Goal: Task Accomplishment & Management: Complete application form

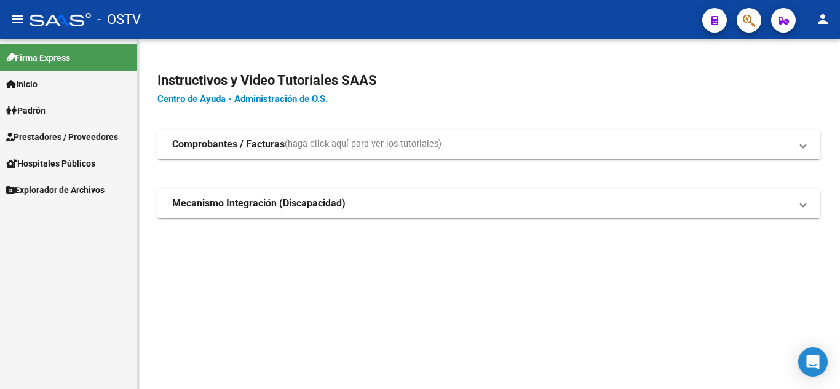
click at [67, 141] on span "Prestadores / Proveedores" at bounding box center [62, 137] width 112 height 14
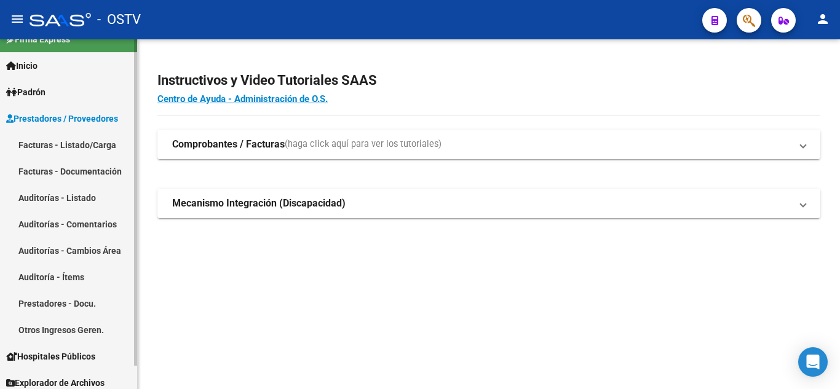
scroll to position [25, 0]
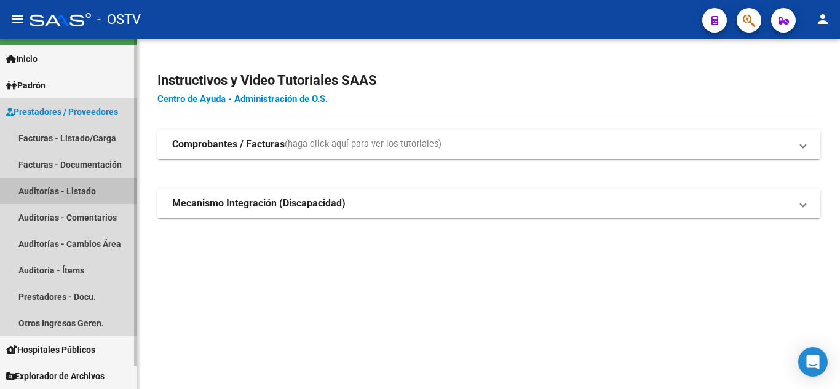
click at [49, 192] on link "Auditorías - Listado" at bounding box center [68, 191] width 137 height 26
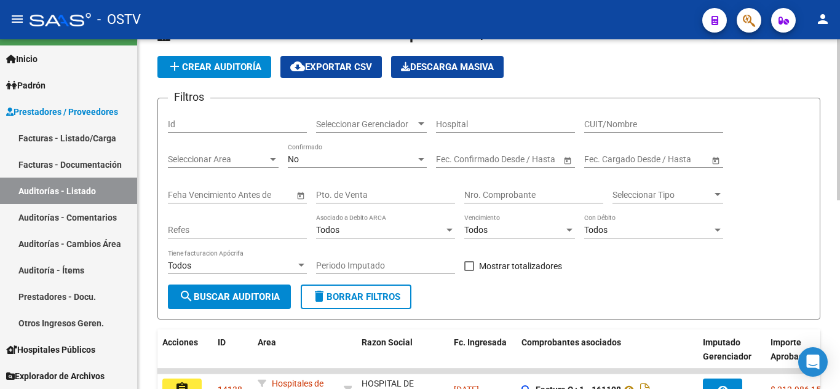
scroll to position [62, 0]
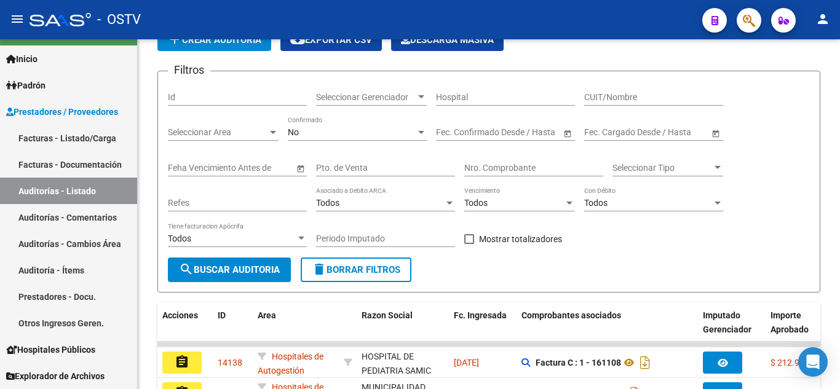
click at [209, 41] on span "add Crear Auditoría" at bounding box center [214, 39] width 94 height 11
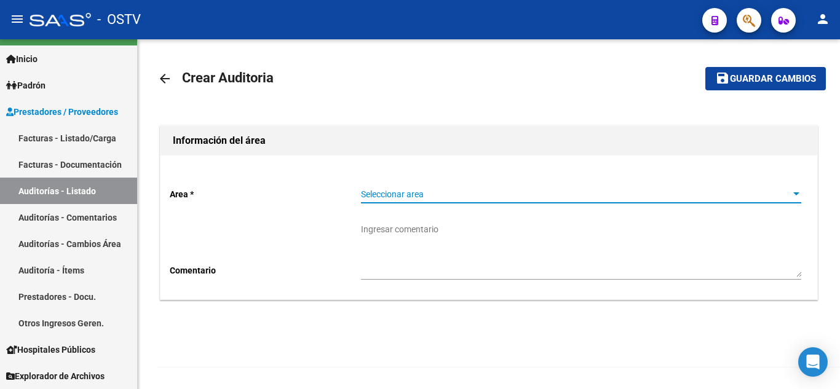
click at [392, 191] on span "Seleccionar area" at bounding box center [575, 194] width 429 height 10
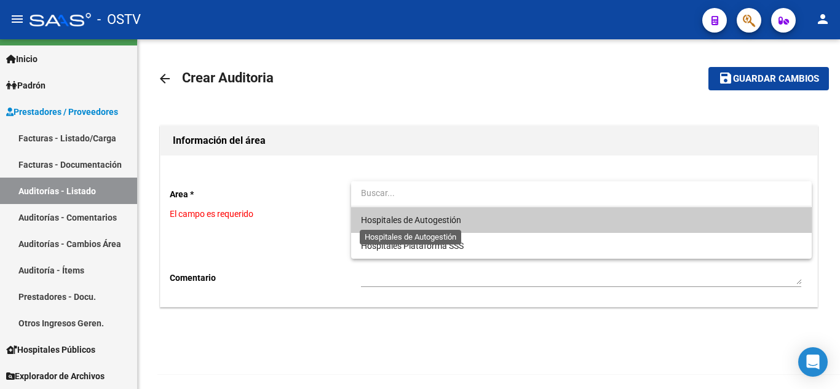
click at [394, 220] on span "Hospitales de Autogestión" at bounding box center [411, 220] width 100 height 10
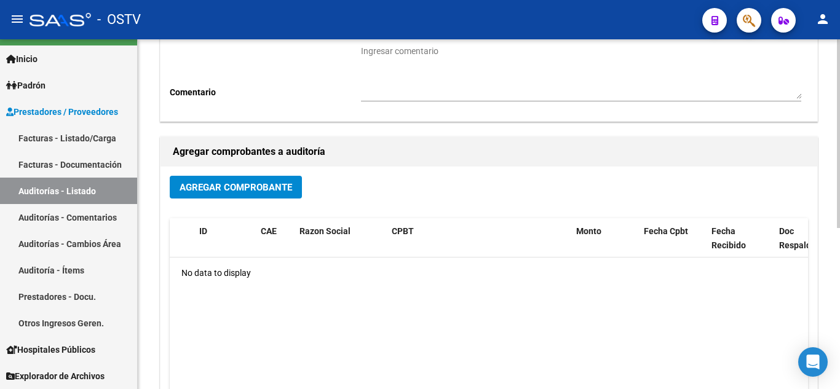
scroll to position [185, 0]
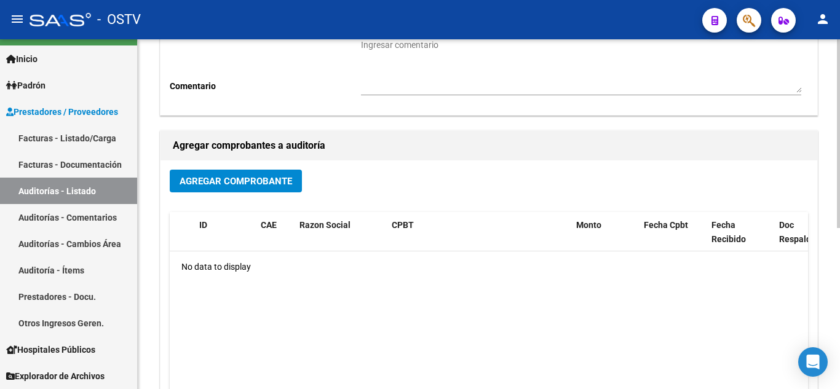
click at [252, 185] on span "Agregar Comprobante" at bounding box center [236, 181] width 113 height 11
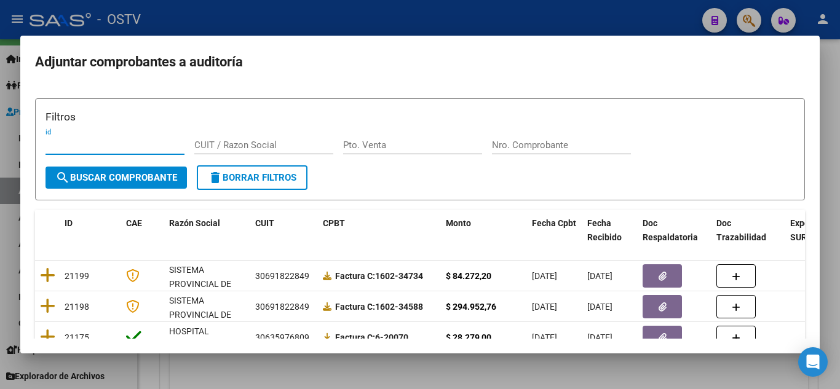
click at [380, 150] on input "Pto. Venta" at bounding box center [412, 145] width 139 height 11
type input "2"
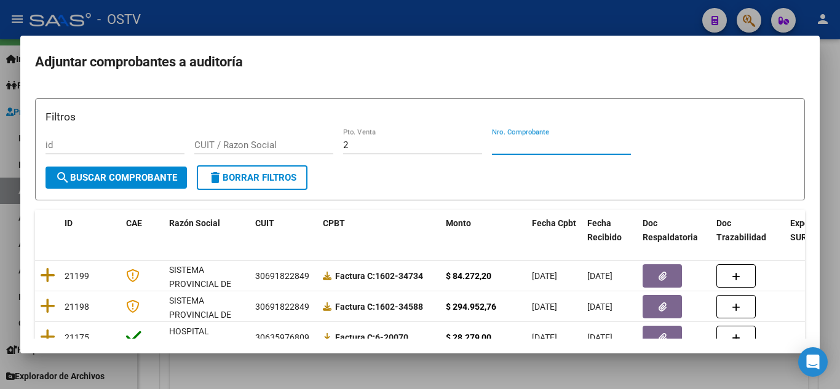
paste input "104706"
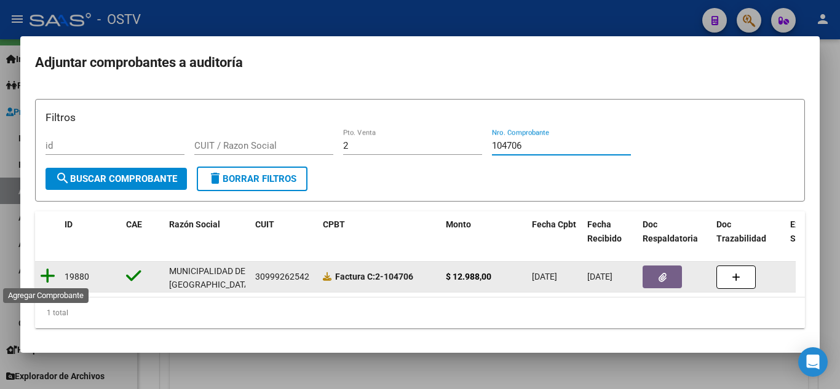
type input "104706"
click at [45, 273] on icon at bounding box center [47, 276] width 15 height 17
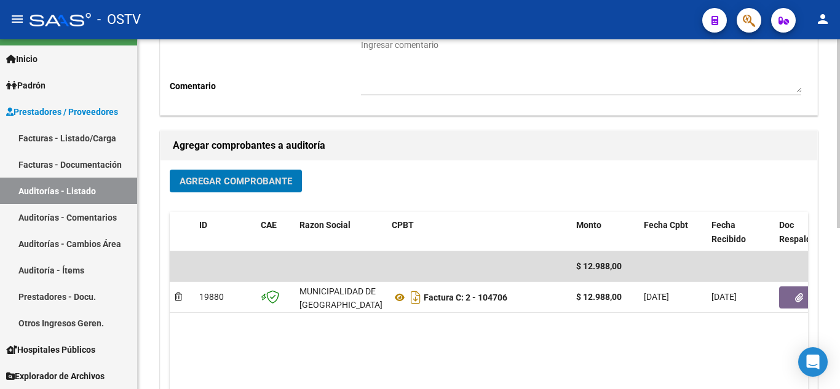
scroll to position [0, 0]
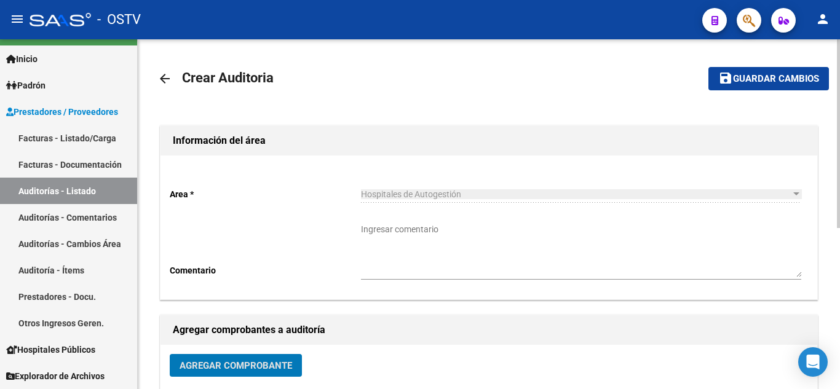
click at [734, 82] on span "Guardar cambios" at bounding box center [776, 79] width 86 height 11
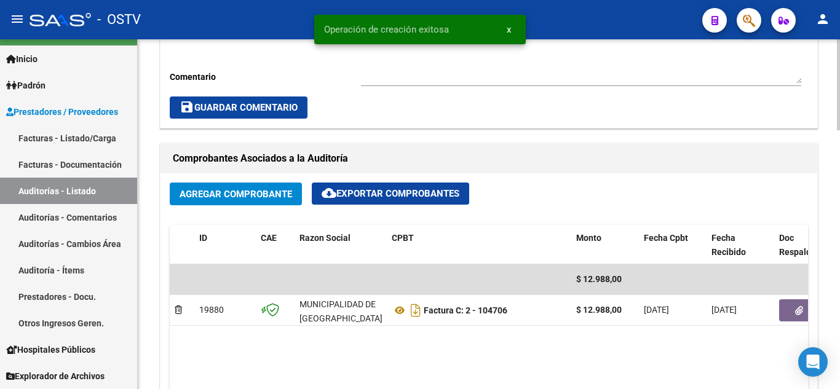
scroll to position [492, 0]
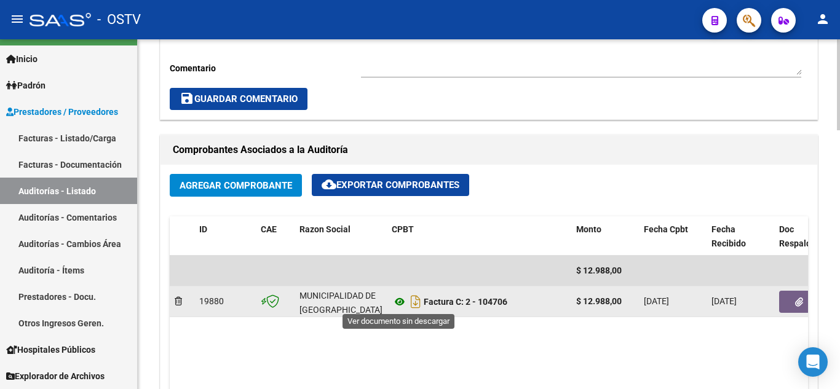
click at [400, 303] on icon at bounding box center [400, 302] width 16 height 15
click at [794, 305] on button "button" at bounding box center [798, 302] width 39 height 22
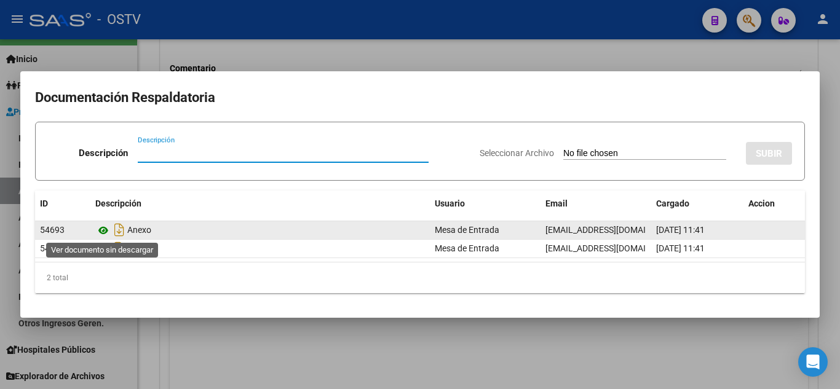
click at [100, 232] on icon at bounding box center [103, 230] width 16 height 15
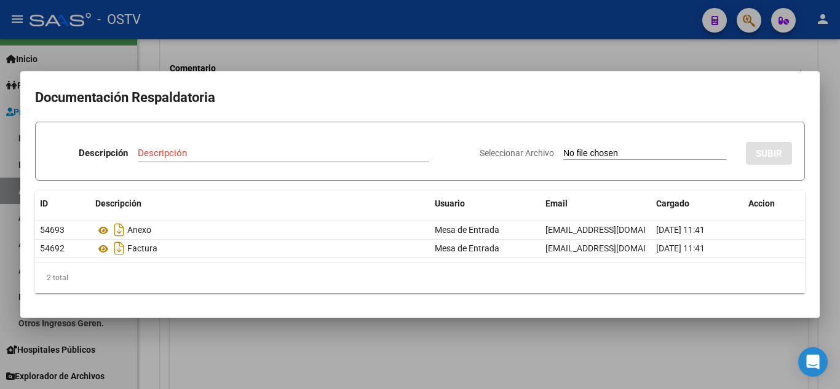
click at [348, 44] on div at bounding box center [420, 194] width 840 height 389
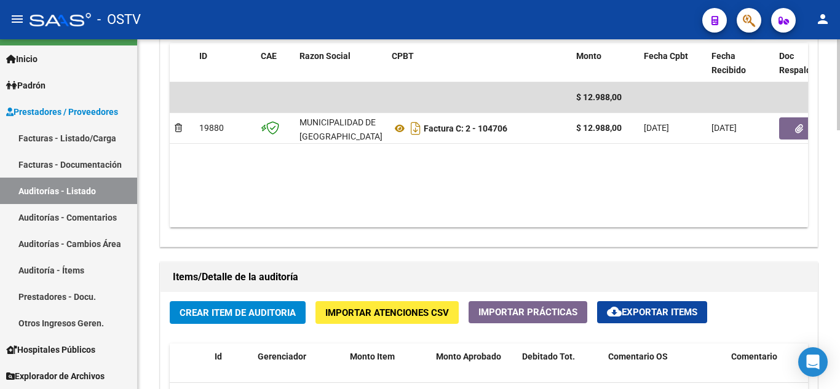
scroll to position [677, 0]
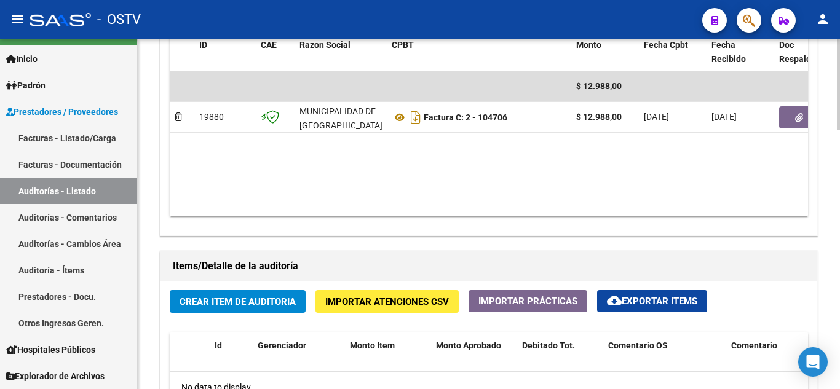
click at [205, 303] on span "Crear Item de Auditoria" at bounding box center [238, 302] width 116 height 11
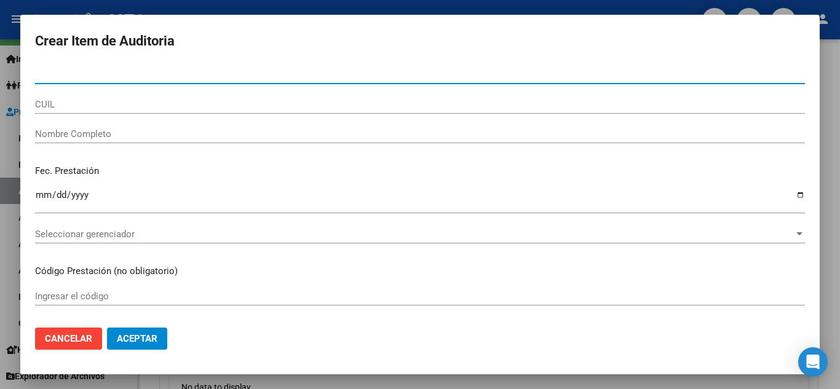
paste input "45465771"
type input "45465771"
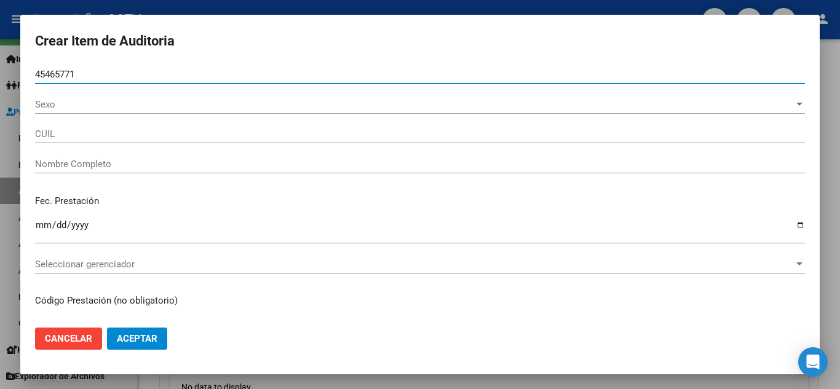
type input "20454657714"
type input "[PERSON_NAME] [PERSON_NAME]"
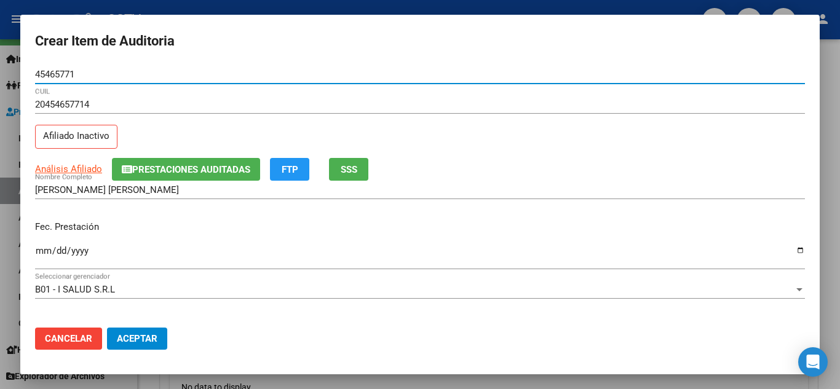
type input "45465771"
click at [39, 253] on input "Ingresar la fecha" at bounding box center [420, 256] width 770 height 20
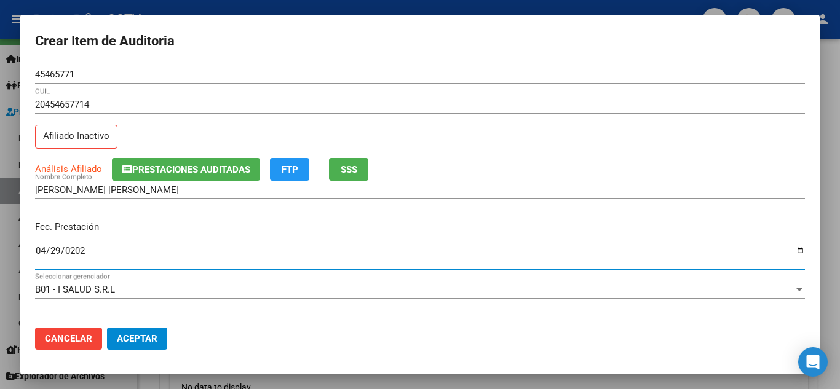
type input "[DATE]"
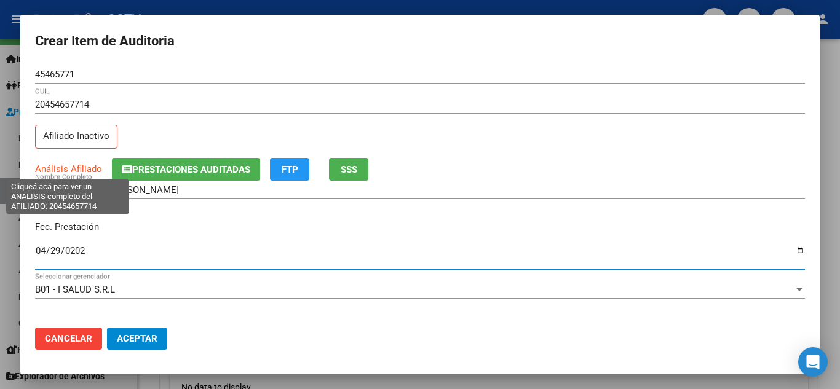
click at [67, 169] on span "Análisis Afiliado" at bounding box center [68, 169] width 67 height 11
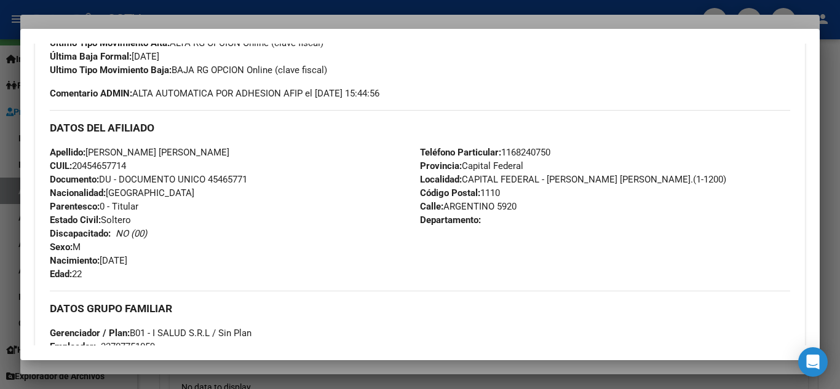
scroll to position [637, 0]
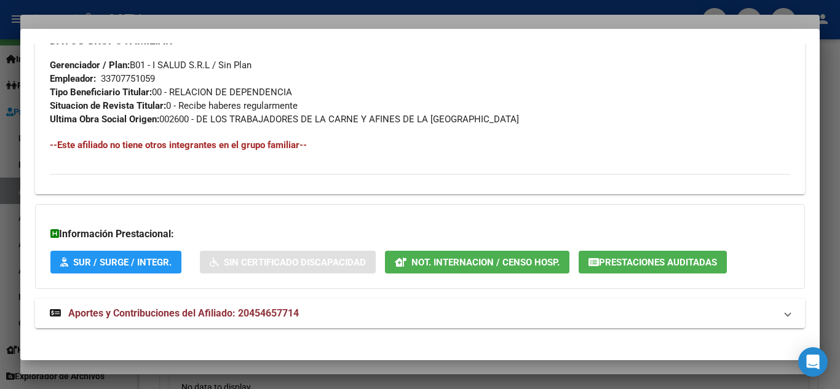
click at [147, 314] on span "Aportes y Contribuciones del Afiliado: 20454657714" at bounding box center [183, 314] width 231 height 12
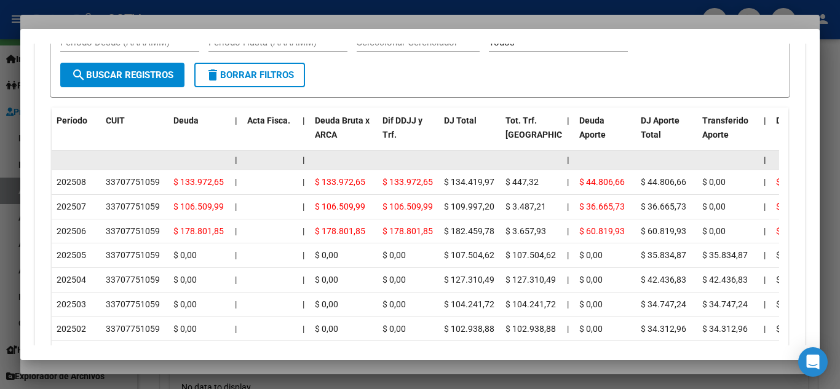
scroll to position [1141, 0]
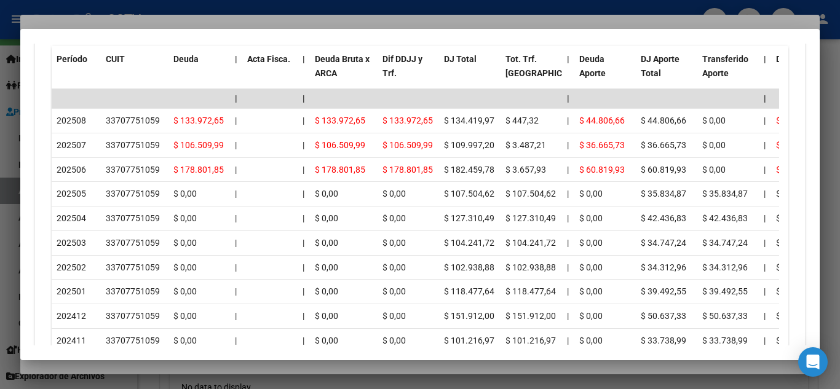
click at [275, 7] on div at bounding box center [420, 194] width 840 height 389
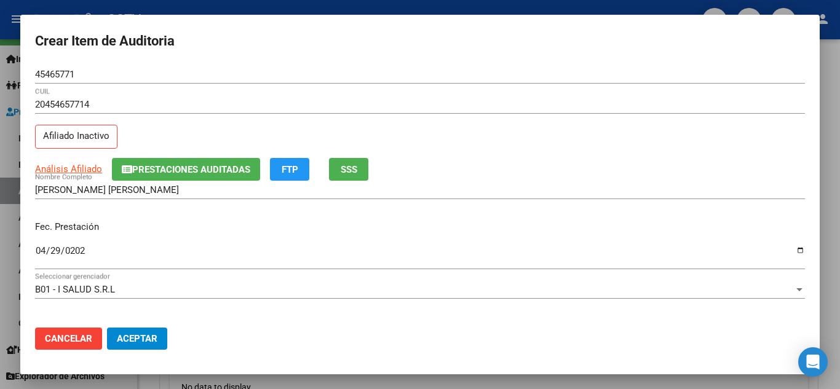
click at [137, 251] on input "[DATE]" at bounding box center [420, 256] width 770 height 20
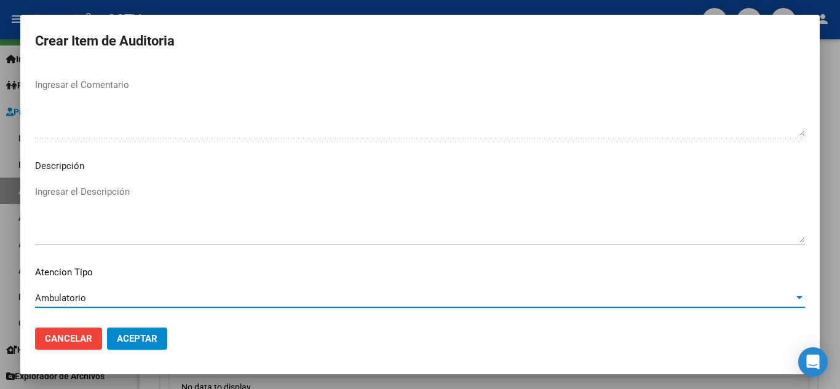
scroll to position [855, 0]
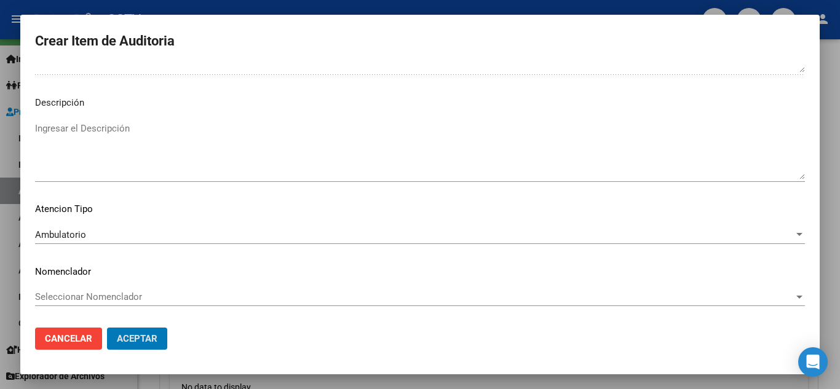
click at [107, 328] on button "Aceptar" at bounding box center [137, 339] width 60 height 22
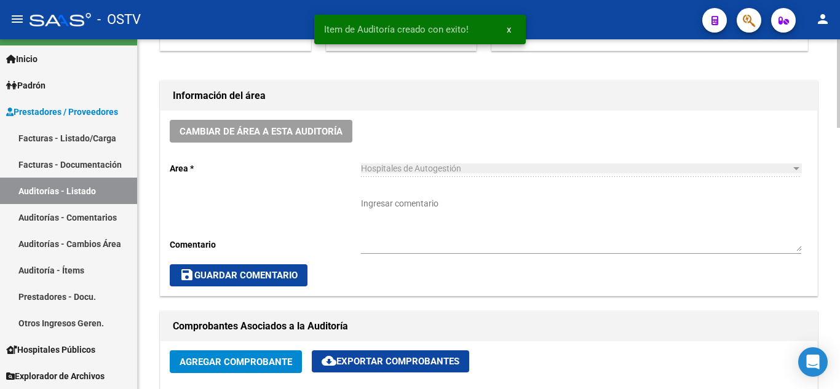
scroll to position [308, 0]
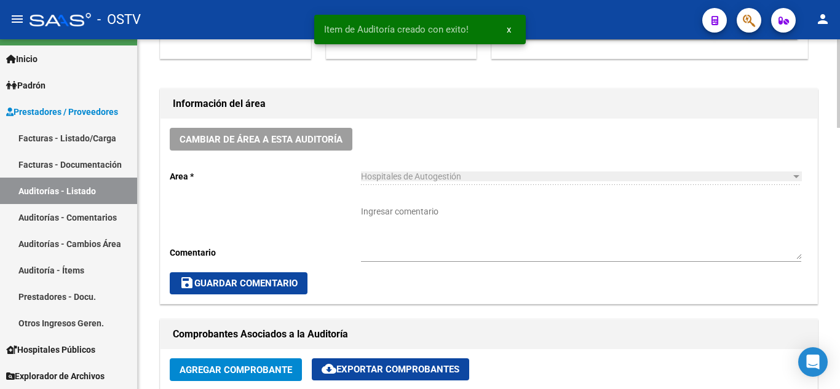
click at [434, 207] on textarea "Ingresar comentario" at bounding box center [581, 232] width 440 height 54
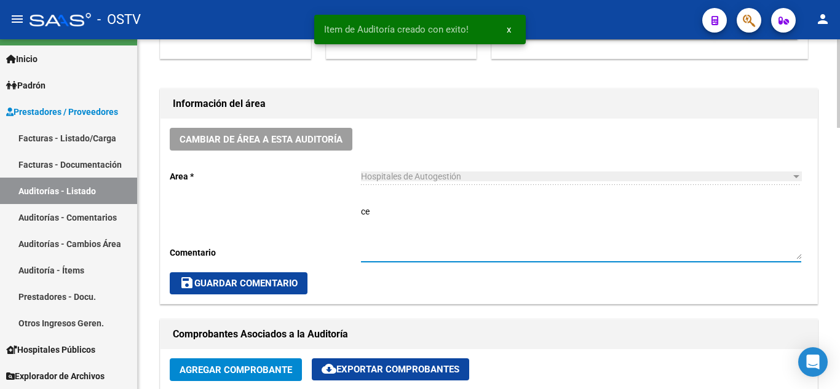
type textarea "c"
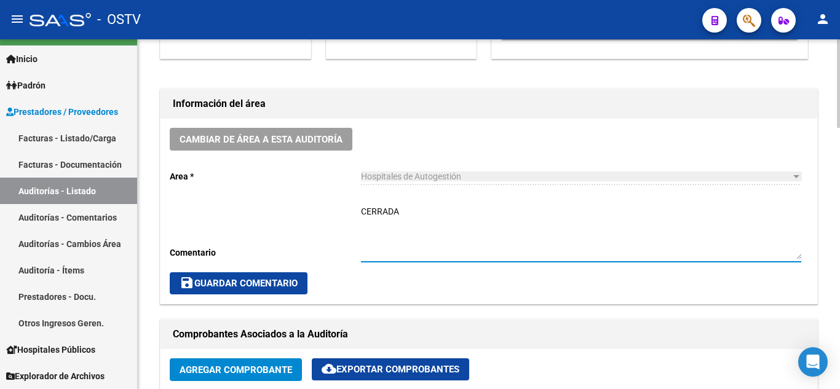
type textarea "CERRADA"
click at [245, 288] on span "save Guardar Comentario" at bounding box center [239, 283] width 118 height 11
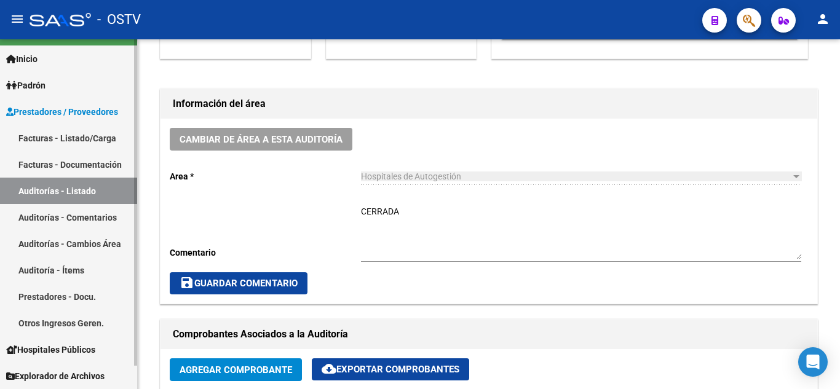
click at [52, 187] on link "Auditorías - Listado" at bounding box center [68, 191] width 137 height 26
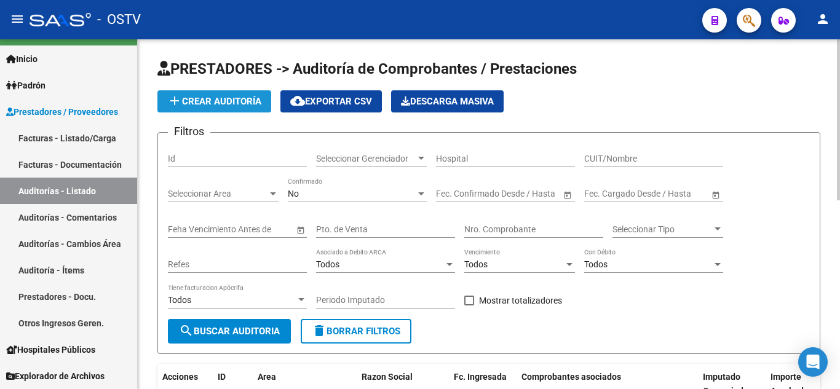
click at [216, 108] on button "add Crear Auditoría" at bounding box center [214, 101] width 114 height 22
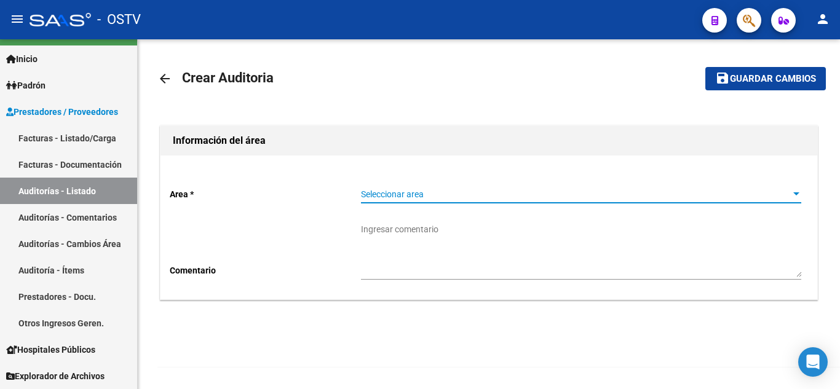
click at [414, 194] on span "Seleccionar area" at bounding box center [575, 194] width 429 height 10
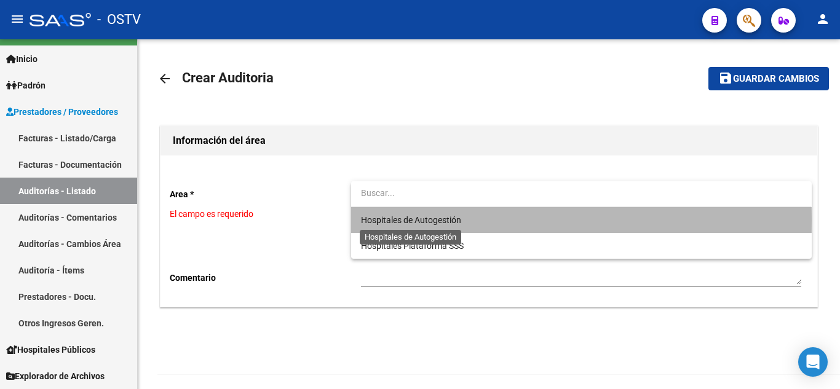
click at [423, 220] on span "Hospitales de Autogestión" at bounding box center [411, 220] width 100 height 10
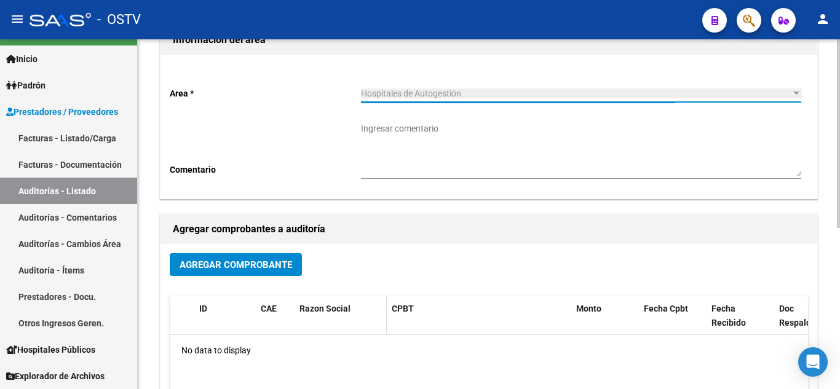
scroll to position [123, 0]
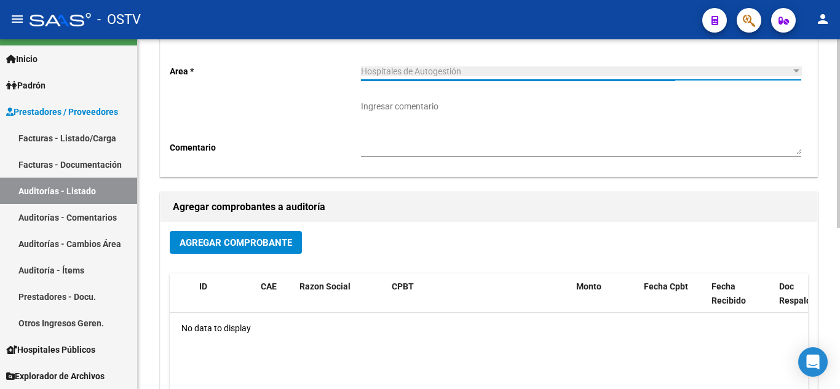
click at [249, 250] on button "Agregar Comprobante" at bounding box center [236, 242] width 132 height 23
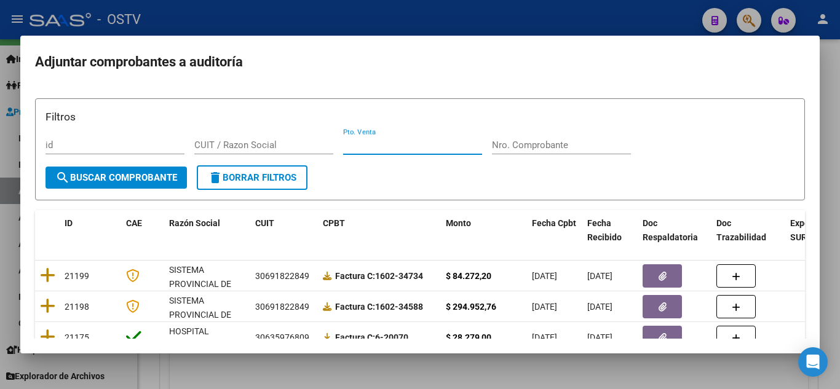
click at [404, 149] on input "Pto. Venta" at bounding box center [412, 145] width 139 height 11
type input "2"
paste input "104705"
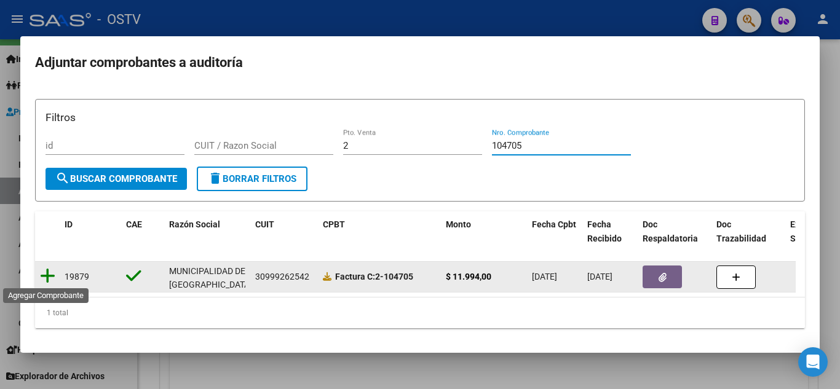
type input "104705"
click at [52, 277] on icon at bounding box center [47, 276] width 15 height 17
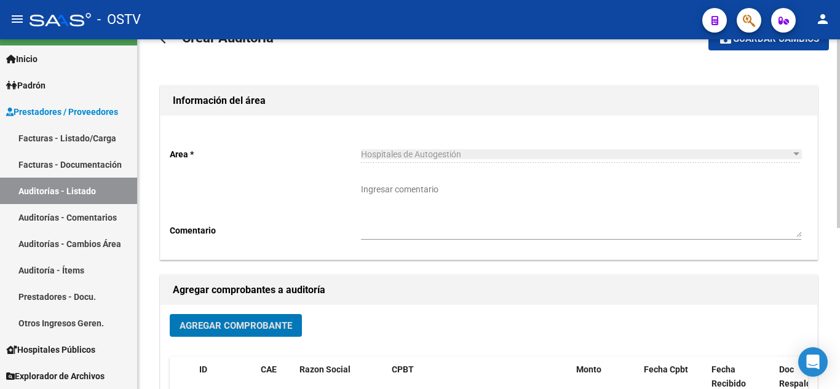
scroll to position [0, 0]
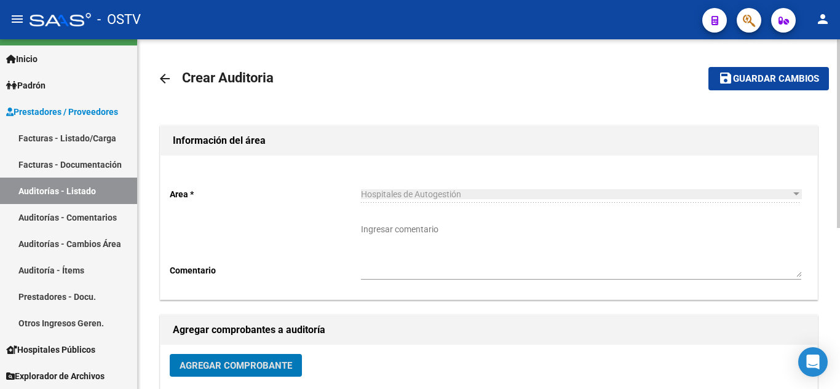
click at [772, 93] on mat-toolbar-row "save Guardar cambios" at bounding box center [758, 78] width 141 height 39
click at [765, 81] on span "Guardar cambios" at bounding box center [776, 79] width 86 height 11
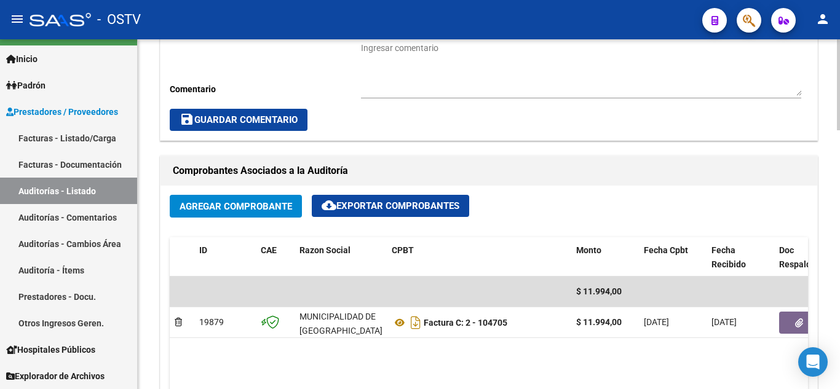
scroll to position [492, 0]
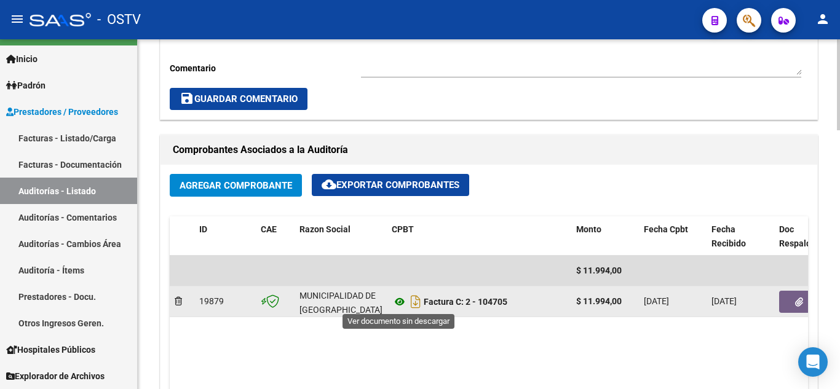
click at [397, 304] on icon at bounding box center [400, 302] width 16 height 15
click at [795, 308] on button "button" at bounding box center [798, 302] width 39 height 22
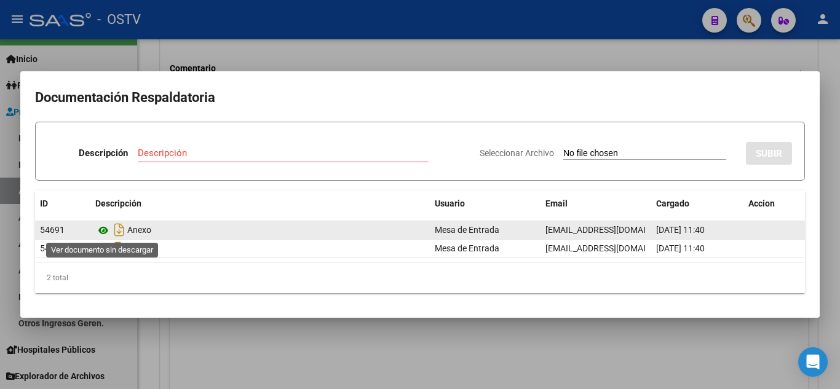
click at [103, 231] on icon at bounding box center [103, 230] width 16 height 15
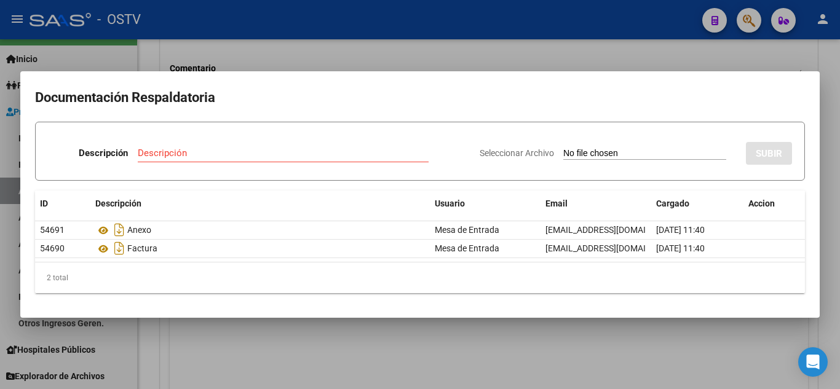
click at [247, 16] on div at bounding box center [420, 194] width 840 height 389
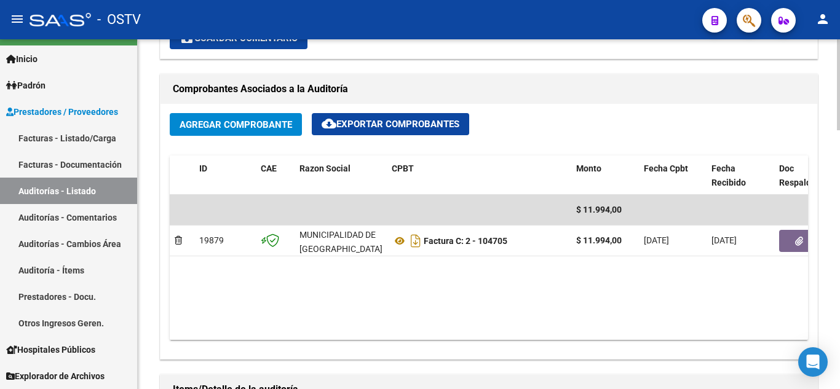
scroll to position [554, 0]
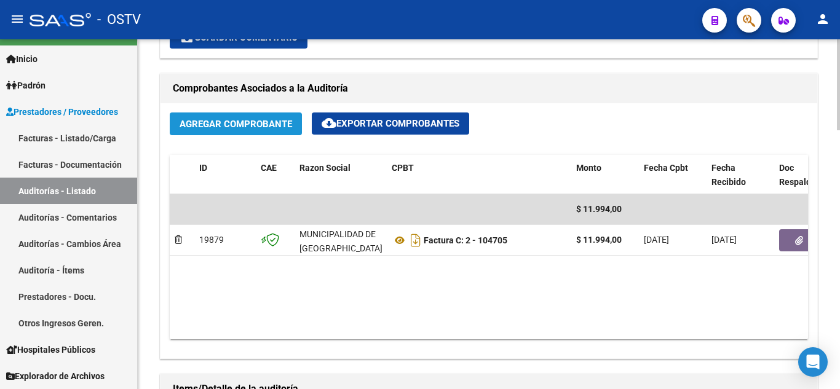
click at [226, 126] on span "Agregar Comprobante" at bounding box center [236, 124] width 113 height 11
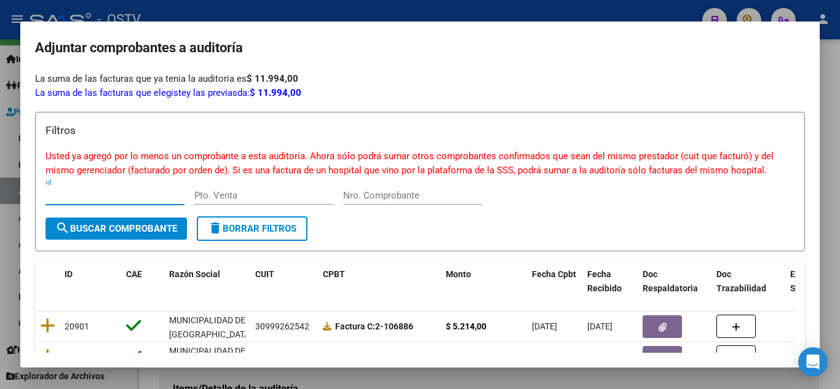
click at [458, 11] on div at bounding box center [420, 194] width 840 height 389
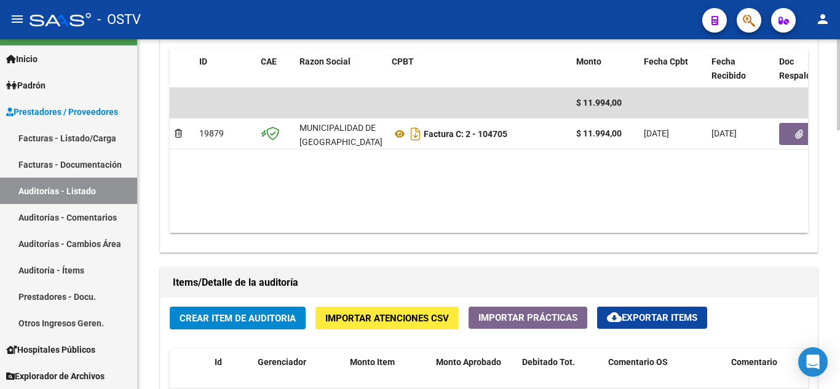
scroll to position [738, 0]
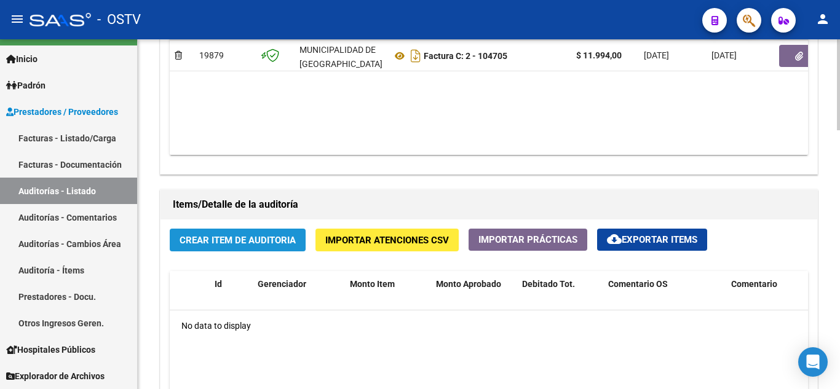
click at [213, 236] on span "Crear Item de Auditoria" at bounding box center [238, 240] width 116 height 11
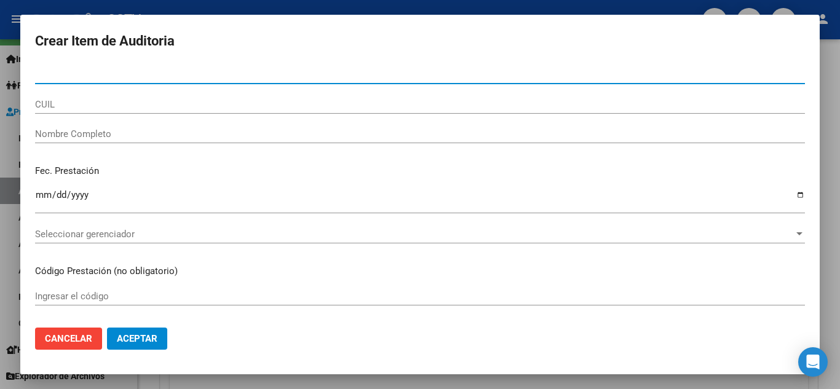
click at [94, 78] on input "Nro Documento" at bounding box center [420, 74] width 770 height 11
type input "17832848"
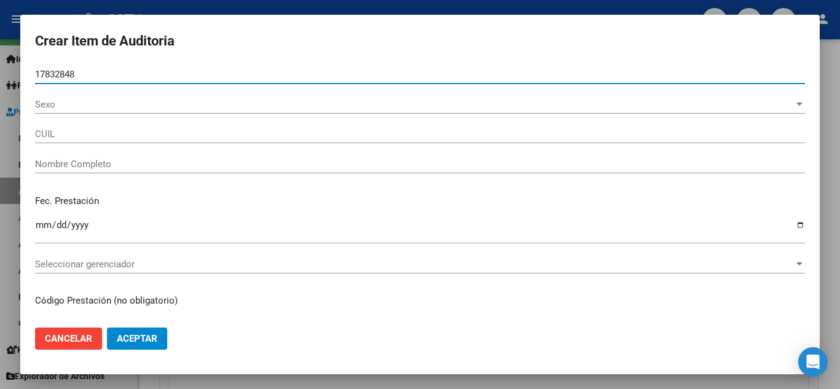
type input "20178328485"
type input "CARRIZO [PERSON_NAME] -"
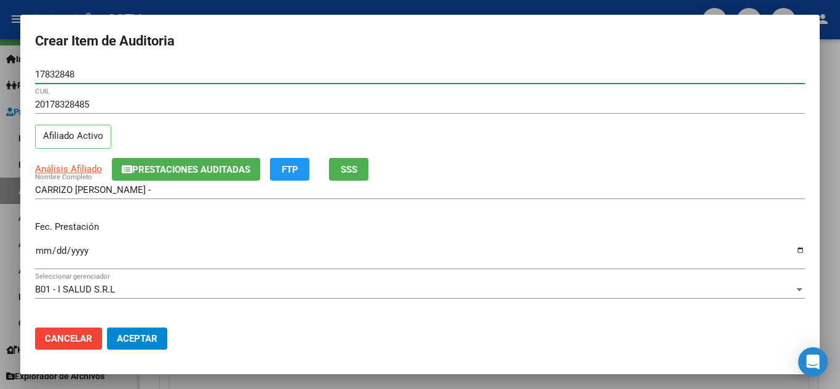
type input "17832848"
click at [38, 252] on input "Ingresar la fecha" at bounding box center [420, 256] width 770 height 20
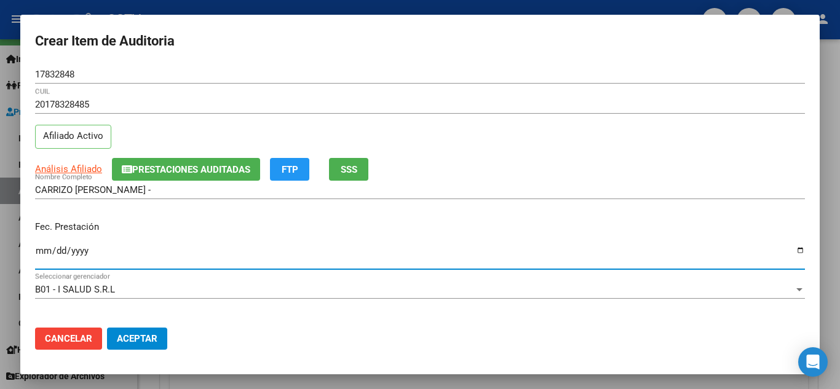
click at [38, 252] on input "Ingresar la fecha" at bounding box center [420, 256] width 770 height 20
type input "[DATE]"
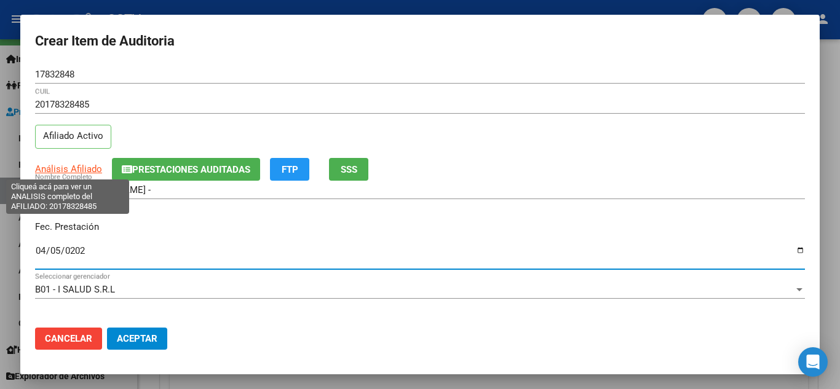
click at [68, 166] on span "Análisis Afiliado" at bounding box center [68, 169] width 67 height 11
type textarea "20178328485"
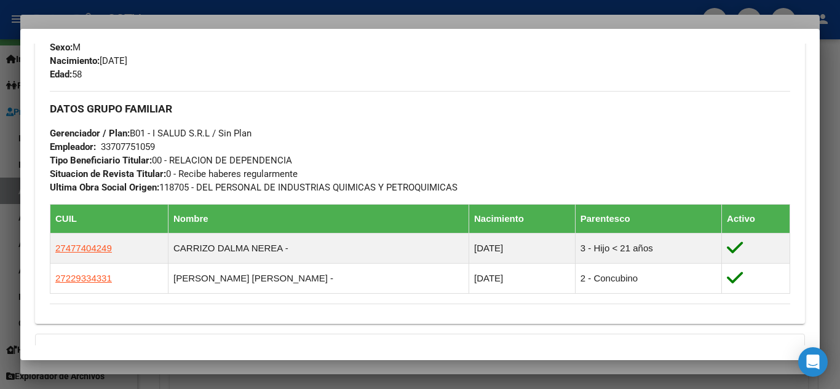
scroll to position [682, 0]
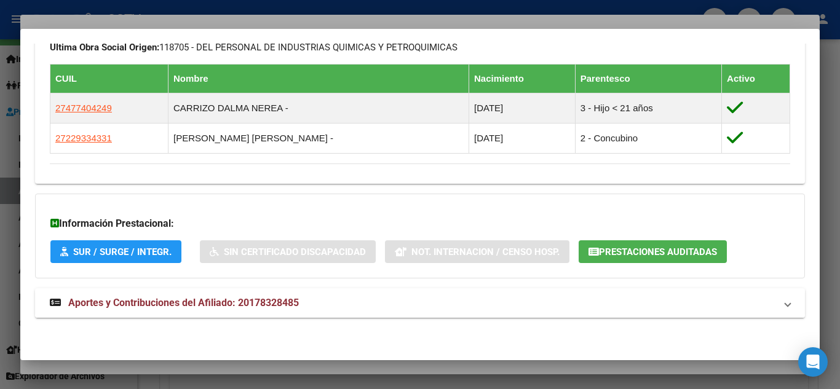
click at [193, 303] on span "Aportes y Contribuciones del Afiliado: 20178328485" at bounding box center [183, 303] width 231 height 12
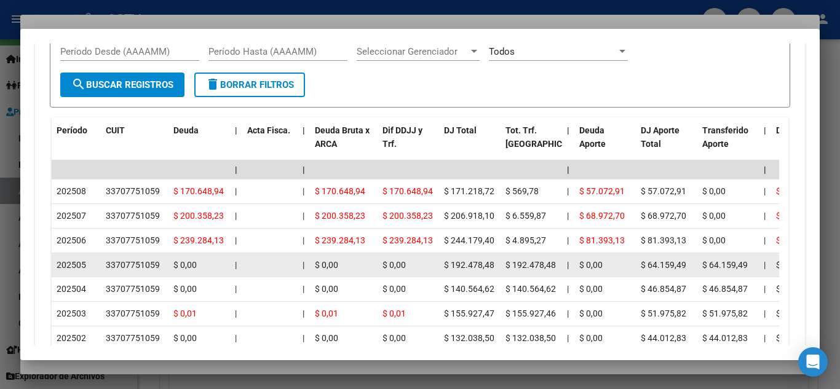
scroll to position [1166, 0]
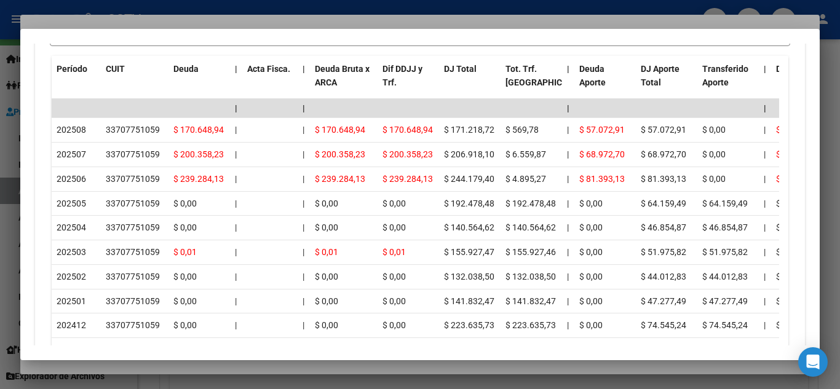
click at [265, 1] on div at bounding box center [420, 194] width 840 height 389
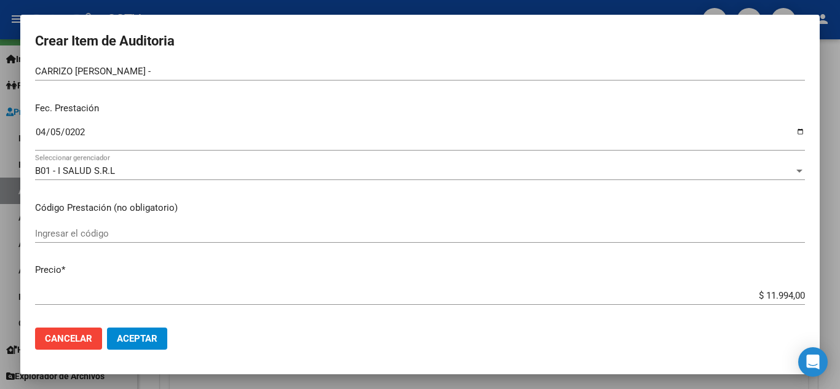
scroll to position [185, 0]
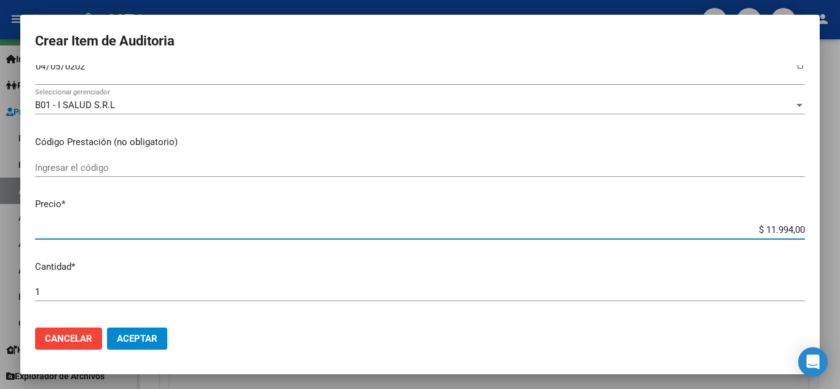
click at [762, 230] on input "$ 11.994,00" at bounding box center [420, 230] width 770 height 11
paste input "3.998"
type input "$ 3.998,00"
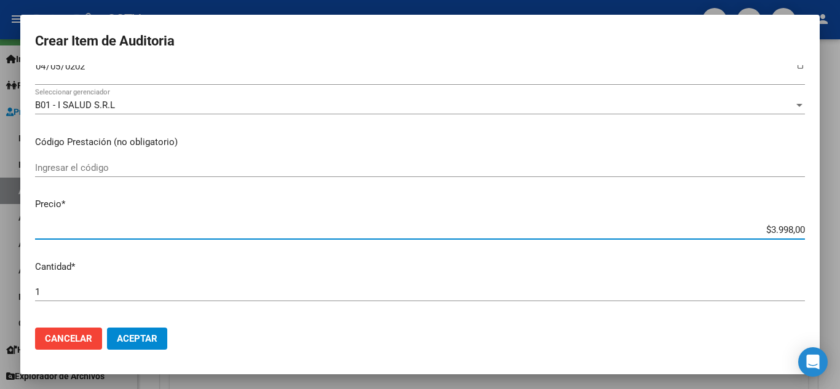
type input "$ 3.998,00"
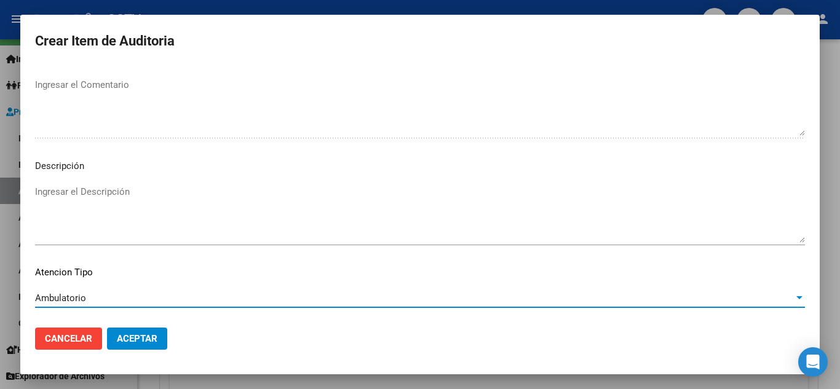
scroll to position [855, 0]
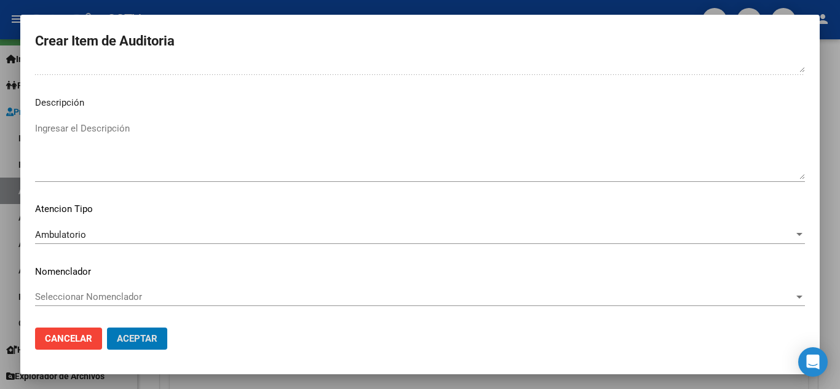
click at [107, 328] on button "Aceptar" at bounding box center [137, 339] width 60 height 22
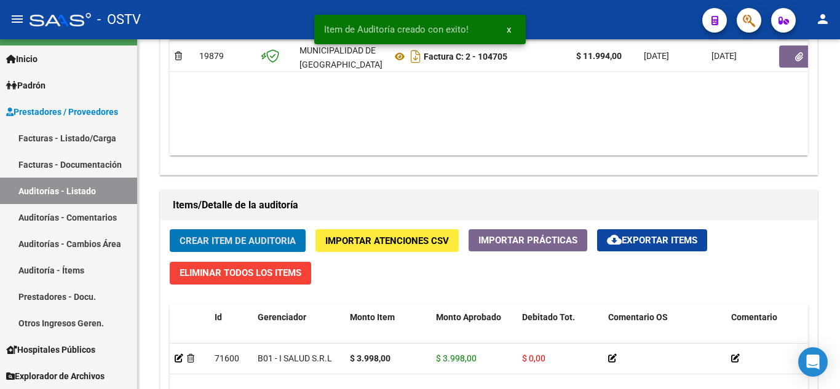
scroll to position [739, 0]
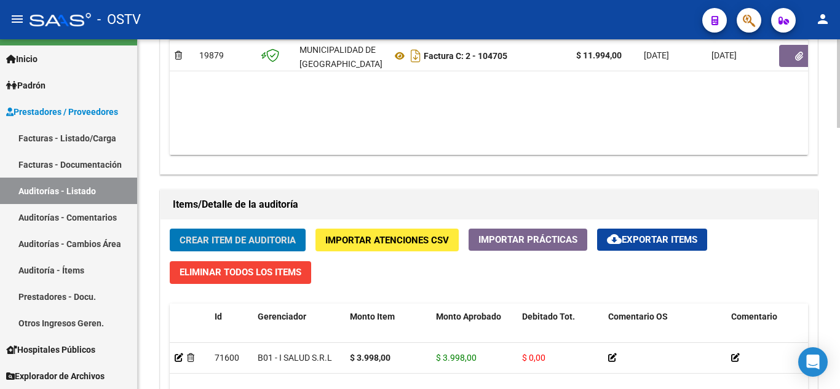
click at [232, 241] on span "Crear Item de Auditoria" at bounding box center [238, 240] width 116 height 11
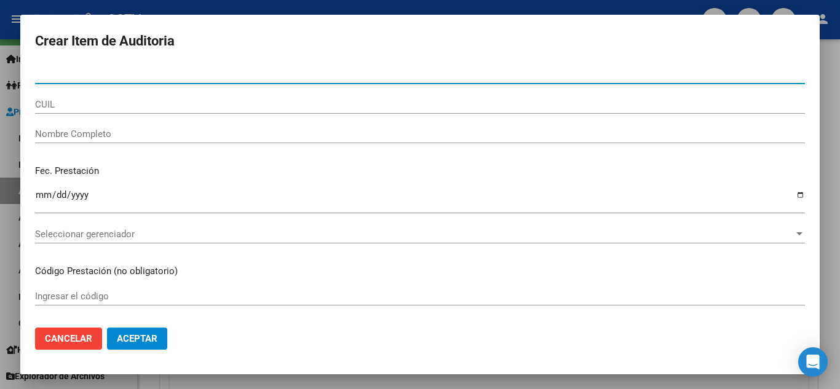
paste input "17832848"
type input "17832848"
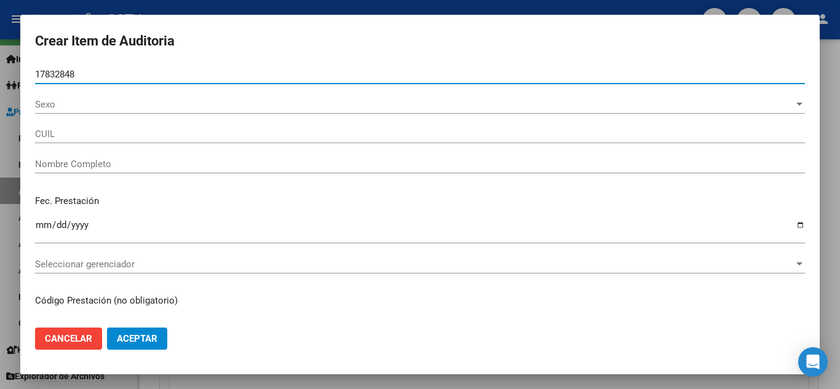
type input "20178328485"
type input "CARRIZO [PERSON_NAME] -"
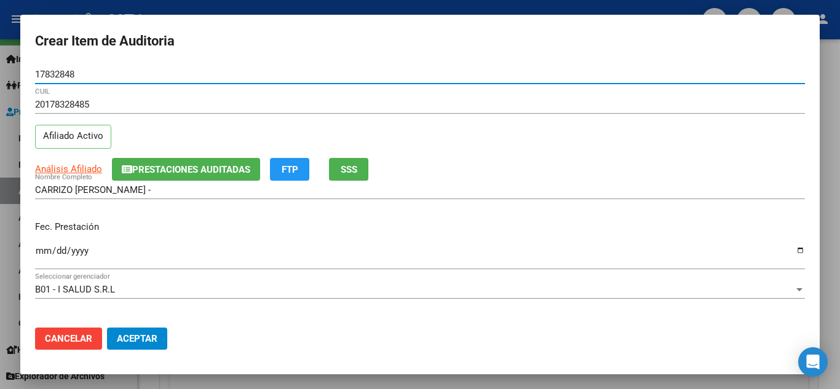
type input "17832848"
click at [42, 253] on input "Ingresar la fecha" at bounding box center [420, 256] width 770 height 20
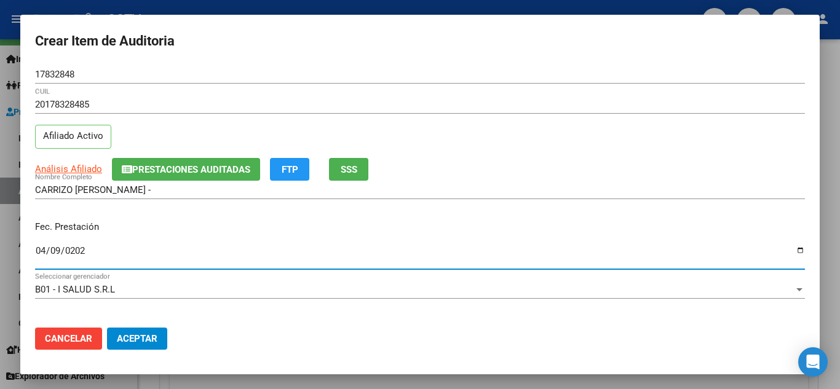
type input "[DATE]"
click at [249, 236] on div "Fec. Prestación [DATE] Ingresar la fecha" at bounding box center [420, 246] width 770 height 70
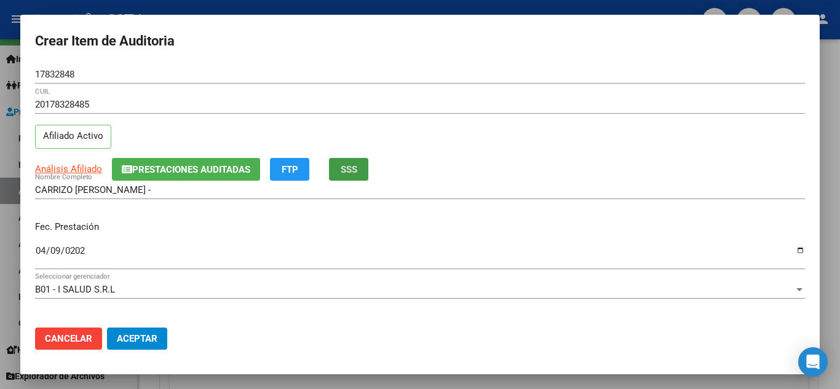
click at [564, 267] on div "[DATE] Ingresar la fecha" at bounding box center [420, 256] width 770 height 26
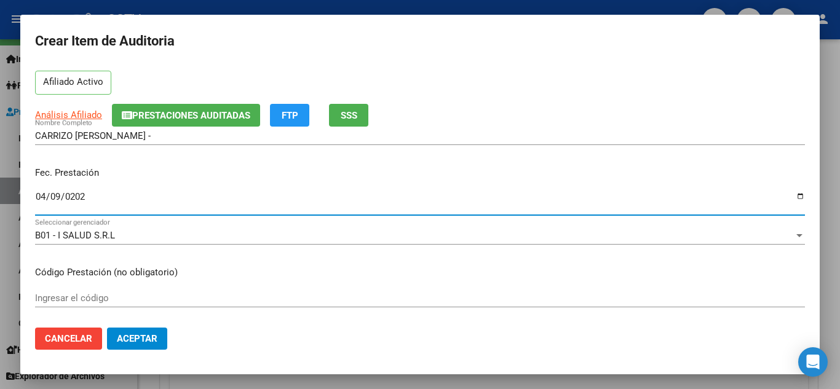
scroll to position [123, 0]
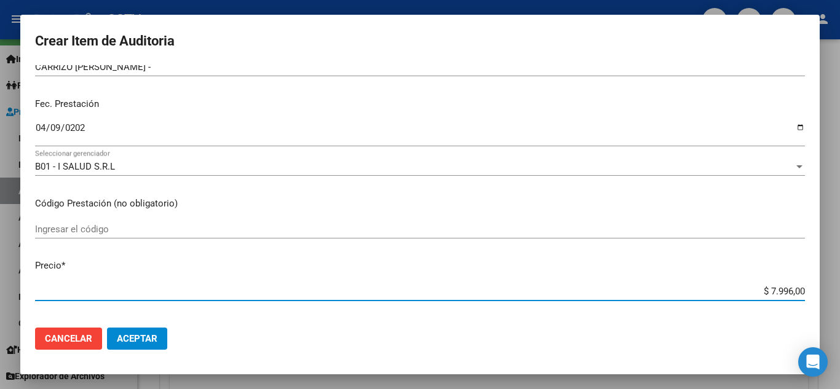
click at [759, 289] on input "$ 7.996,00" at bounding box center [420, 291] width 770 height 11
paste input "3.993."
type input "$ 3.993,00"
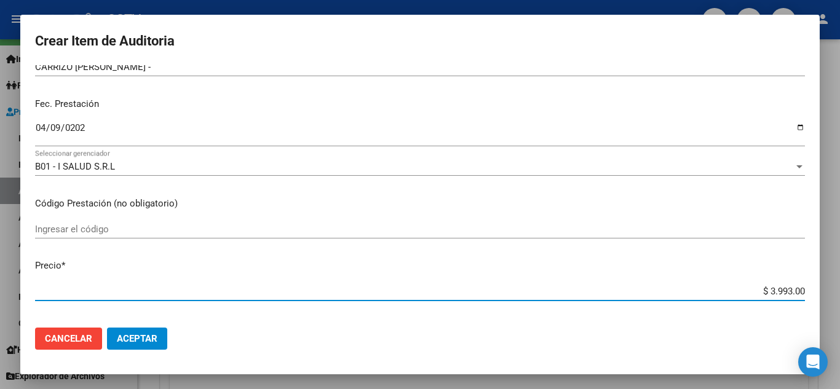
type input "$ 3.993,00"
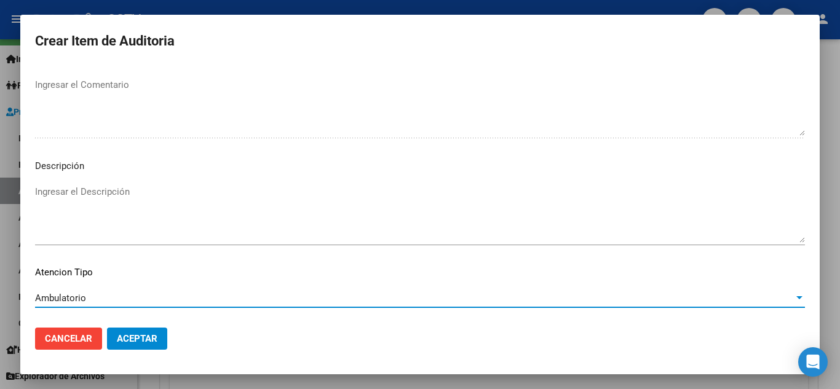
scroll to position [855, 0]
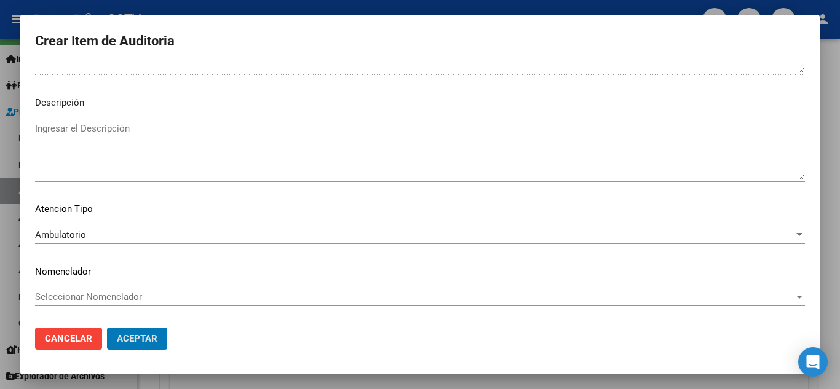
click at [107, 328] on button "Aceptar" at bounding box center [137, 339] width 60 height 22
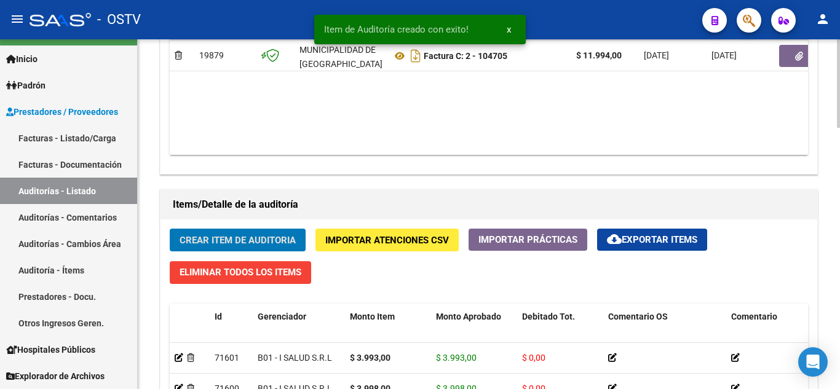
click at [204, 244] on span "Crear Item de Auditoria" at bounding box center [238, 240] width 116 height 11
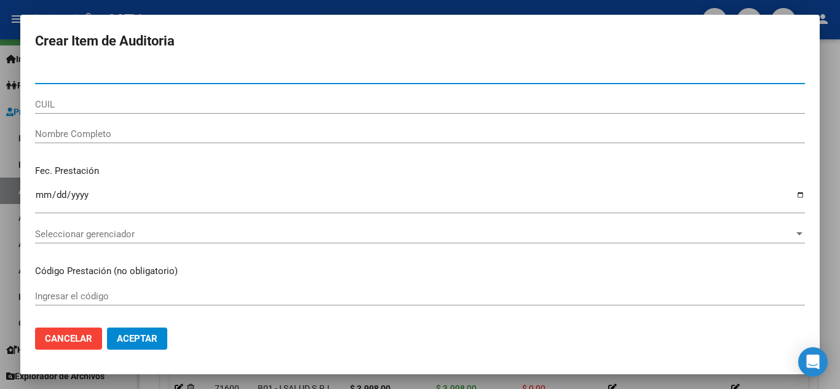
paste input "3.99300"
type input "3.99300"
click at [73, 73] on input "3.99300" at bounding box center [420, 74] width 770 height 11
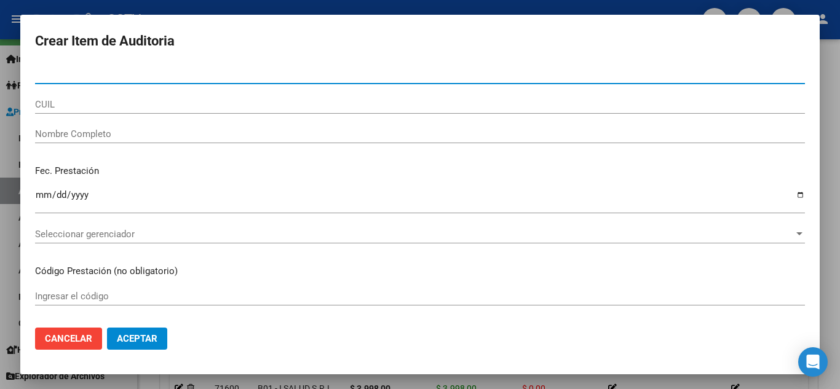
paste input "17832848"
type input "17832848"
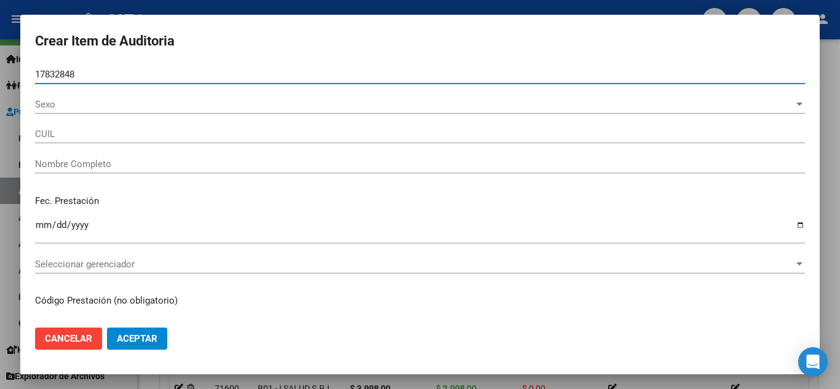
type input "20178328485"
type input "CARRIZO [PERSON_NAME] -"
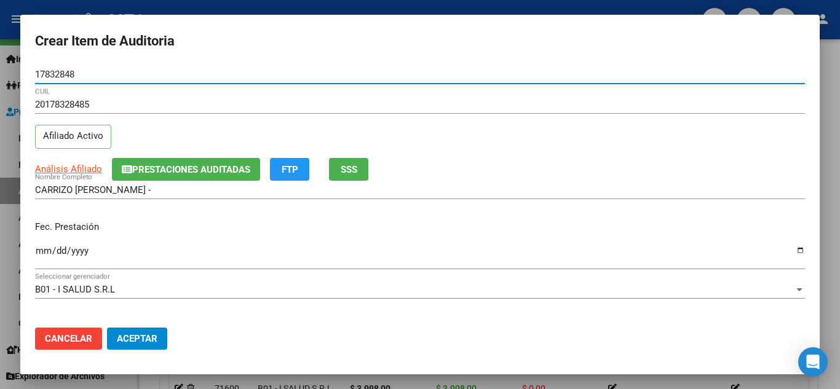
type input "17832848"
click at [42, 218] on div "Fec. Prestación Ingresar la fecha" at bounding box center [420, 246] width 770 height 70
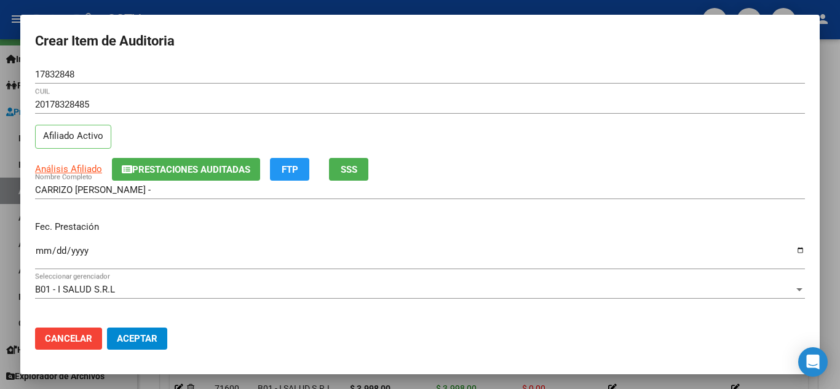
click at [45, 248] on input "Ingresar la fecha" at bounding box center [420, 256] width 770 height 20
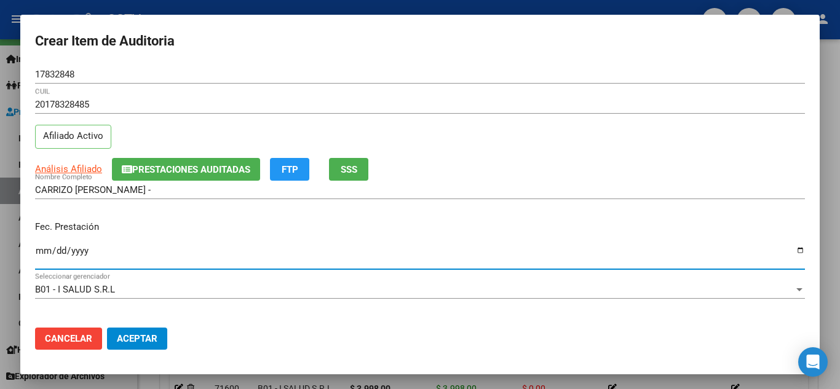
click at [45, 248] on input "Ingresar la fecha" at bounding box center [420, 256] width 770 height 20
type input "[DATE]"
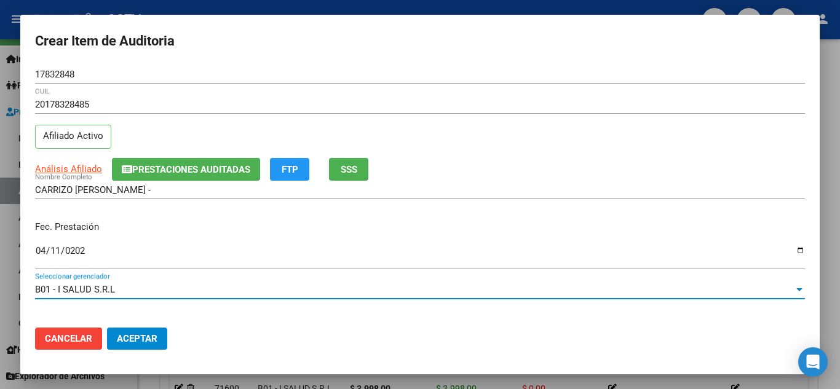
scroll to position [161, 0]
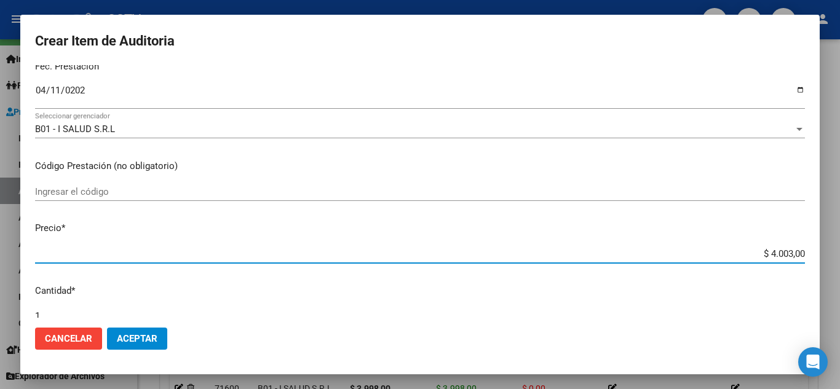
click at [770, 252] on input "$ 4.003,00" at bounding box center [420, 254] width 770 height 11
paste input "S 3.998"
type input "$ 3.998,00"
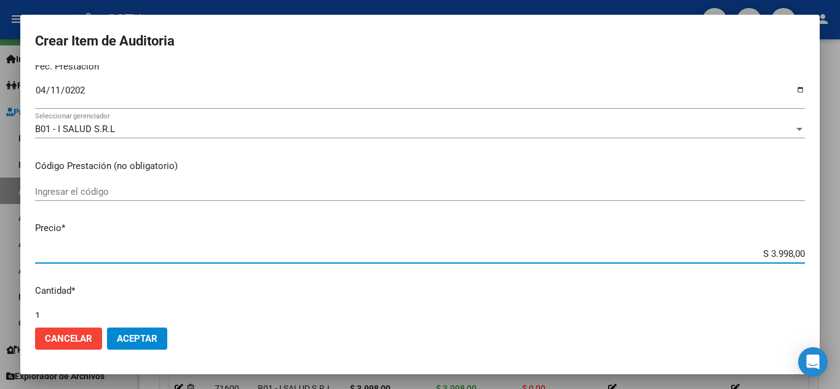
type input "$ 3.998,00"
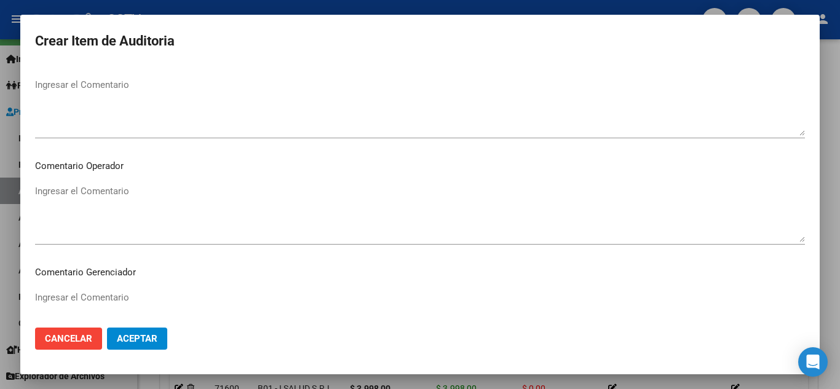
scroll to position [792, 0]
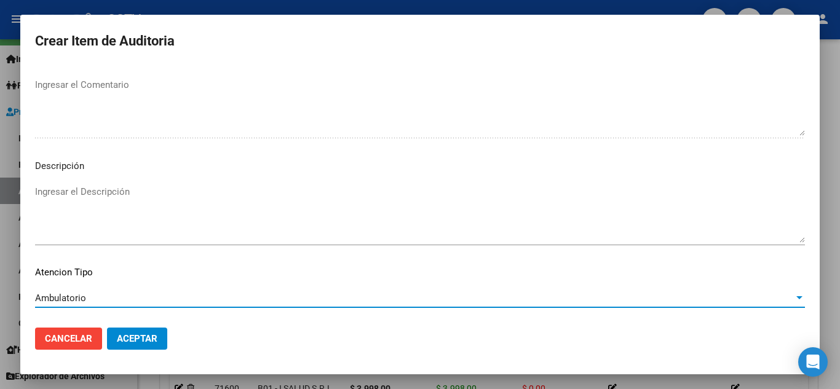
click at [149, 340] on span "Aceptar" at bounding box center [137, 338] width 41 height 11
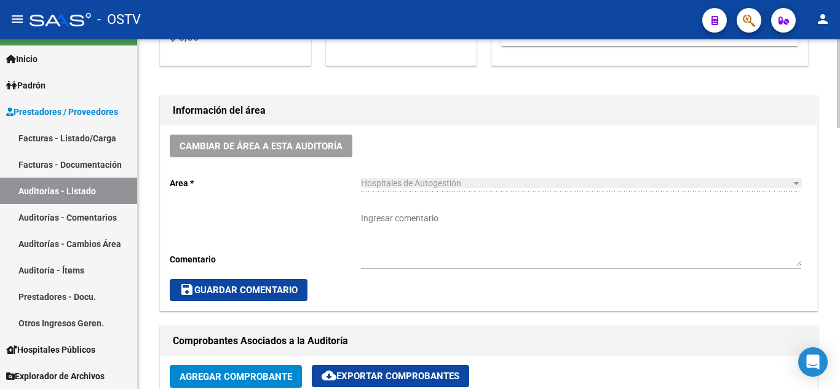
scroll to position [431, 0]
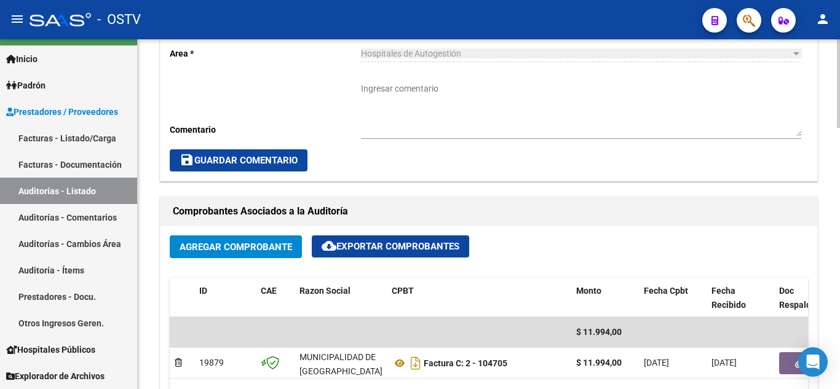
click at [391, 91] on textarea "Ingresar comentario" at bounding box center [581, 109] width 440 height 54
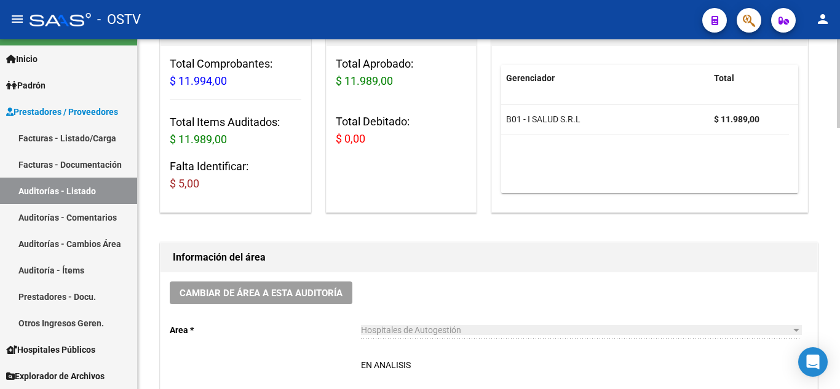
scroll to position [124, 0]
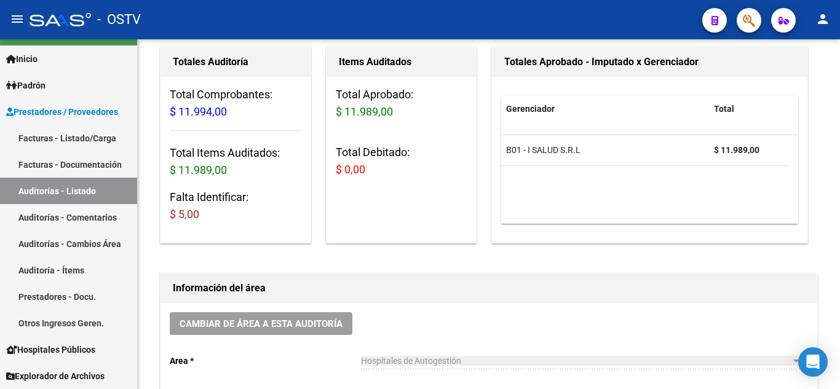
type textarea "EN ANALISIS"
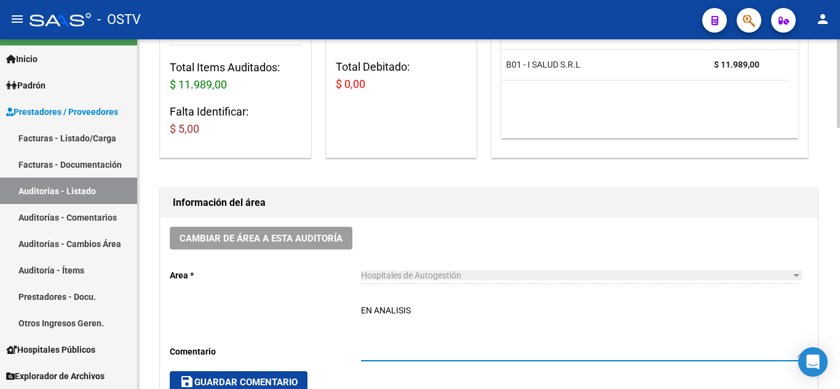
scroll to position [246, 0]
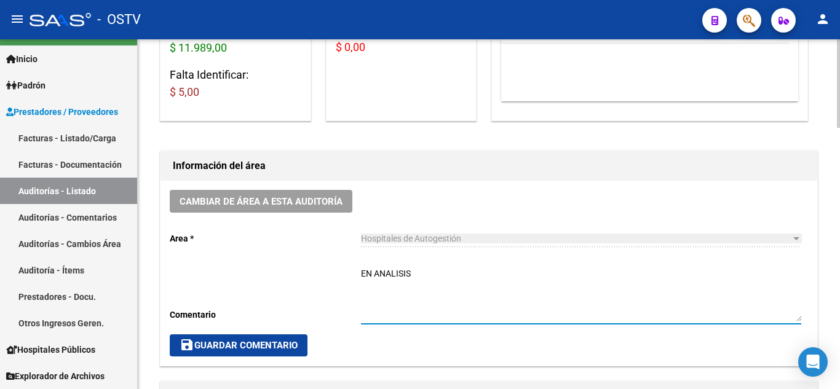
click at [268, 340] on span "save Guardar Comentario" at bounding box center [239, 345] width 118 height 11
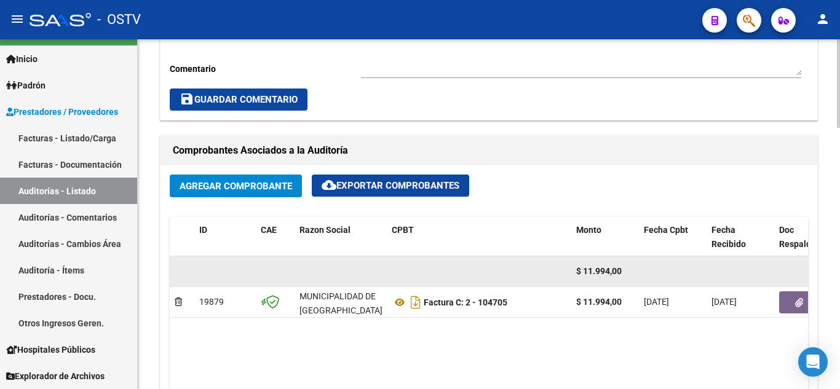
scroll to position [738, 0]
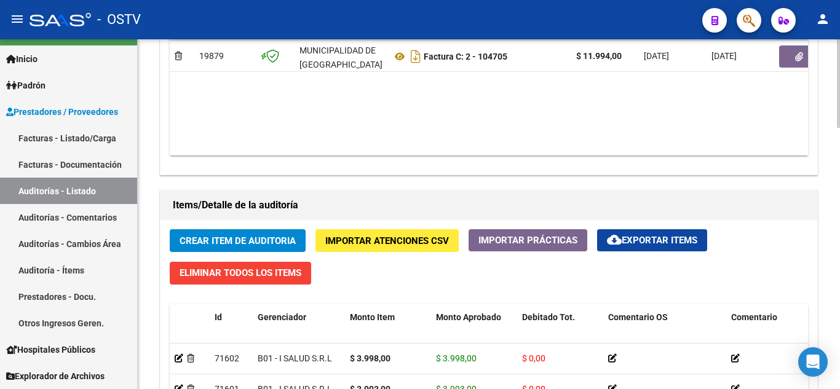
click at [229, 245] on span "Crear Item de Auditoria" at bounding box center [238, 241] width 116 height 11
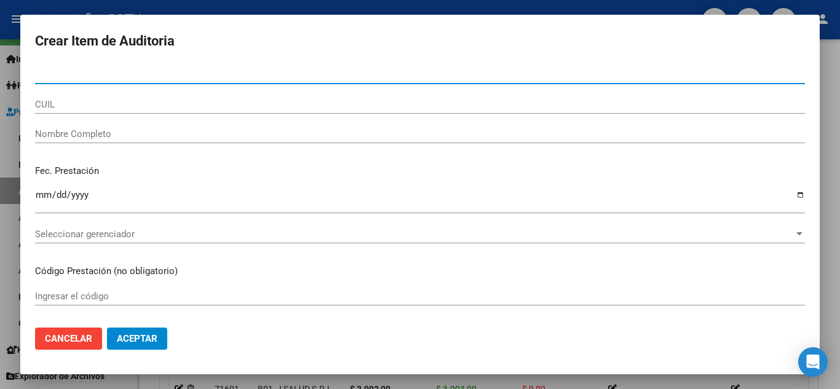
click at [493, 10] on div at bounding box center [420, 194] width 840 height 389
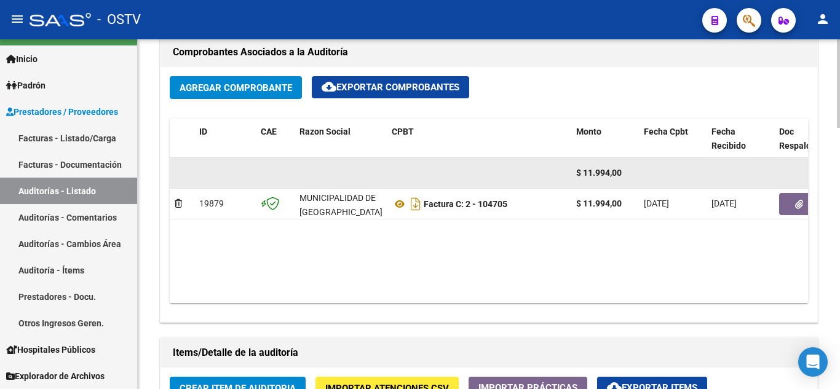
scroll to position [479, 0]
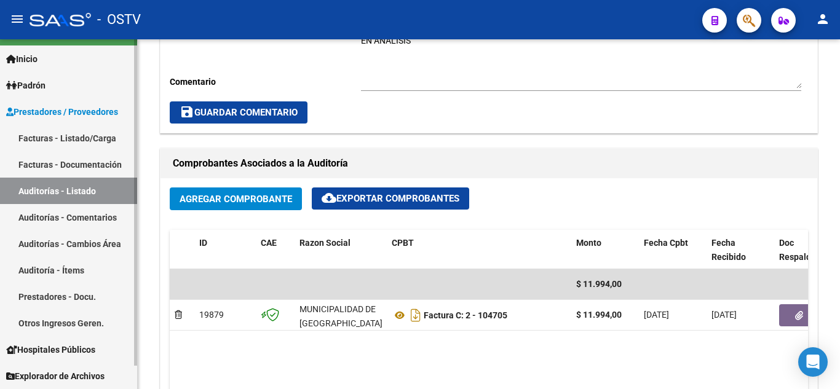
click at [50, 188] on link "Auditorías - Listado" at bounding box center [68, 191] width 137 height 26
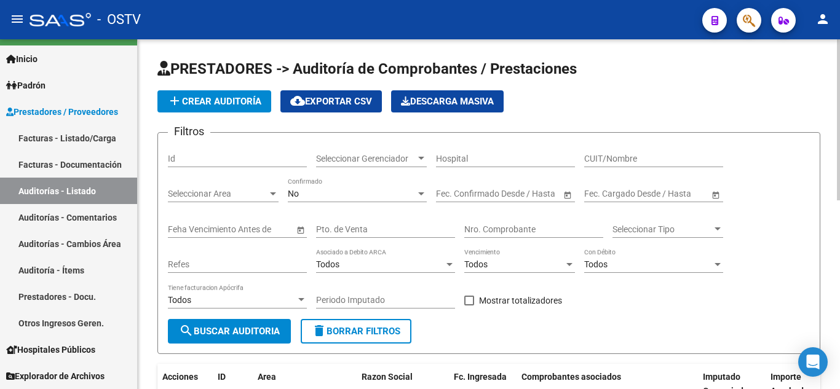
click at [217, 99] on span "add Crear Auditoría" at bounding box center [214, 101] width 94 height 11
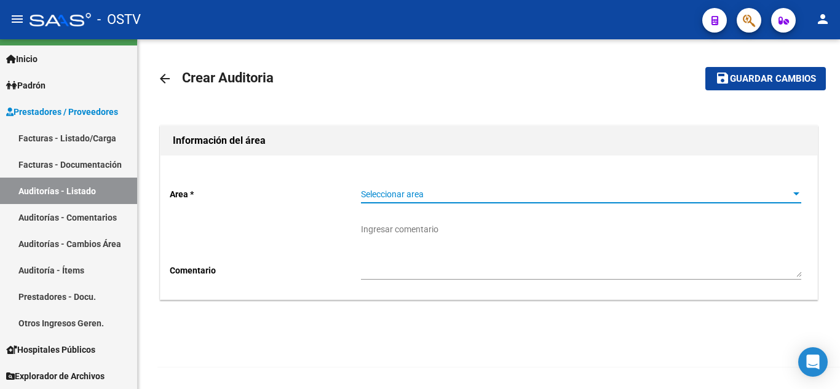
click at [381, 191] on span "Seleccionar area" at bounding box center [575, 194] width 429 height 10
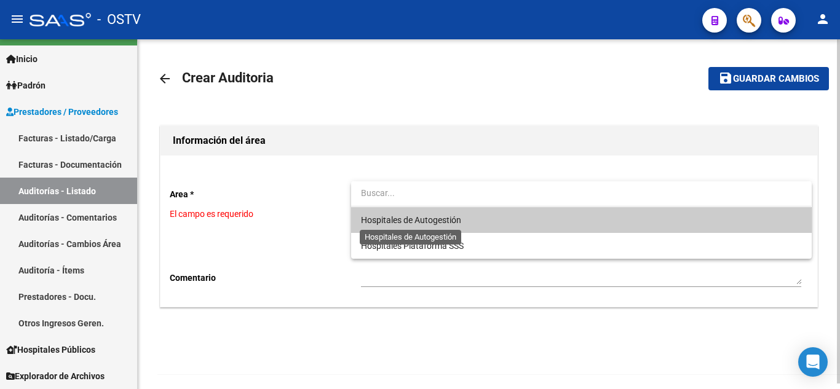
click at [396, 221] on span "Hospitales de Autogestión" at bounding box center [411, 220] width 100 height 10
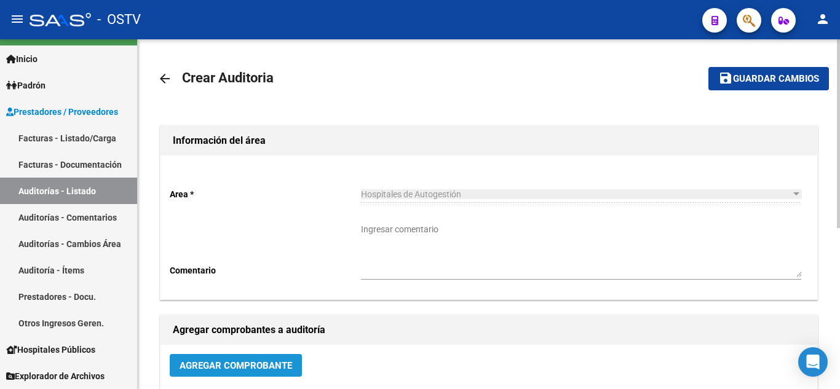
click at [221, 357] on button "Agregar Comprobante" at bounding box center [236, 365] width 132 height 23
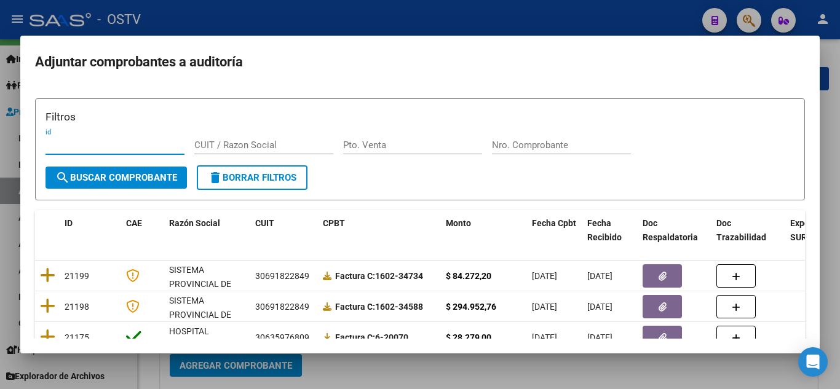
click at [388, 151] on div "Pto. Venta" at bounding box center [412, 145] width 139 height 18
type input "3"
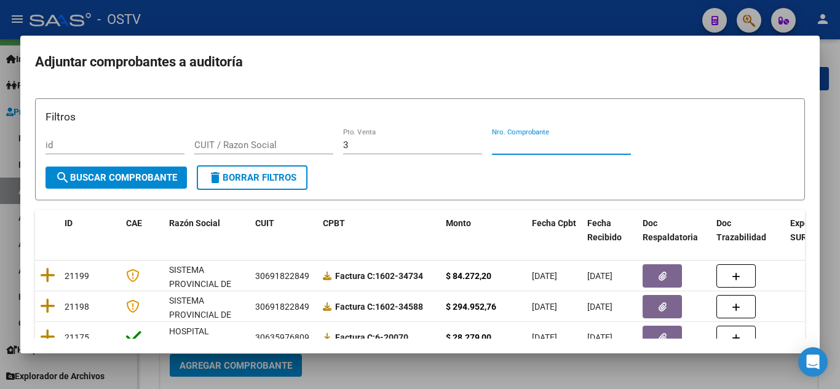
paste input "6887"
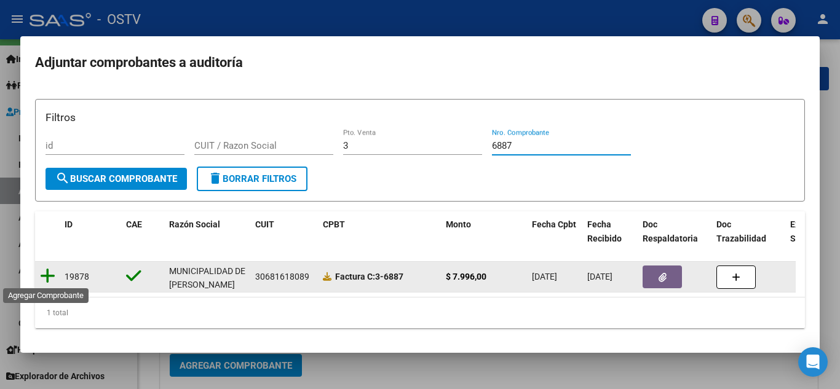
type input "6887"
click at [46, 276] on icon at bounding box center [47, 276] width 15 height 17
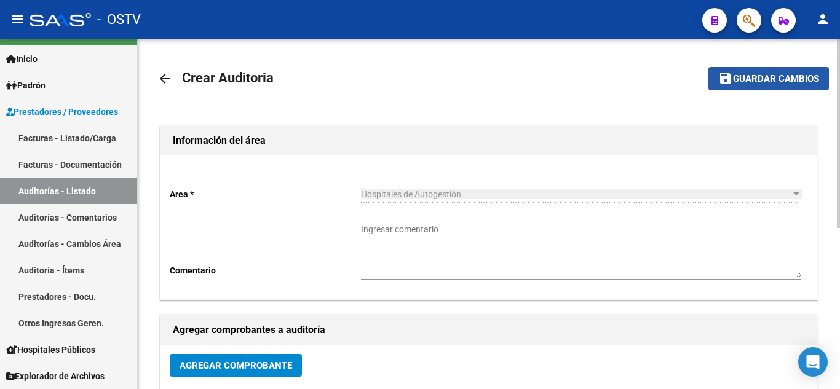
click at [741, 85] on button "save Guardar cambios" at bounding box center [769, 78] width 121 height 23
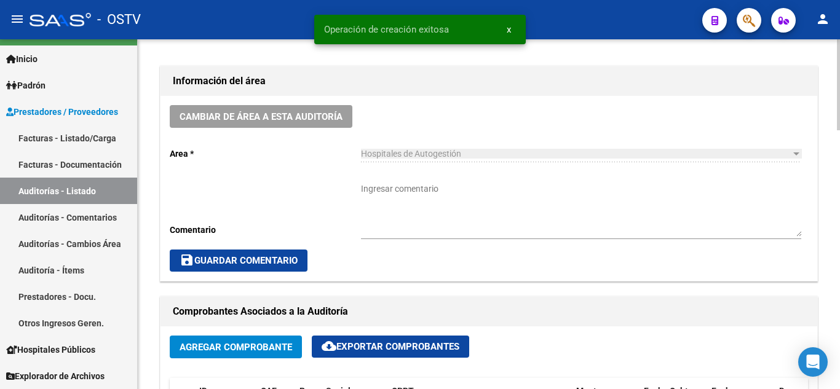
scroll to position [369, 0]
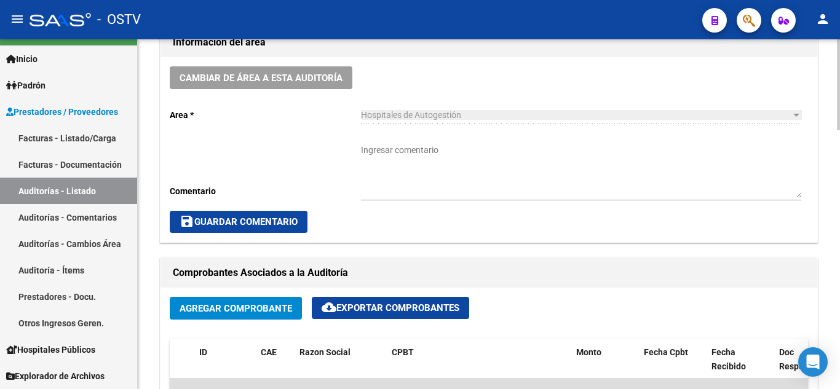
click at [221, 309] on span "Agregar Comprobante" at bounding box center [236, 308] width 113 height 11
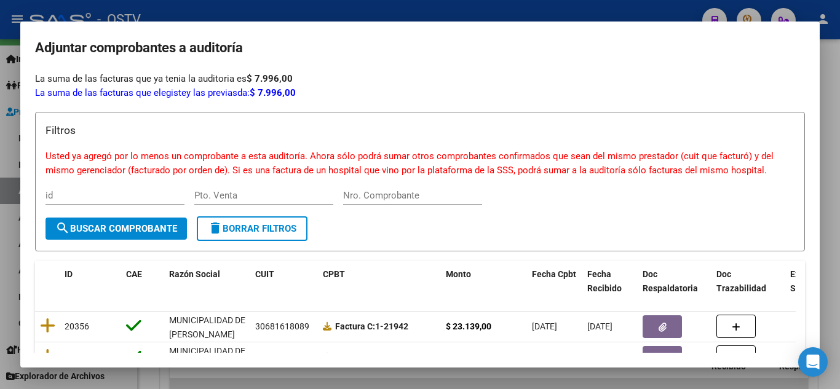
click at [626, 5] on div at bounding box center [420, 194] width 840 height 389
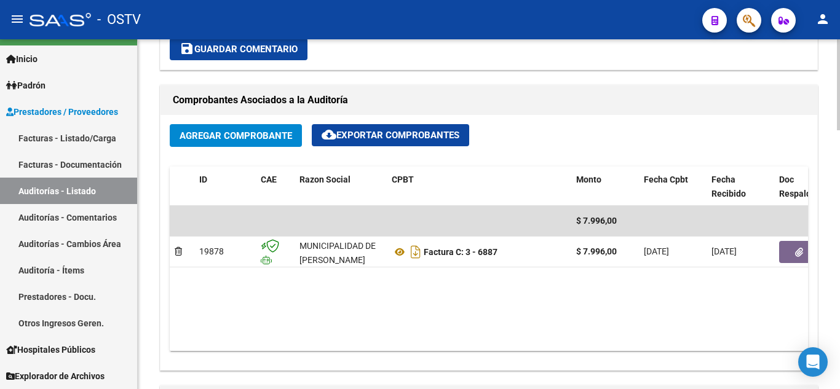
scroll to position [615, 0]
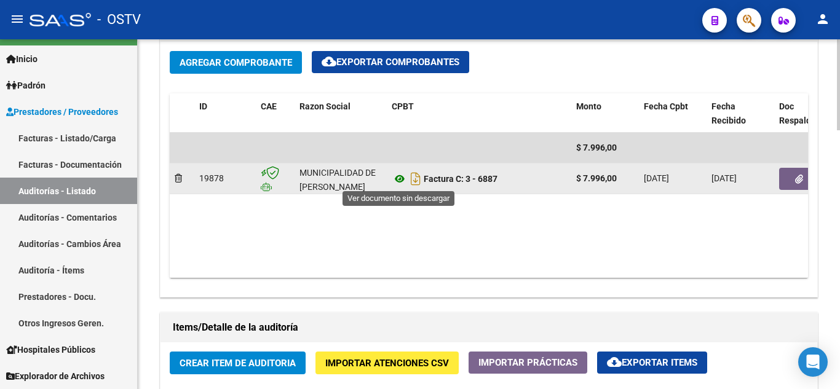
click at [402, 179] on icon at bounding box center [400, 179] width 16 height 15
click at [787, 178] on button "button" at bounding box center [798, 179] width 39 height 22
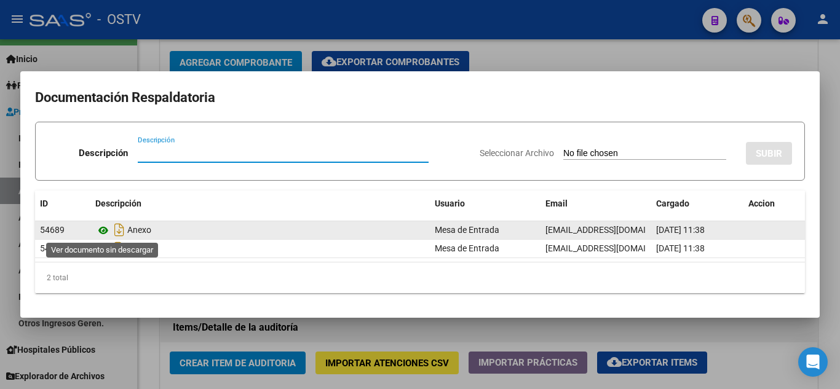
click at [106, 231] on icon at bounding box center [103, 230] width 16 height 15
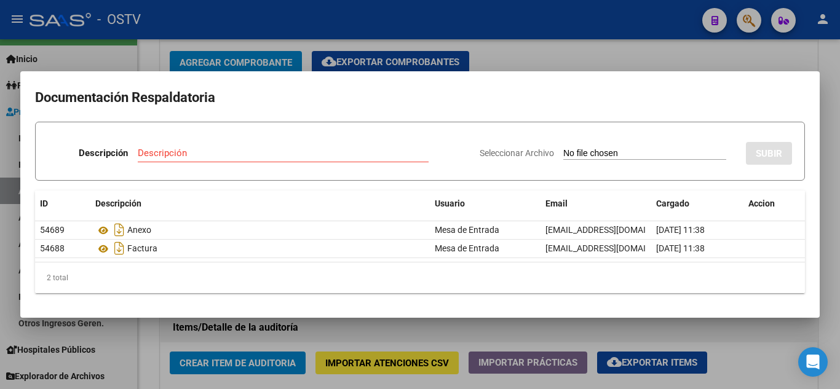
click at [146, 55] on div at bounding box center [420, 194] width 840 height 389
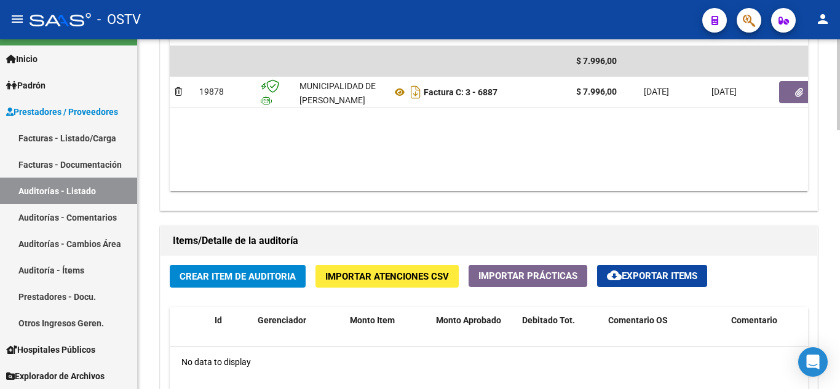
scroll to position [861, 0]
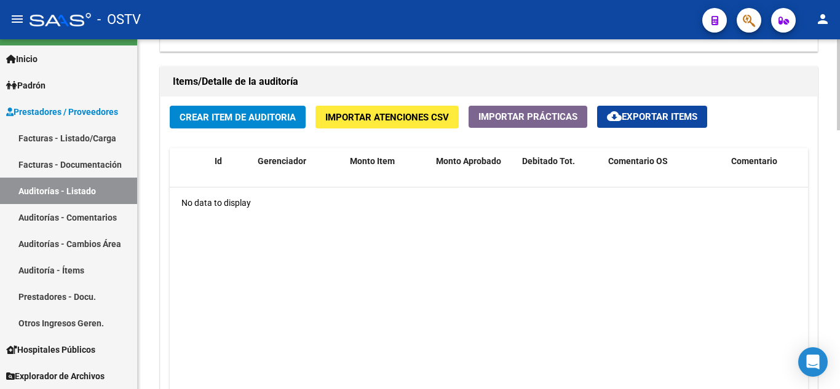
click at [195, 119] on span "Crear Item de Auditoria" at bounding box center [238, 117] width 116 height 11
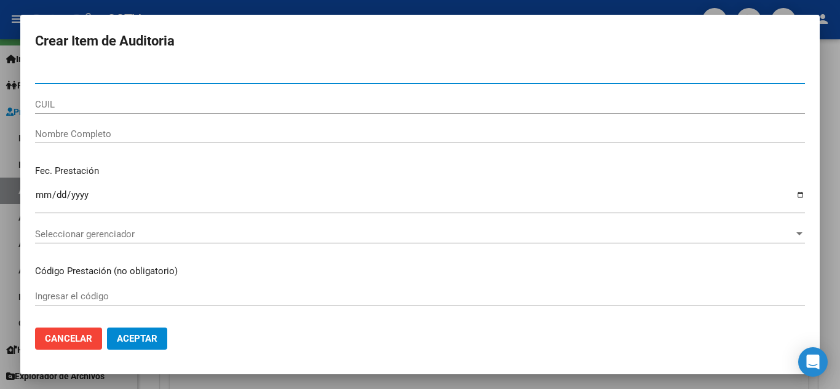
paste input "34212752"
type input "34212752"
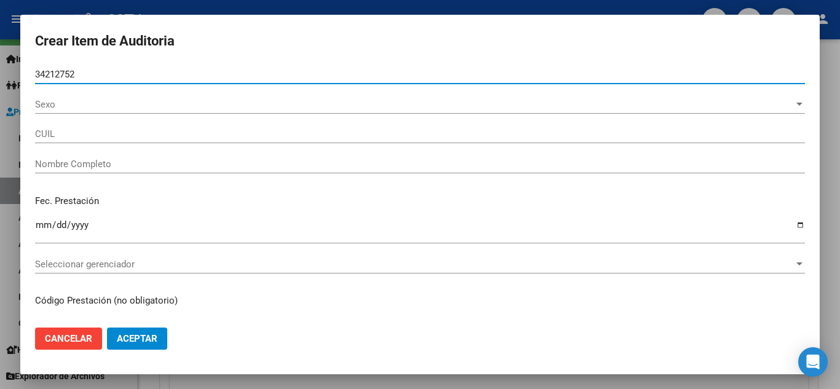
type input "20342127526"
type input "[PERSON_NAME] [PERSON_NAME]"
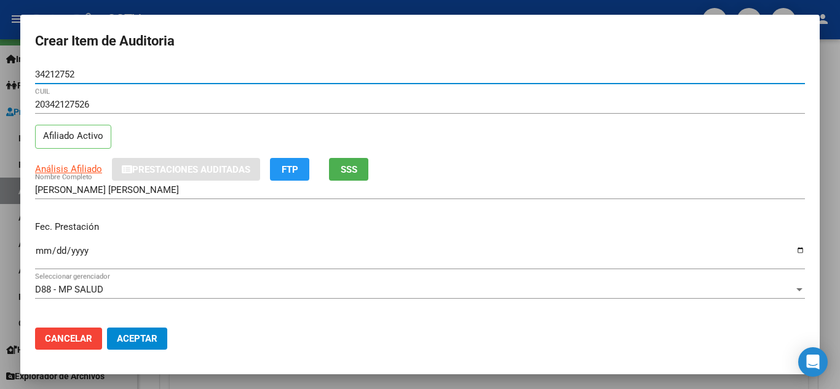
type input "34212752"
click at [38, 251] on input "Ingresar la fecha" at bounding box center [420, 256] width 770 height 20
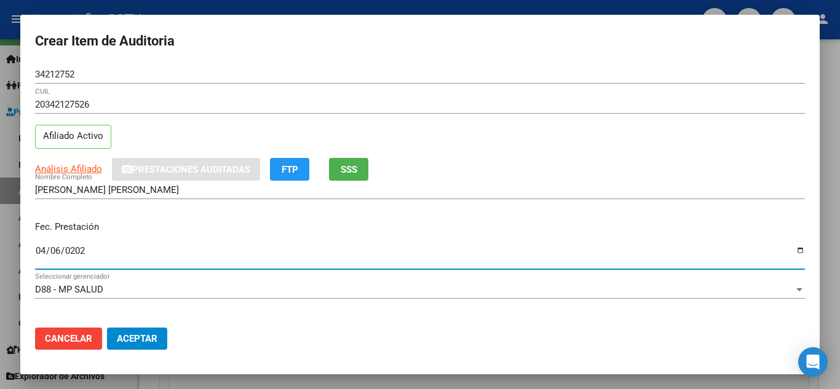
type input "[DATE]"
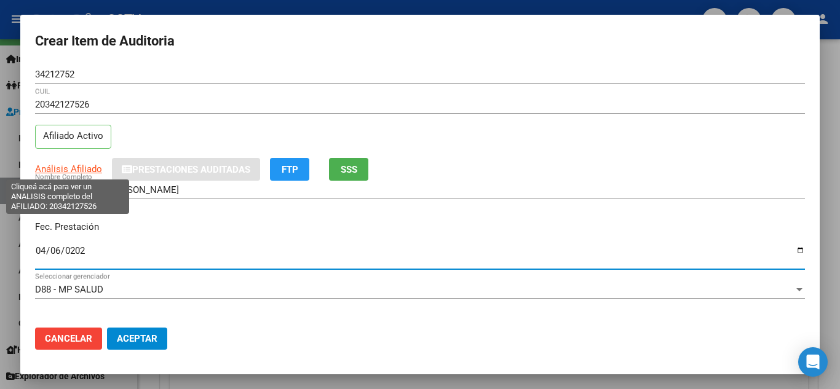
click at [52, 170] on span "Análisis Afiliado" at bounding box center [68, 169] width 67 height 11
type textarea "20342127526"
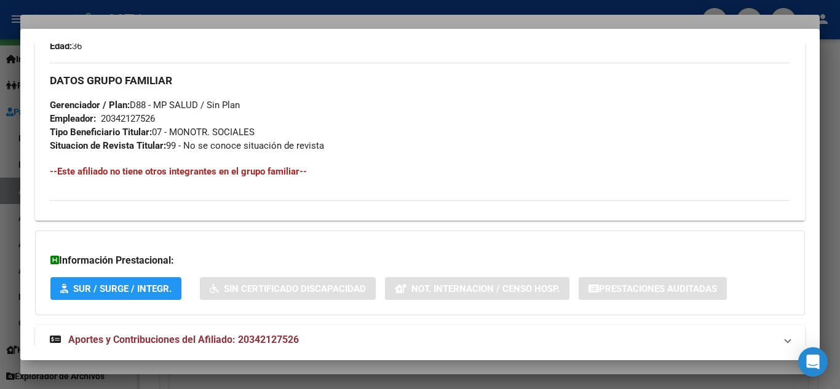
scroll to position [597, 0]
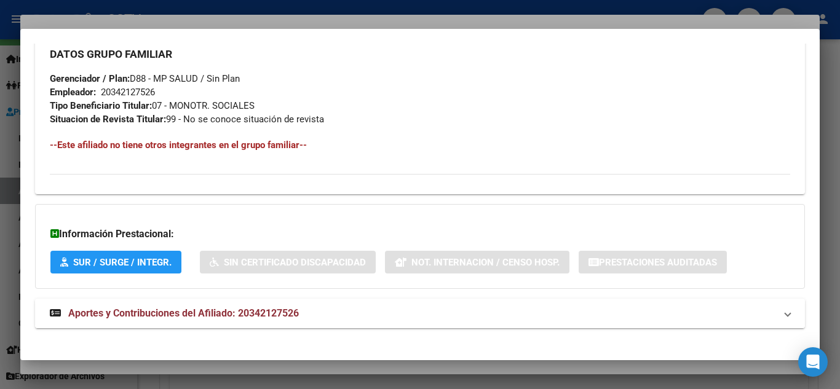
click at [100, 316] on span "Aportes y Contribuciones del Afiliado: 20342127526" at bounding box center [183, 314] width 231 height 12
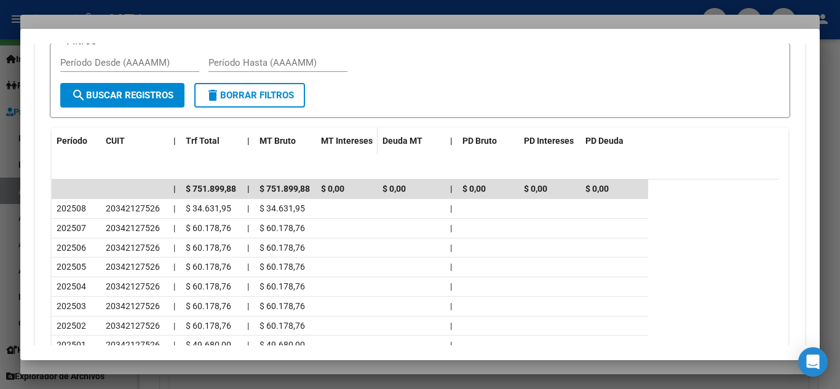
scroll to position [1128, 0]
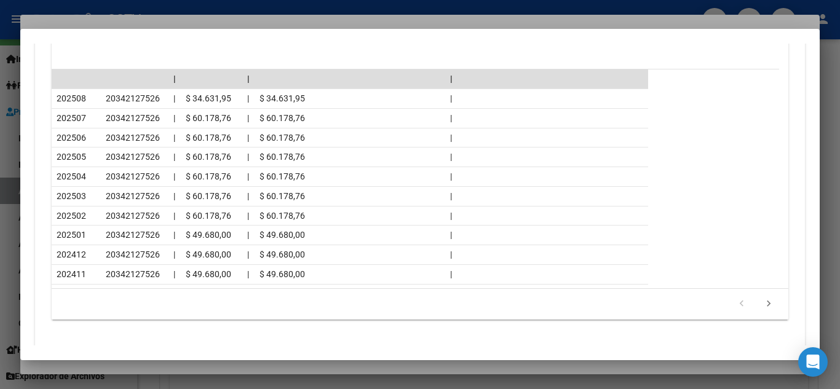
click at [125, 13] on div at bounding box center [420, 194] width 840 height 389
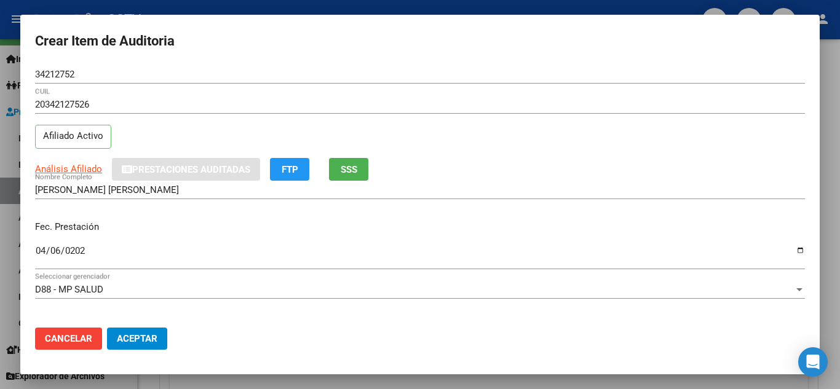
click at [347, 170] on span "SSS" at bounding box center [349, 169] width 17 height 11
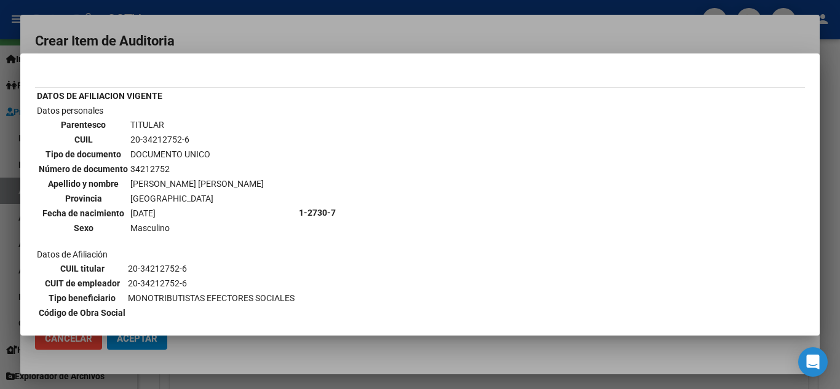
scroll to position [0, 0]
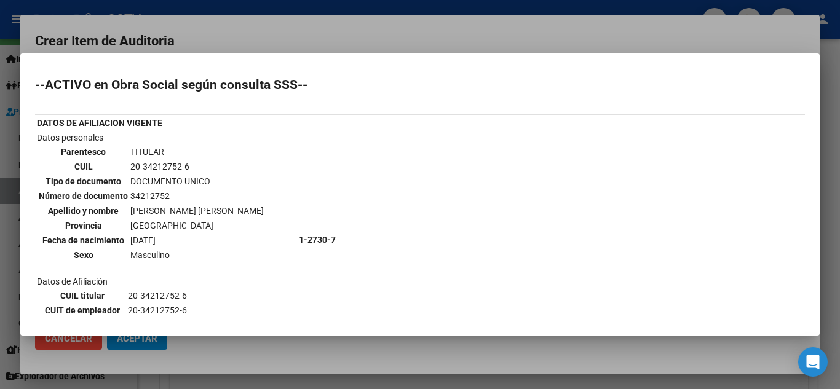
click at [223, 5] on div at bounding box center [420, 194] width 840 height 389
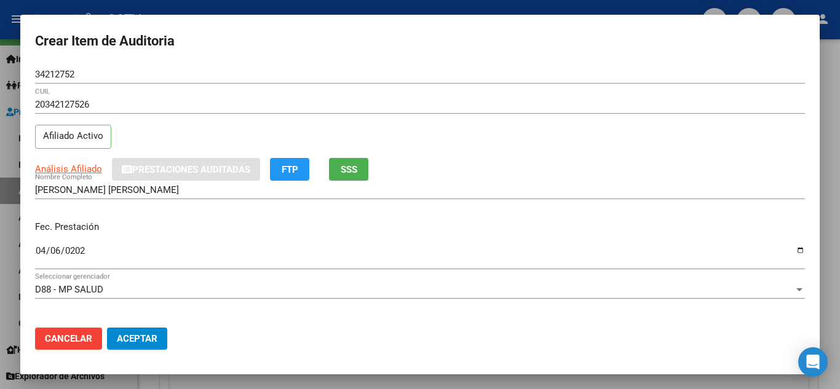
click at [156, 265] on input "[DATE]" at bounding box center [420, 256] width 770 height 20
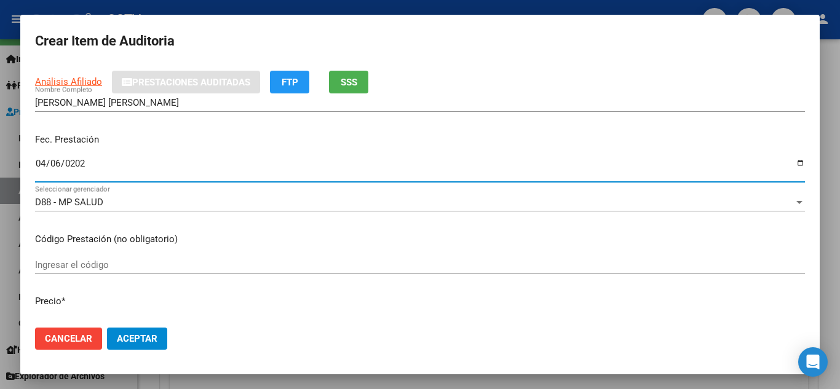
scroll to position [123, 0]
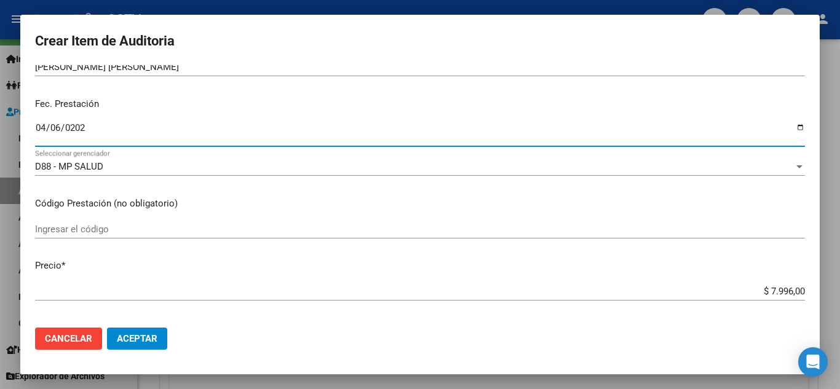
click at [762, 289] on input "$ 7.996,00" at bounding box center [420, 291] width 770 height 11
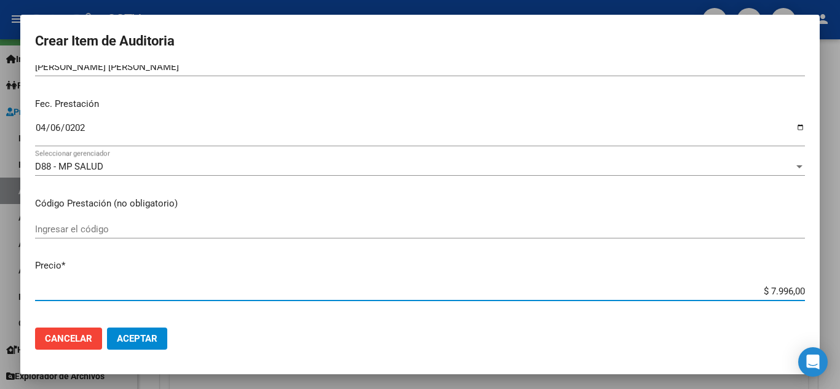
click at [762, 289] on input "$ 7.996,00" at bounding box center [420, 291] width 770 height 11
paste input "3.998"
type input "$ 3.998,00"
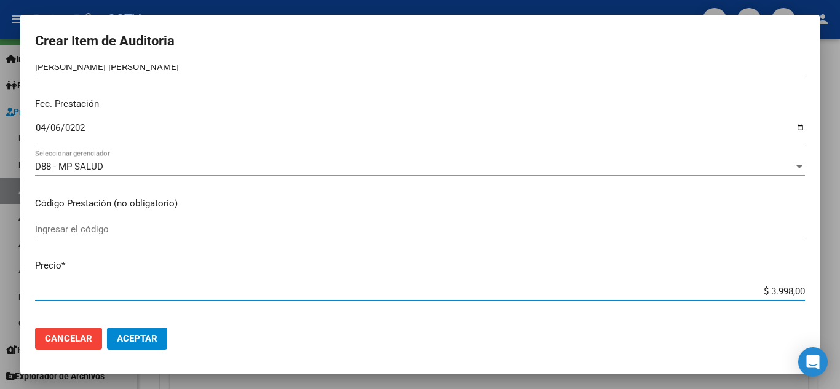
type input "$ 3.998,00"
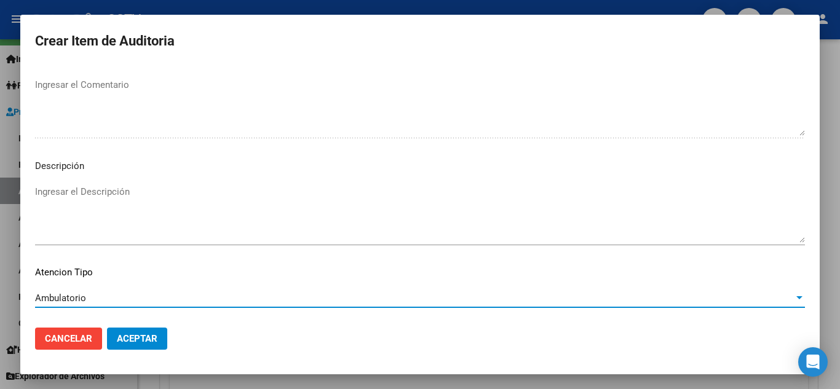
scroll to position [855, 0]
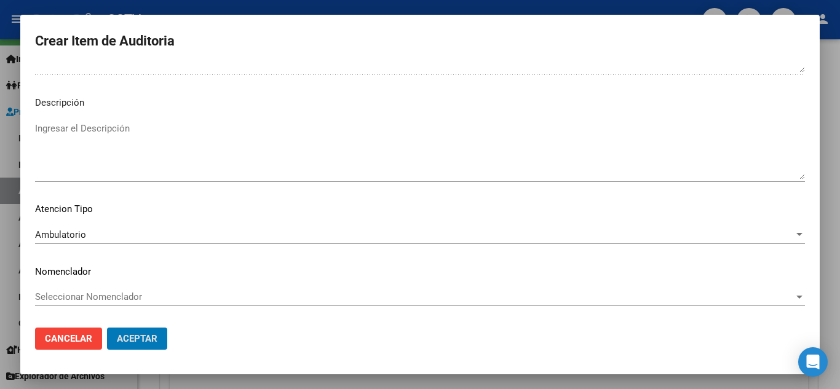
click at [107, 328] on button "Aceptar" at bounding box center [137, 339] width 60 height 22
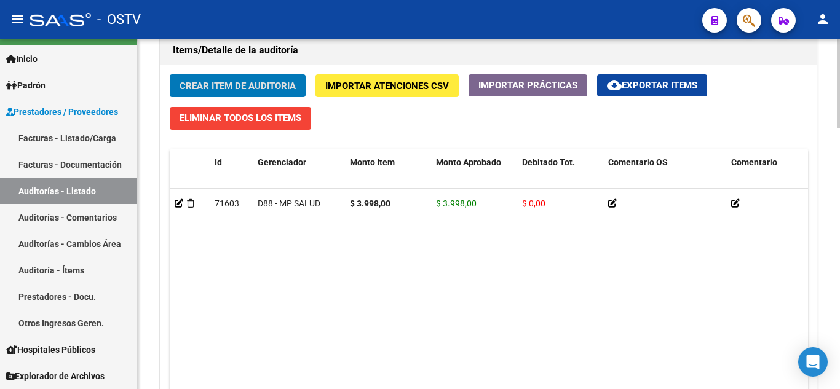
scroll to position [923, 0]
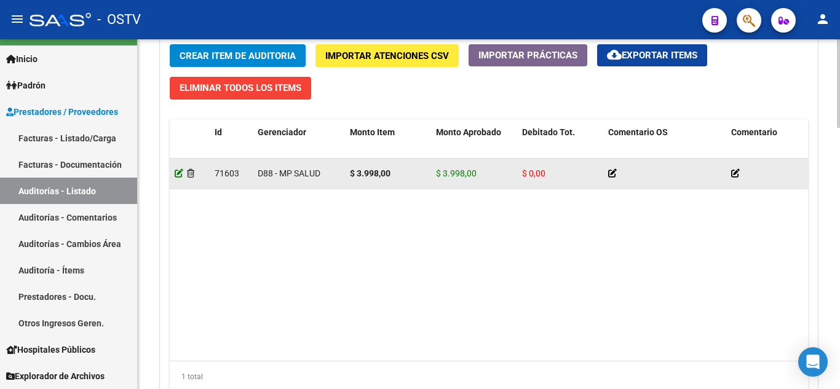
click at [176, 172] on icon at bounding box center [179, 173] width 9 height 9
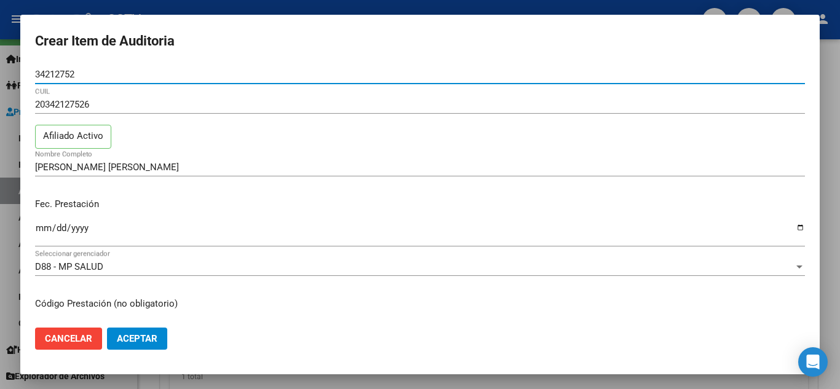
click at [38, 229] on input "[DATE]" at bounding box center [420, 233] width 770 height 20
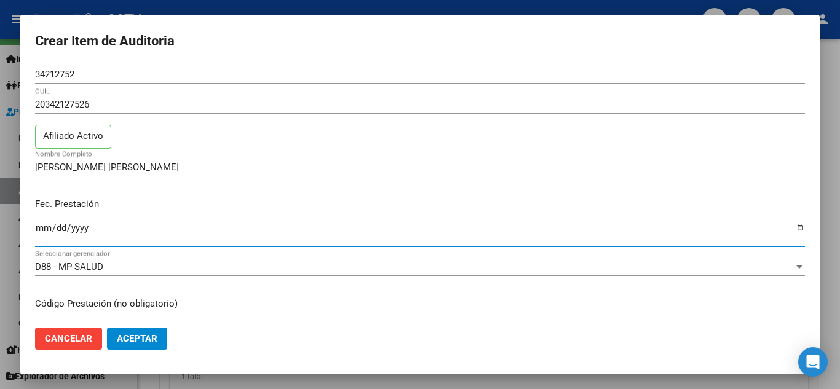
click at [38, 229] on input "[DATE]" at bounding box center [420, 233] width 770 height 20
type input "[DATE]"
click at [127, 338] on span "Aceptar" at bounding box center [137, 338] width 41 height 11
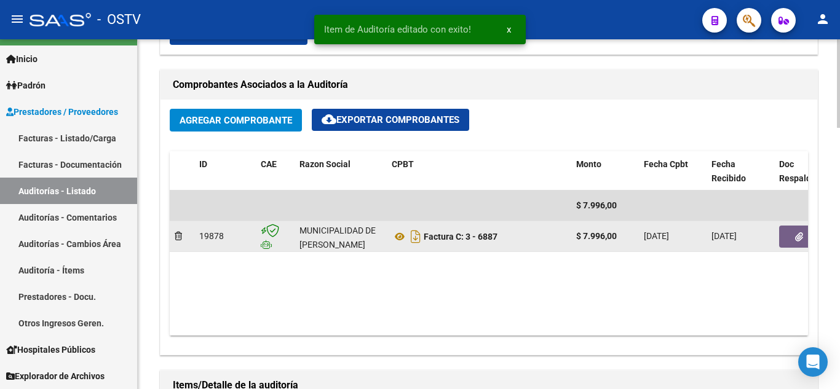
scroll to position [677, 0]
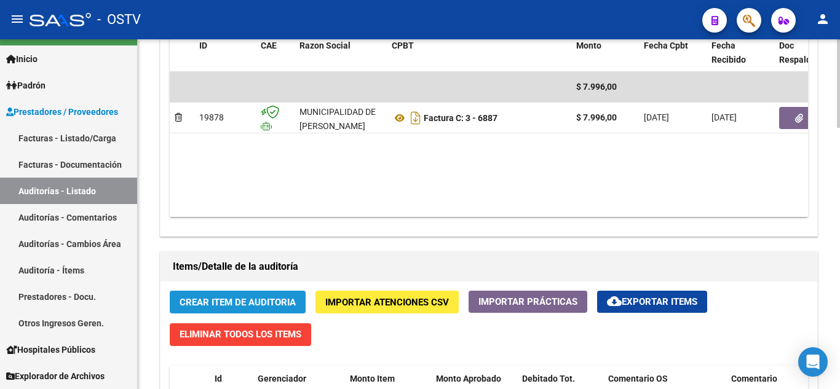
click at [208, 301] on span "Crear Item de Auditoria" at bounding box center [238, 302] width 116 height 11
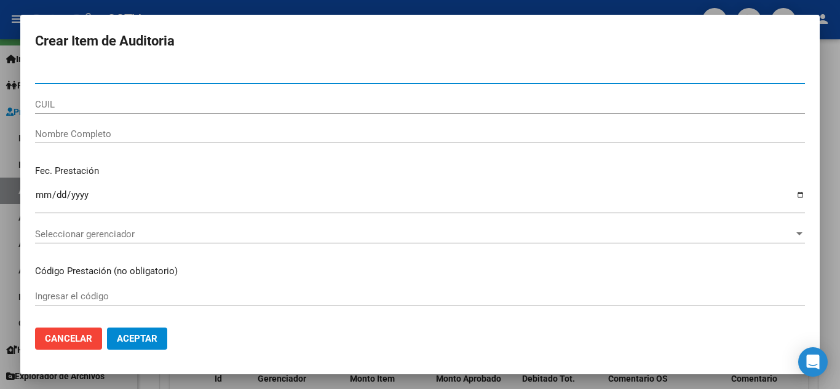
paste input "30115348"
type input "30115348"
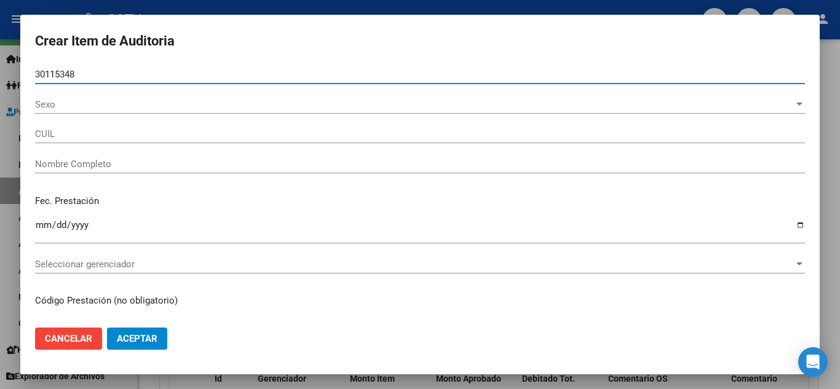
type input "20301153482"
type input "[PERSON_NAME] [PERSON_NAME]"
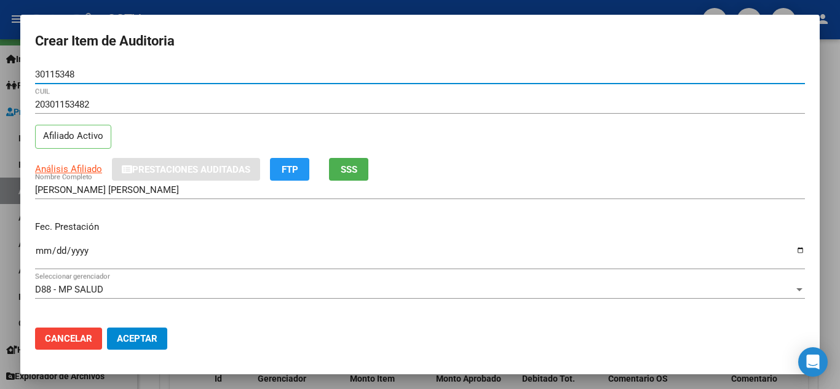
type input "30115348"
click at [41, 252] on input "Ingresar la fecha" at bounding box center [420, 256] width 770 height 20
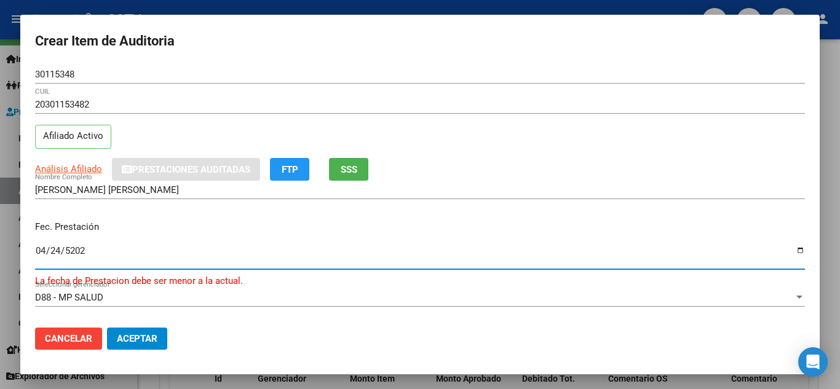
type input "[DATE]"
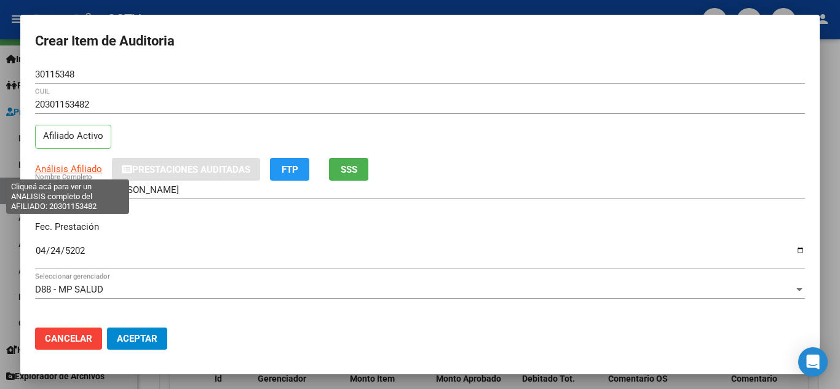
click at [65, 167] on span "Análisis Afiliado" at bounding box center [68, 169] width 67 height 11
type textarea "20301153482"
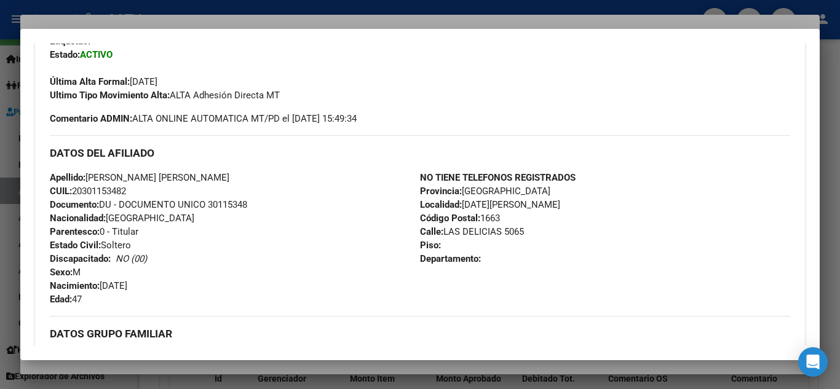
scroll to position [597, 0]
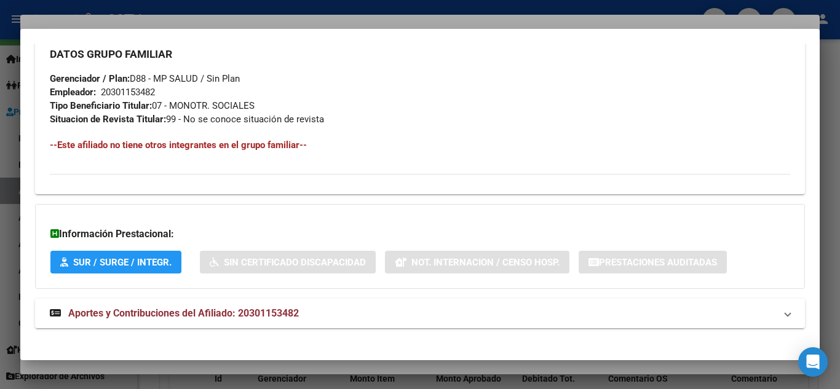
click at [145, 312] on span "Aportes y Contribuciones del Afiliado: 20301153482" at bounding box center [183, 314] width 231 height 12
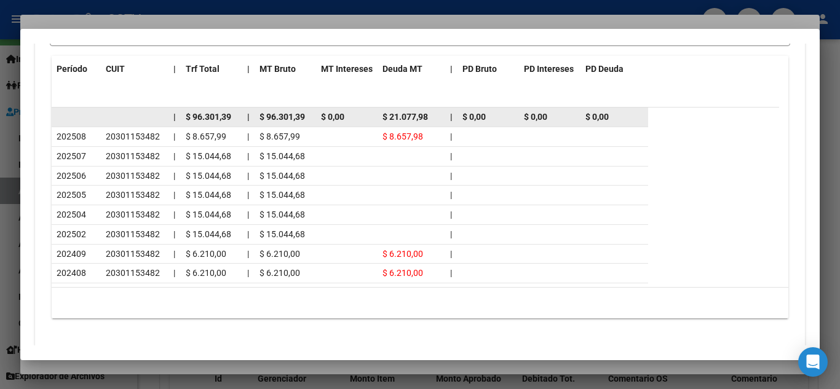
scroll to position [1120, 0]
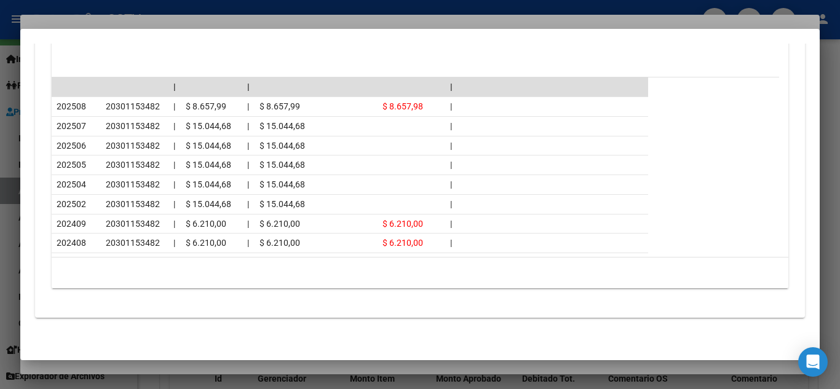
click at [100, 5] on div at bounding box center [420, 194] width 840 height 389
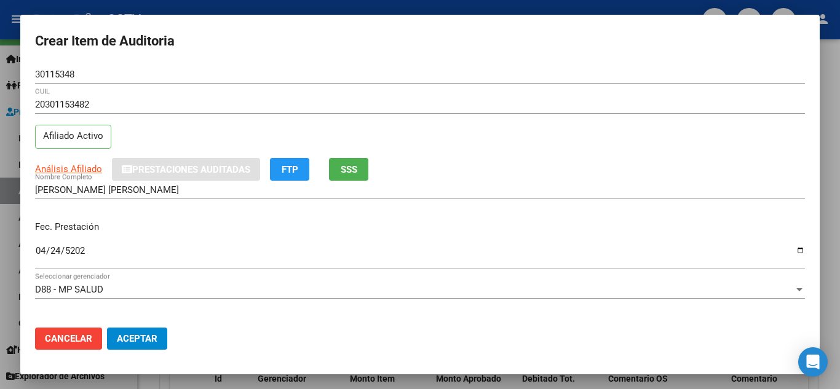
click at [362, 171] on button "SSS" at bounding box center [348, 169] width 39 height 23
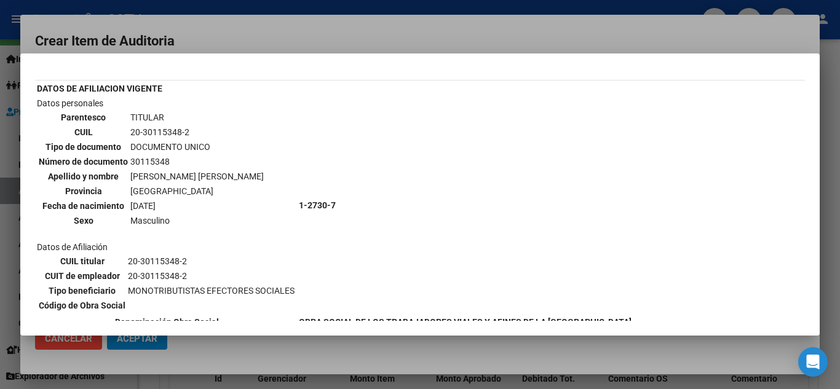
scroll to position [123, 0]
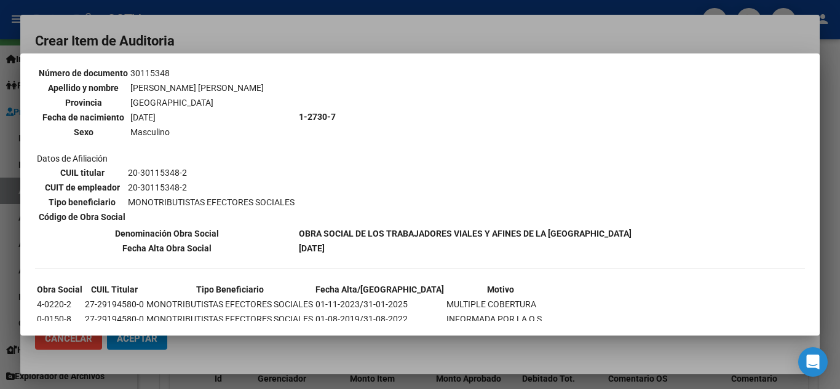
click at [225, 7] on div at bounding box center [420, 194] width 840 height 389
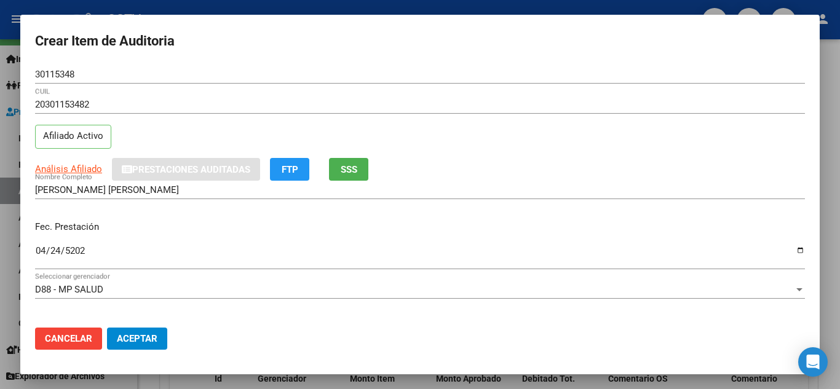
click at [226, 37] on h2 "Crear Item de Auditoria" at bounding box center [420, 41] width 770 height 23
click at [191, 279] on div "[DATE] Ingresar la fecha" at bounding box center [420, 262] width 770 height 38
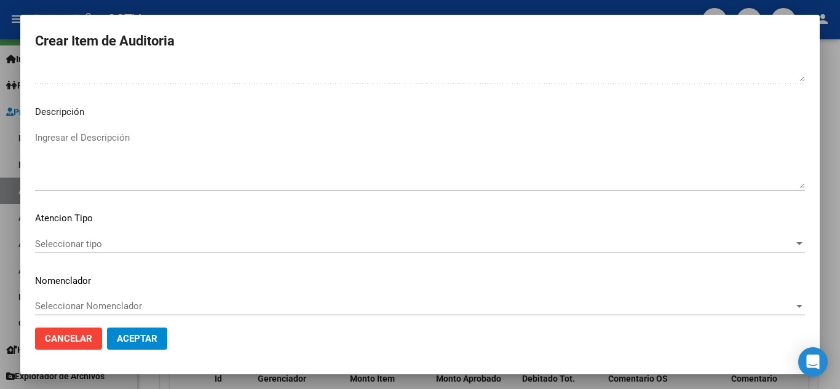
scroll to position [855, 0]
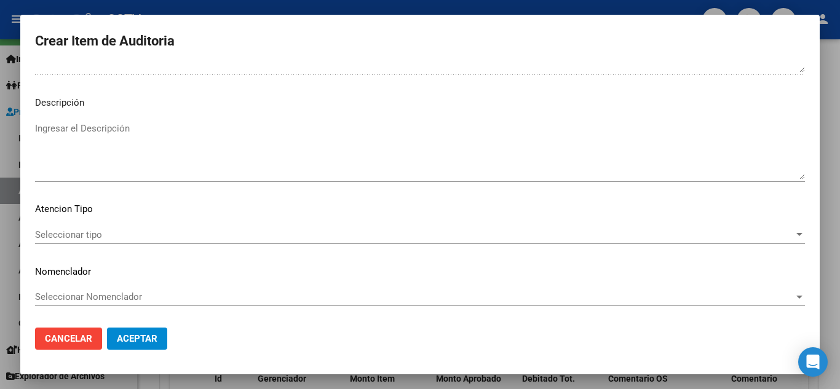
click at [70, 237] on span "Seleccionar tipo" at bounding box center [414, 234] width 759 height 11
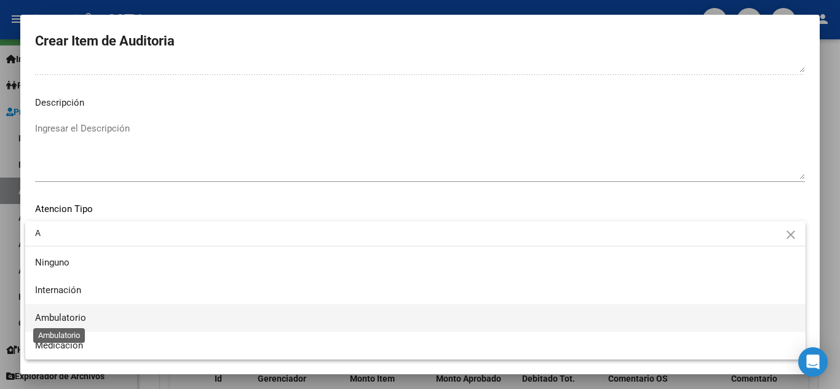
type input "A"
click at [63, 317] on span "Ambulatorio" at bounding box center [60, 318] width 51 height 11
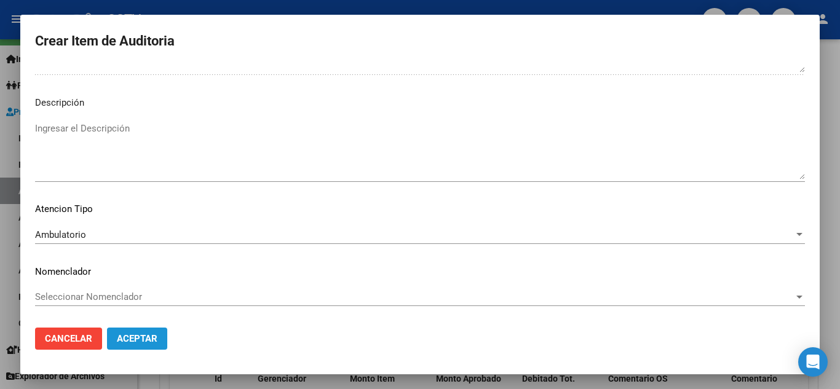
click at [151, 344] on span "Aceptar" at bounding box center [137, 338] width 41 height 11
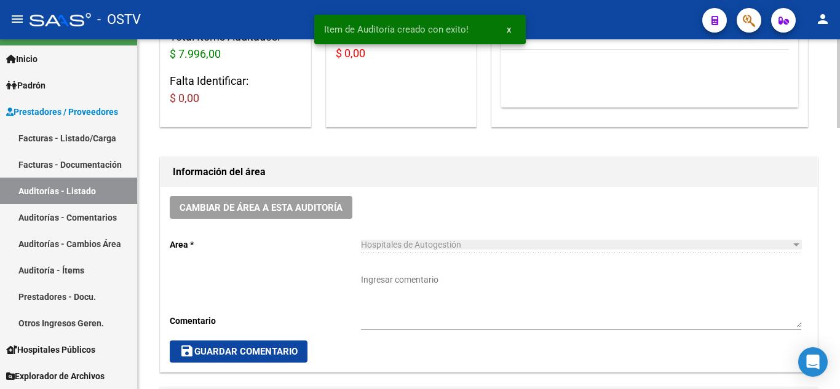
scroll to position [246, 0]
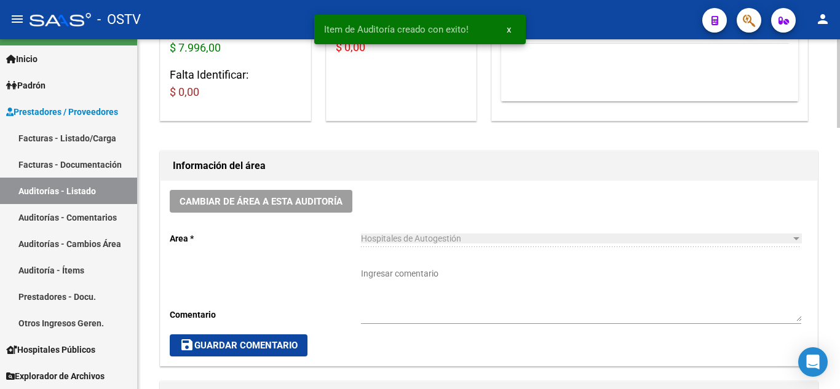
click at [407, 276] on textarea "Ingresar comentario" at bounding box center [581, 295] width 440 height 54
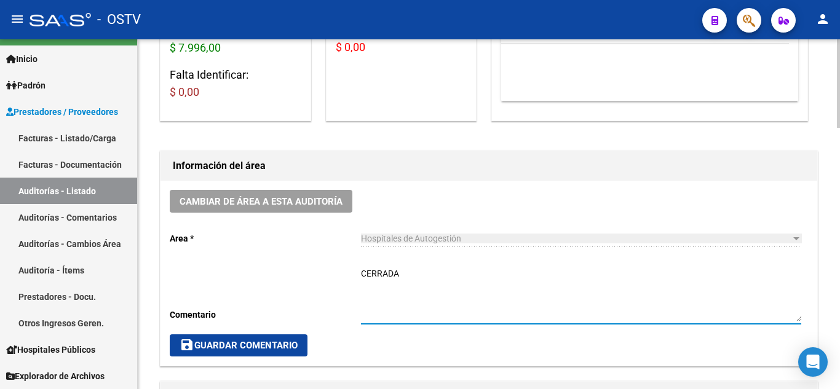
type textarea "CERRADA"
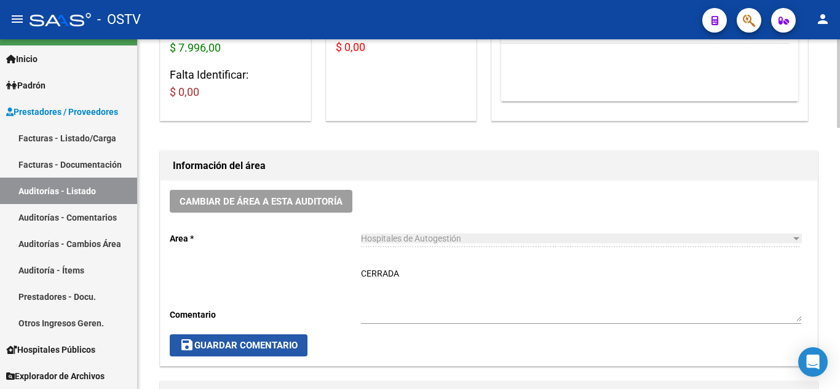
click at [243, 344] on span "save Guardar Comentario" at bounding box center [239, 345] width 118 height 11
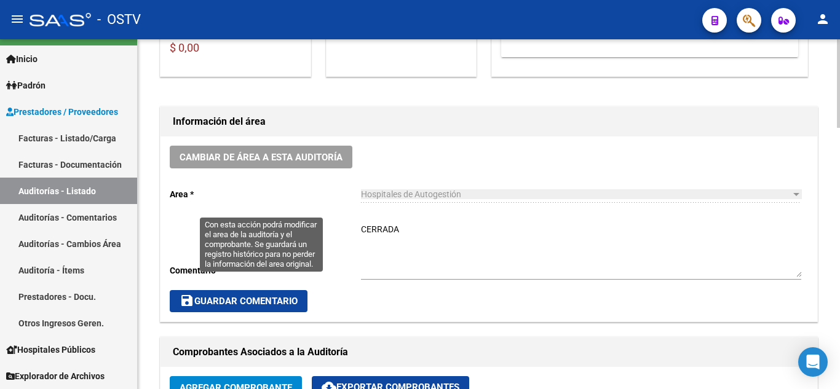
scroll to position [308, 0]
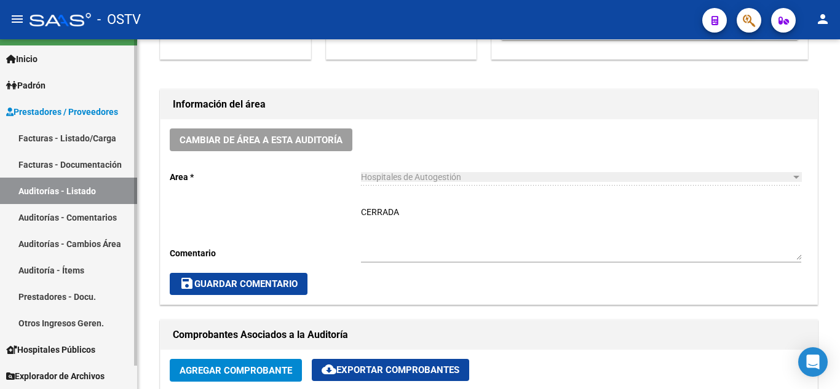
click at [74, 185] on link "Auditorías - Listado" at bounding box center [68, 191] width 137 height 26
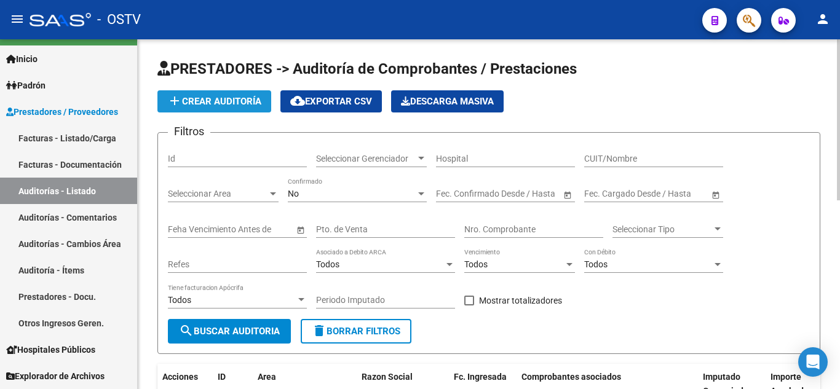
click at [237, 102] on span "add Crear Auditoría" at bounding box center [214, 101] width 94 height 11
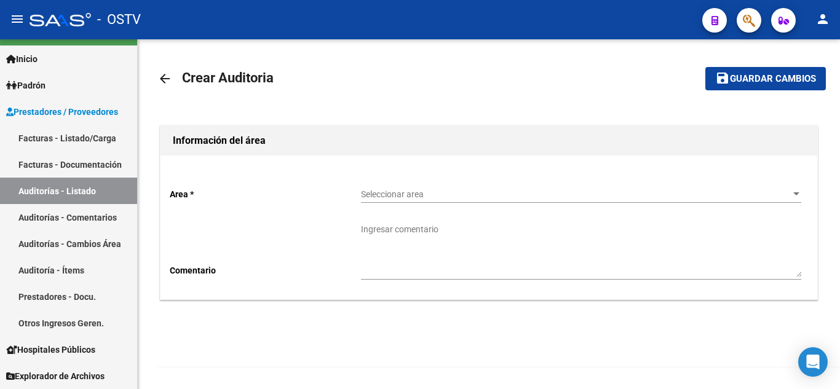
click at [408, 194] on span "Seleccionar area" at bounding box center [575, 194] width 429 height 10
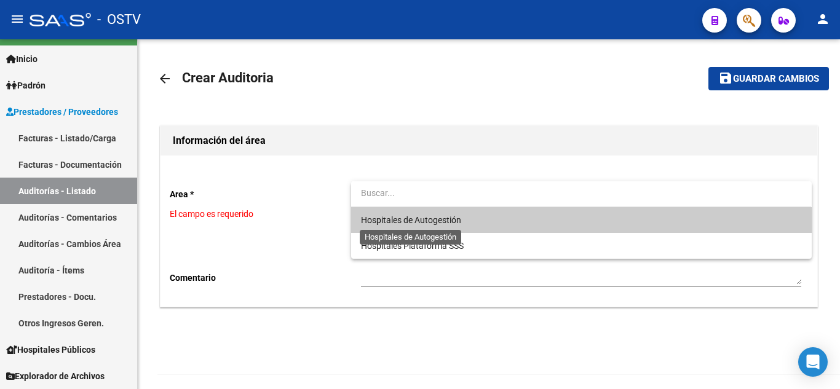
click at [408, 220] on span "Hospitales de Autogestión" at bounding box center [411, 220] width 100 height 10
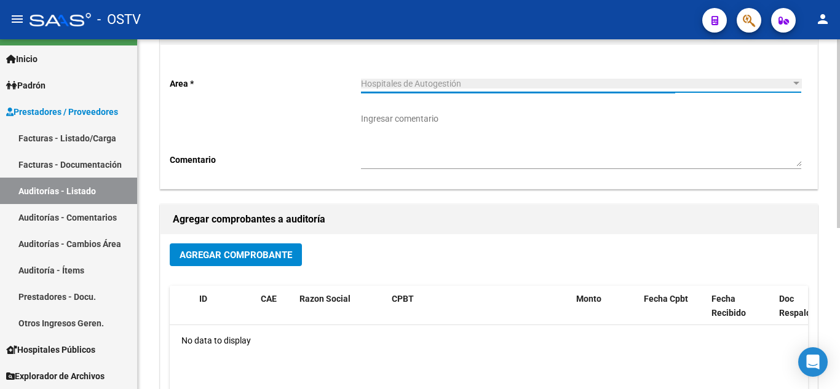
scroll to position [123, 0]
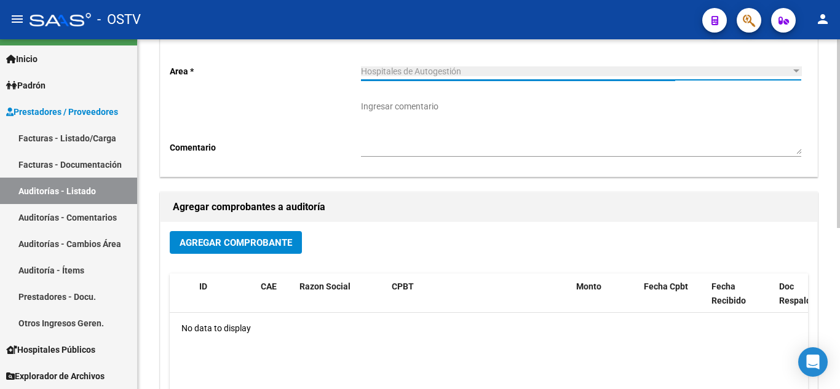
click at [266, 241] on span "Agregar Comprobante" at bounding box center [236, 242] width 113 height 11
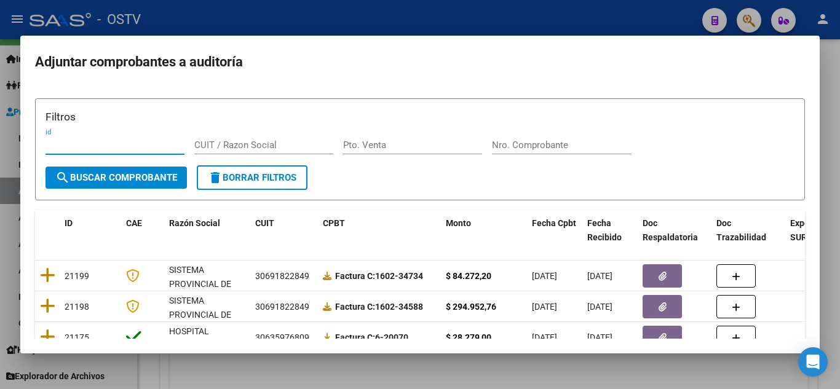
click at [375, 149] on input "Pto. Venta" at bounding box center [412, 145] width 139 height 11
type input "1"
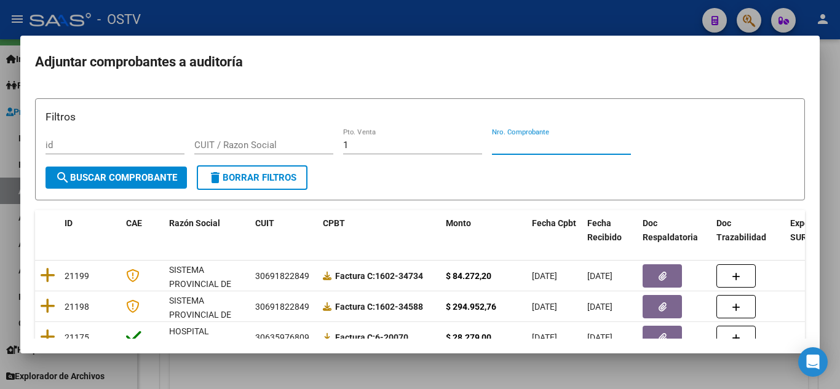
paste input "21575"
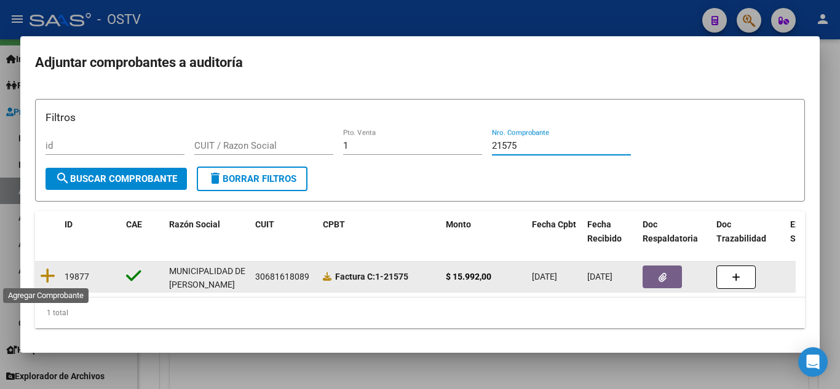
type input "21575"
click at [39, 279] on datatable-body-cell at bounding box center [47, 277] width 25 height 30
click at [47, 279] on icon at bounding box center [47, 276] width 15 height 17
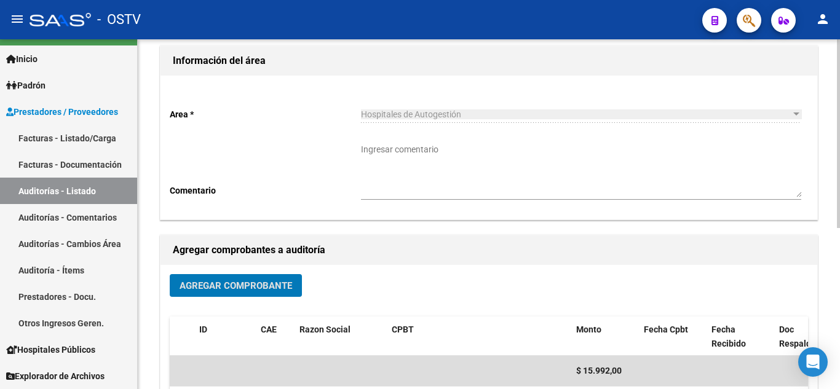
scroll to position [0, 0]
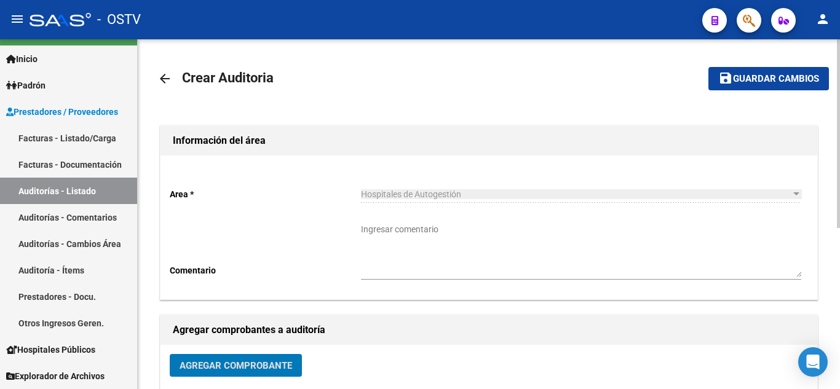
click at [793, 88] on button "save Guardar cambios" at bounding box center [769, 78] width 121 height 23
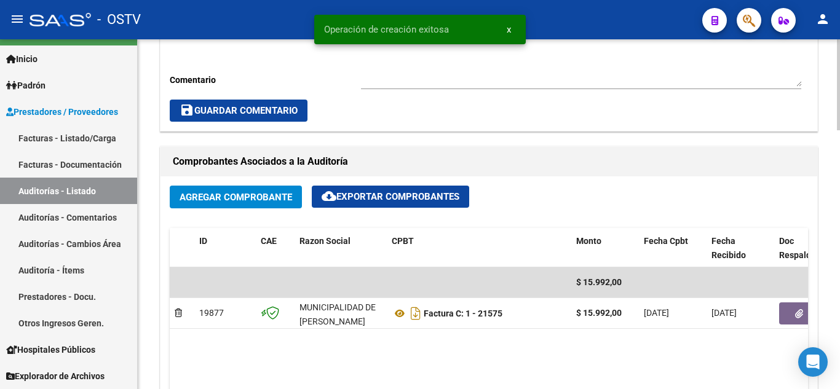
scroll to position [554, 0]
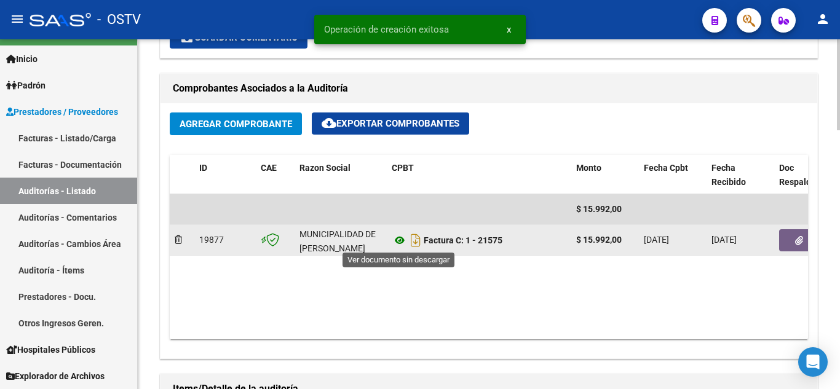
click at [402, 241] on icon at bounding box center [400, 240] width 16 height 15
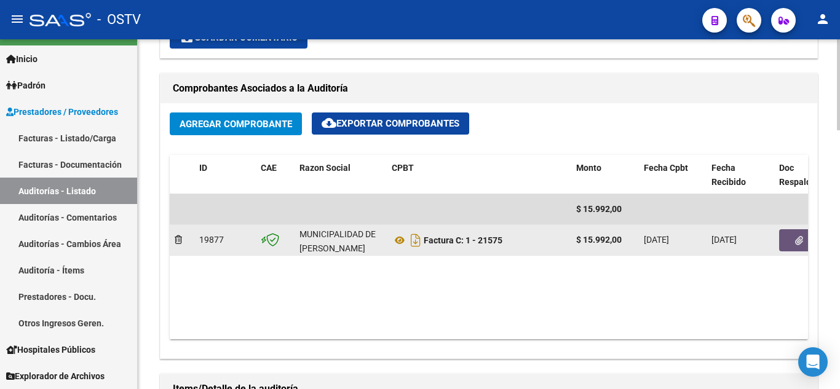
click at [795, 235] on span "button" at bounding box center [799, 240] width 8 height 11
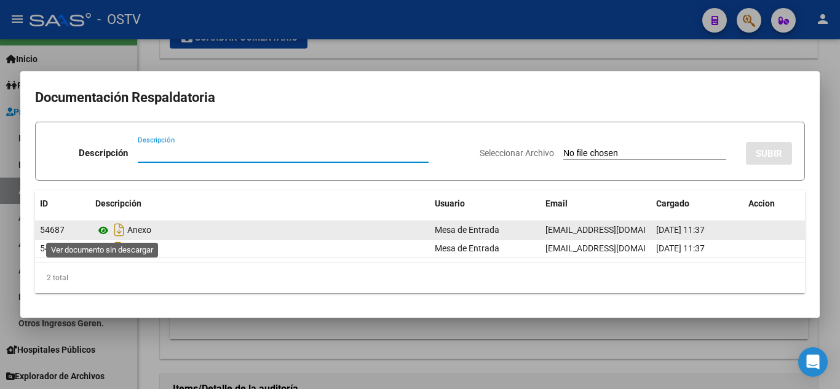
click at [101, 232] on icon at bounding box center [103, 230] width 16 height 15
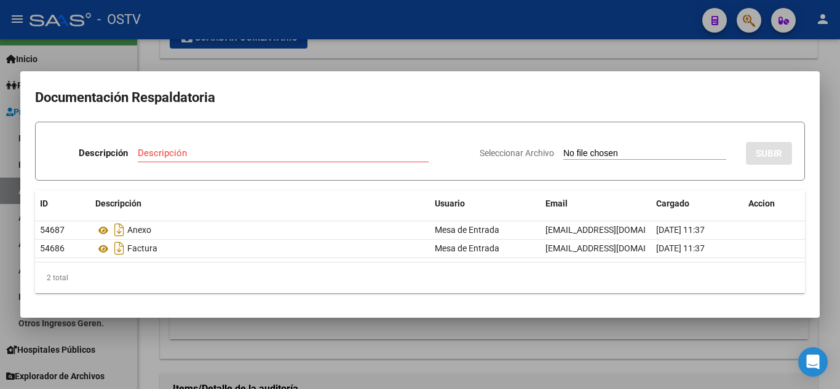
click at [209, 60] on div at bounding box center [420, 194] width 840 height 389
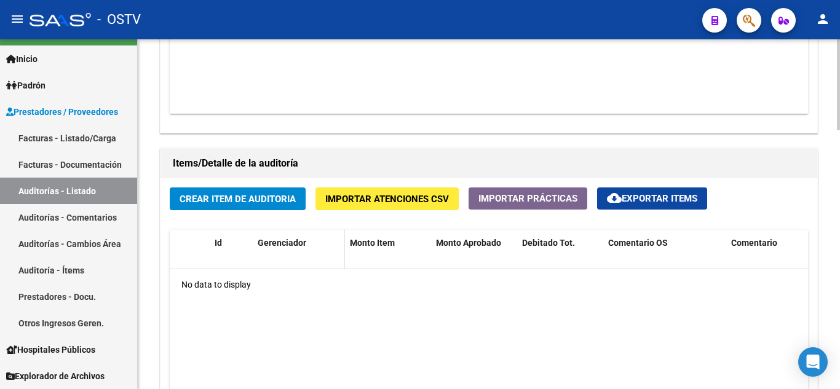
scroll to position [800, 0]
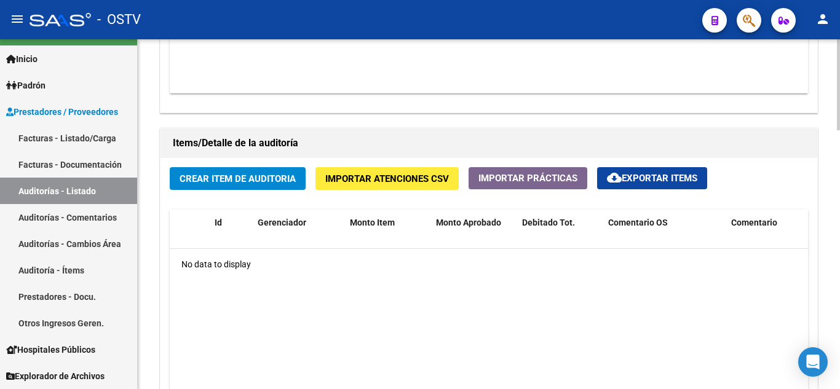
click at [228, 182] on span "Crear Item de Auditoria" at bounding box center [238, 178] width 116 height 11
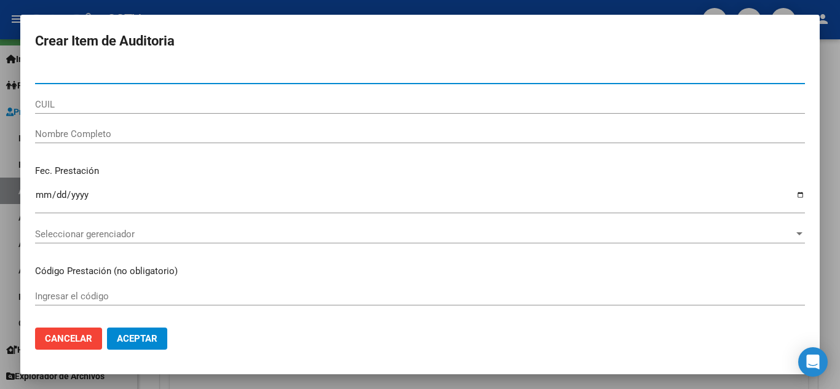
paste input "17469825"
type input "17469825"
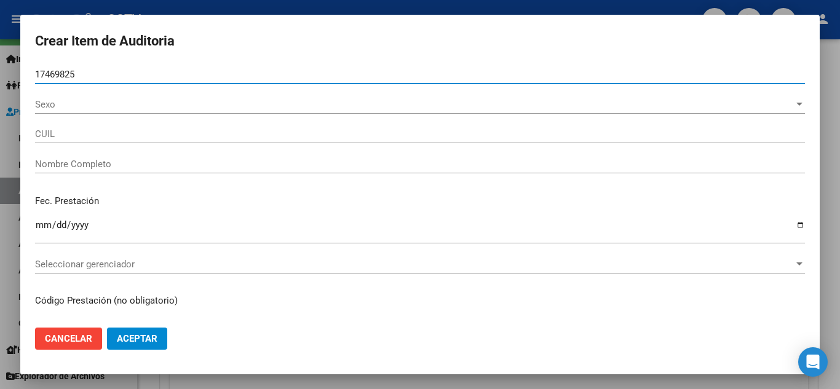
type input "27174698258"
type input "[PERSON_NAME] [PERSON_NAME]"
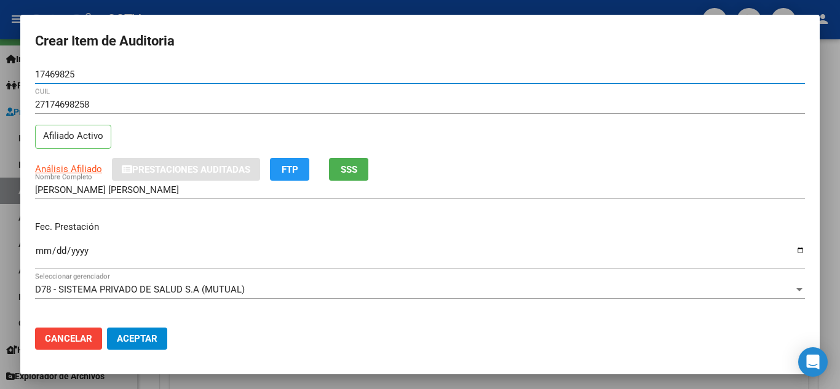
type input "17469825"
click at [39, 251] on input "Ingresar la fecha" at bounding box center [420, 256] width 770 height 20
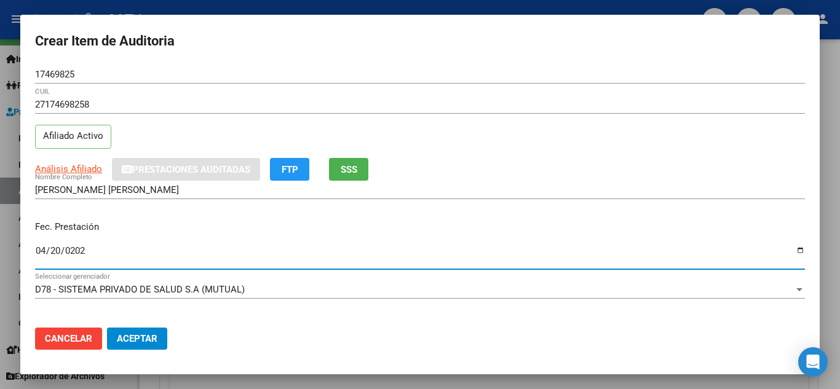
type input "[DATE]"
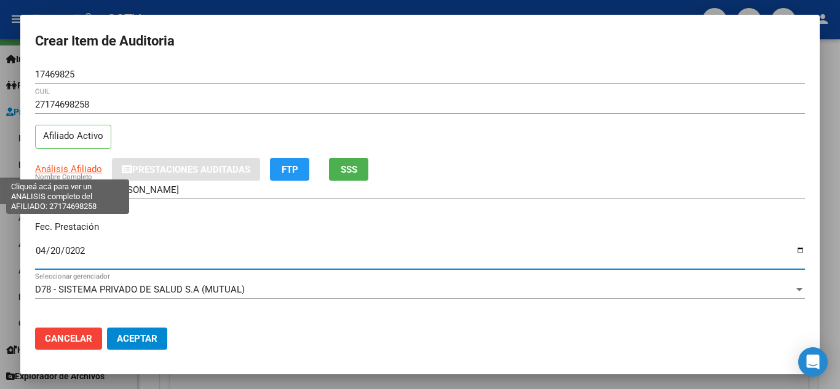
click at [69, 166] on span "Análisis Afiliado" at bounding box center [68, 169] width 67 height 11
type textarea "27174698258"
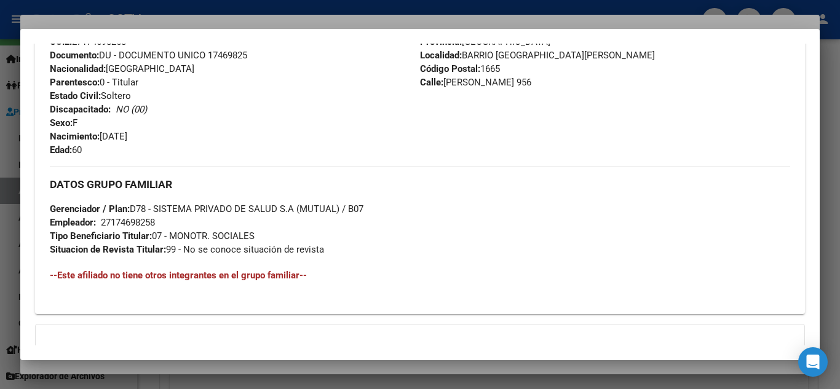
scroll to position [587, 0]
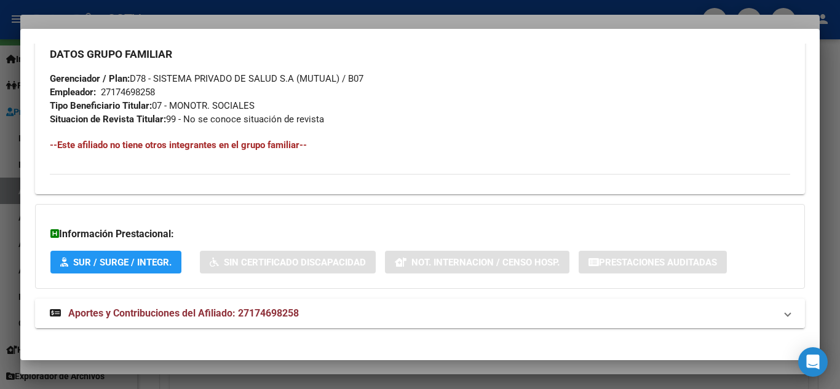
click at [119, 312] on span "Aportes y Contribuciones del Afiliado: 27174698258" at bounding box center [183, 314] width 231 height 12
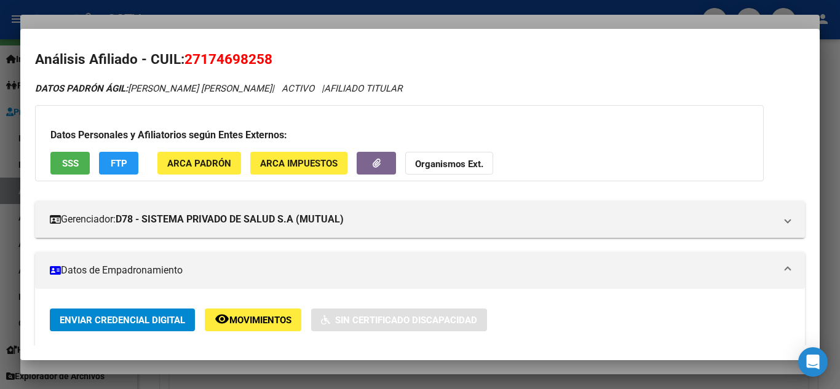
scroll to position [0, 0]
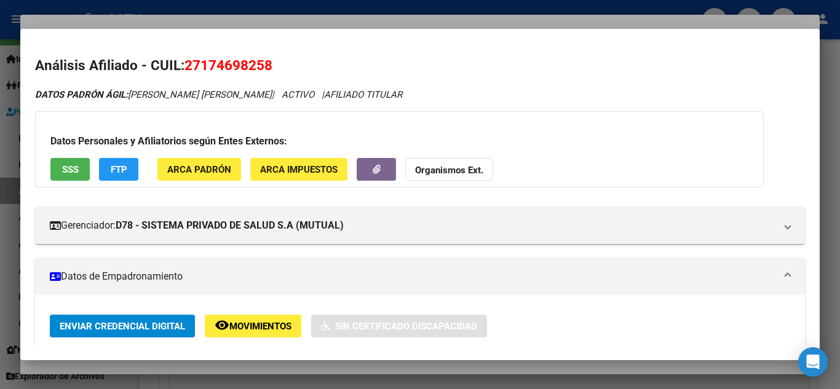
click at [76, 172] on span "SSS" at bounding box center [70, 169] width 17 height 11
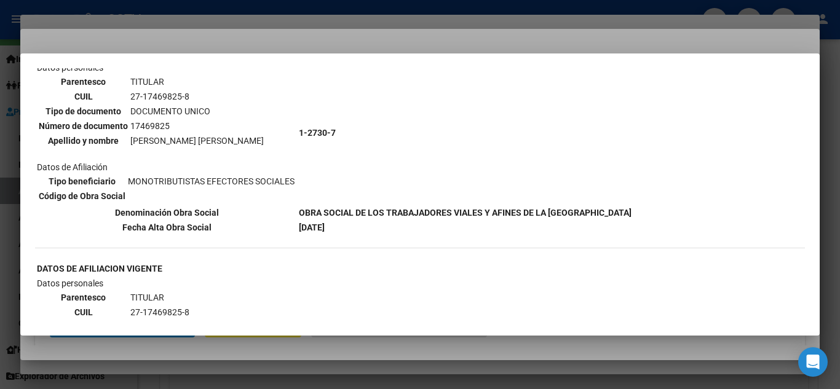
scroll to position [62, 0]
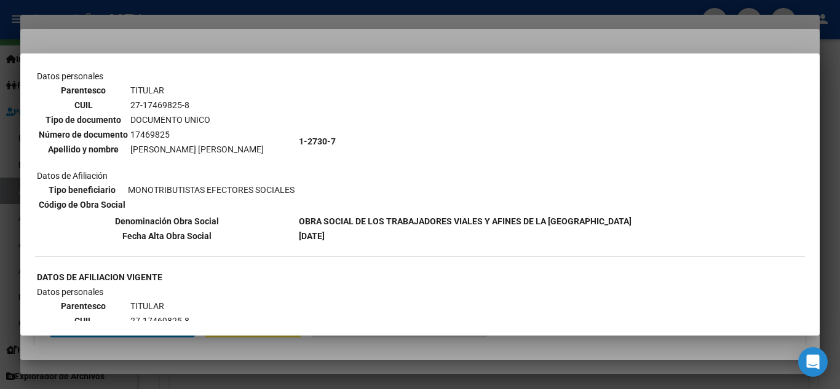
click at [194, 6] on div at bounding box center [420, 194] width 840 height 389
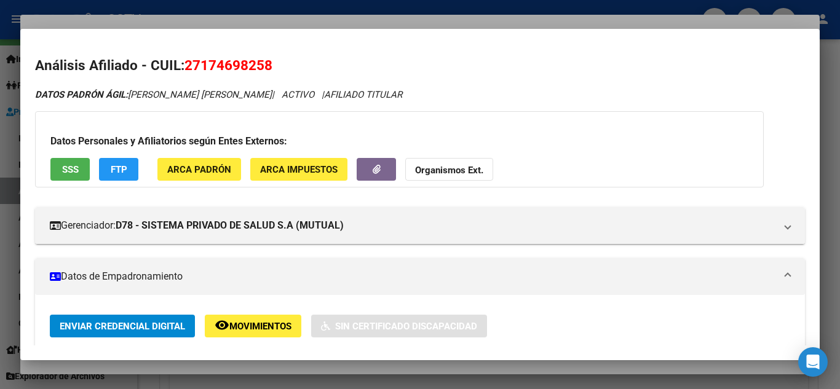
click at [161, 6] on div at bounding box center [420, 194] width 840 height 389
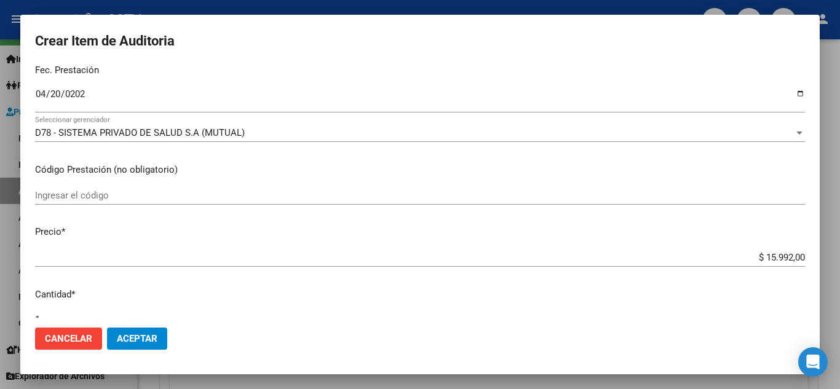
scroll to position [185, 0]
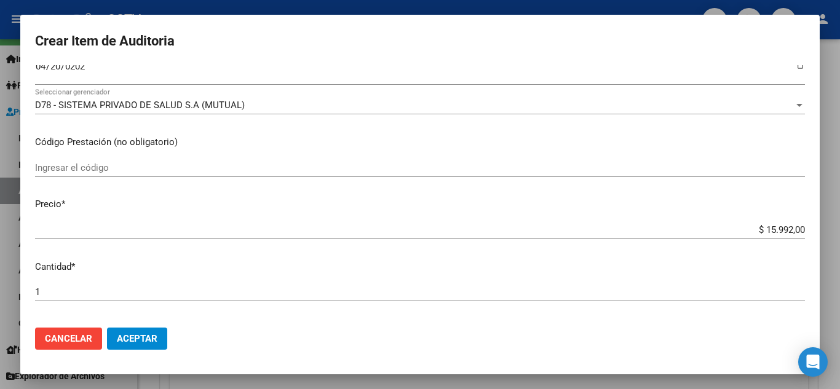
click at [752, 229] on input "$ 15.992,00" at bounding box center [420, 230] width 770 height 11
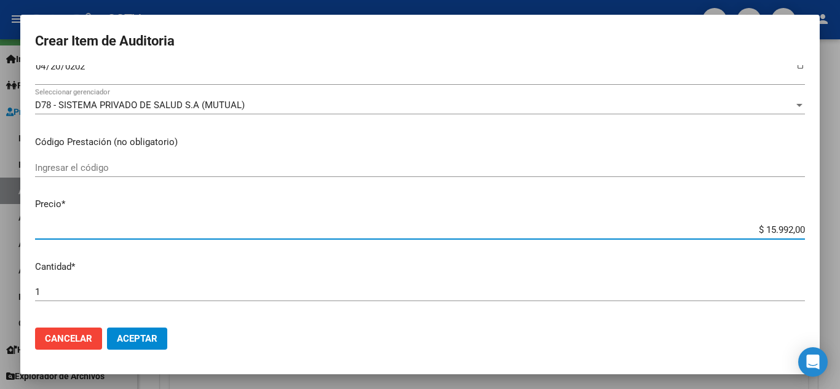
click at [752, 229] on input "$ 15.992,00" at bounding box center [420, 230] width 770 height 11
paste input "3.998"
type input "$ 3.998,00"
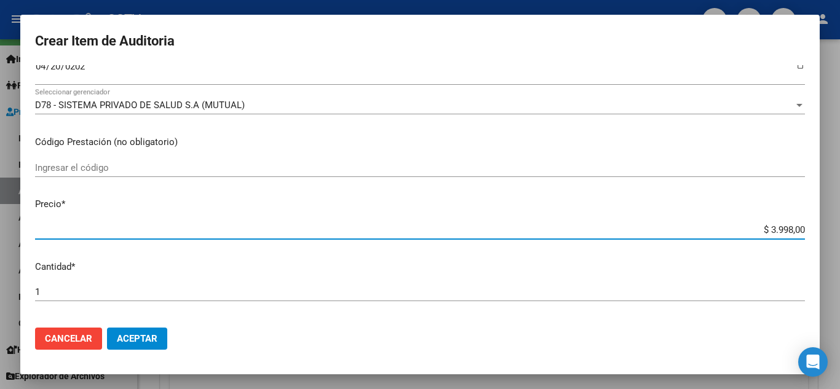
type input "$ 3.998,00"
click at [258, 289] on input "1" at bounding box center [420, 292] width 770 height 11
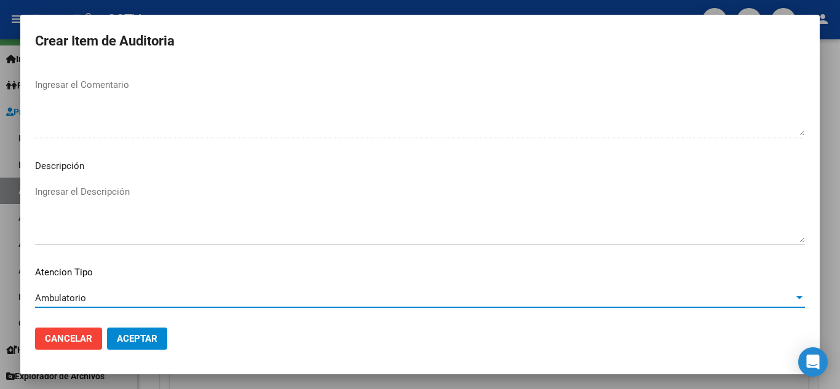
scroll to position [855, 0]
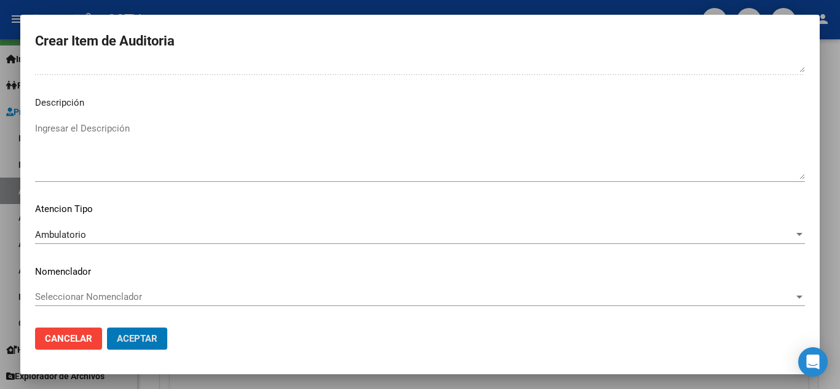
click at [107, 328] on button "Aceptar" at bounding box center [137, 339] width 60 height 22
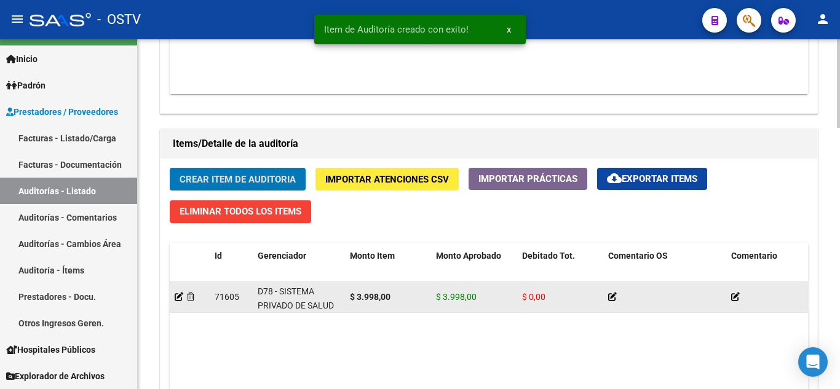
scroll to position [800, 0]
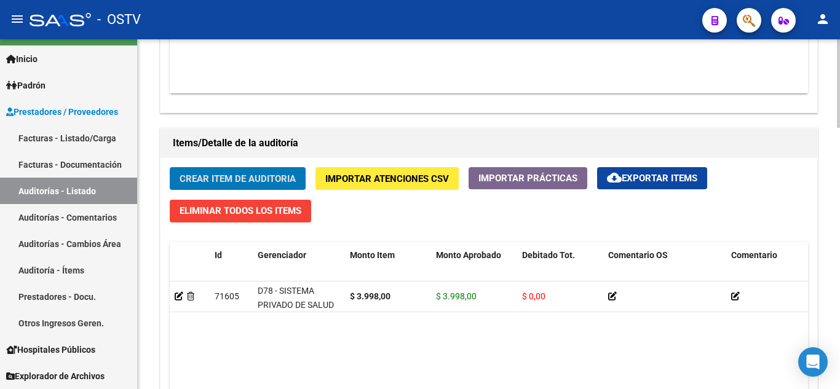
click at [212, 181] on span "Crear Item de Auditoria" at bounding box center [238, 178] width 116 height 11
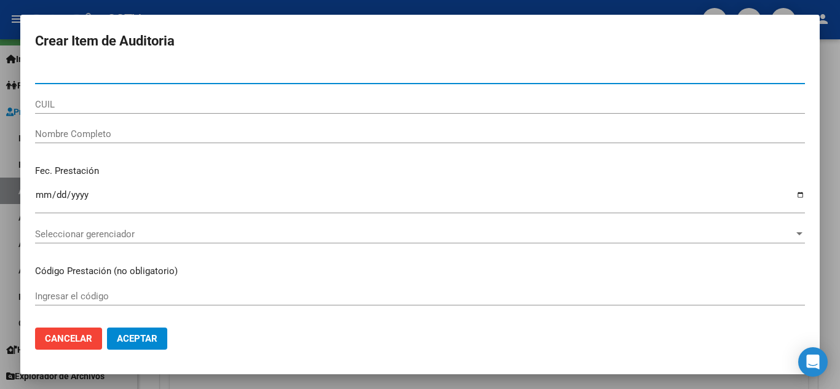
paste input "30028897"
type input "30028897"
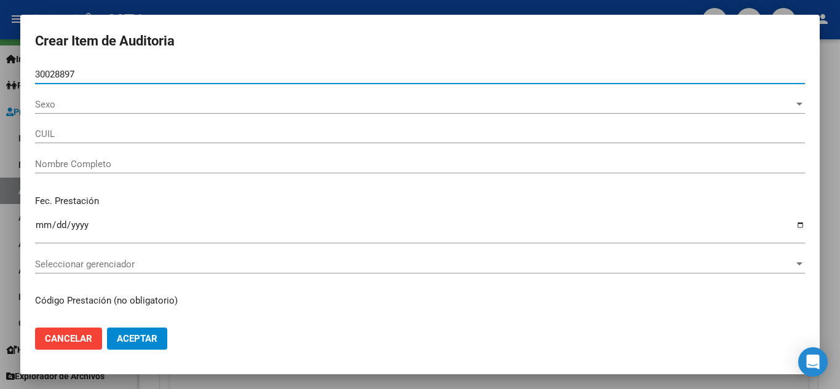
type input "23300288979"
type input "MINOR [PERSON_NAME]"
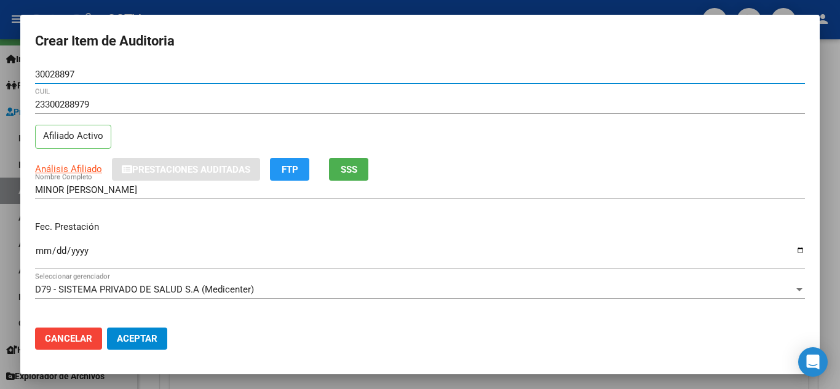
type input "30028897"
click at [43, 250] on input "Ingresar la fecha" at bounding box center [420, 256] width 770 height 20
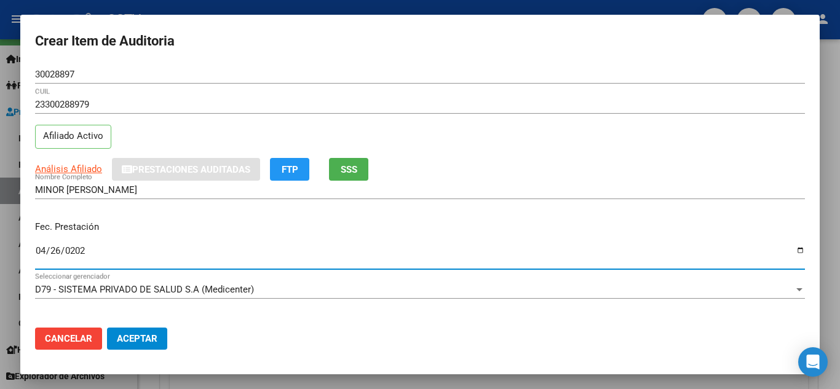
type input "[DATE]"
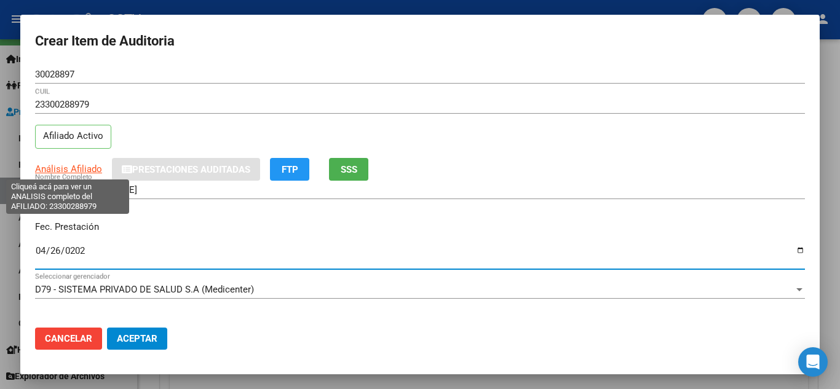
click at [64, 169] on span "Análisis Afiliado" at bounding box center [68, 169] width 67 height 11
type textarea "23300288979"
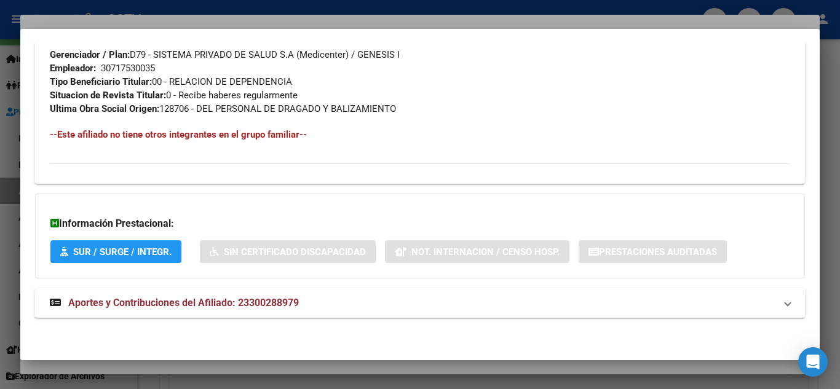
click at [145, 303] on span "Aportes y Contribuciones del Afiliado: 23300288979" at bounding box center [183, 303] width 231 height 12
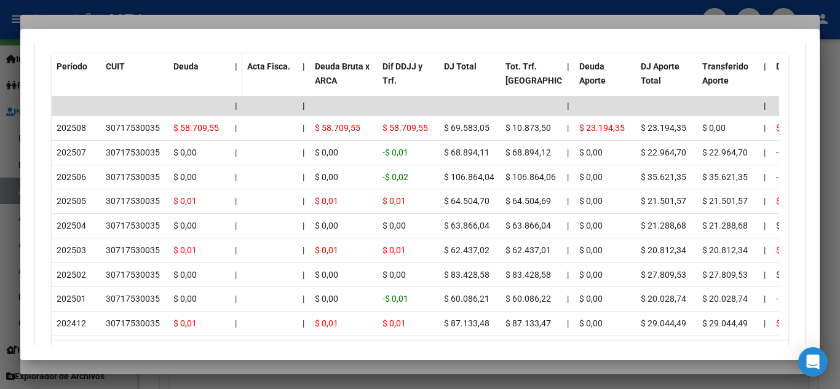
scroll to position [1113, 0]
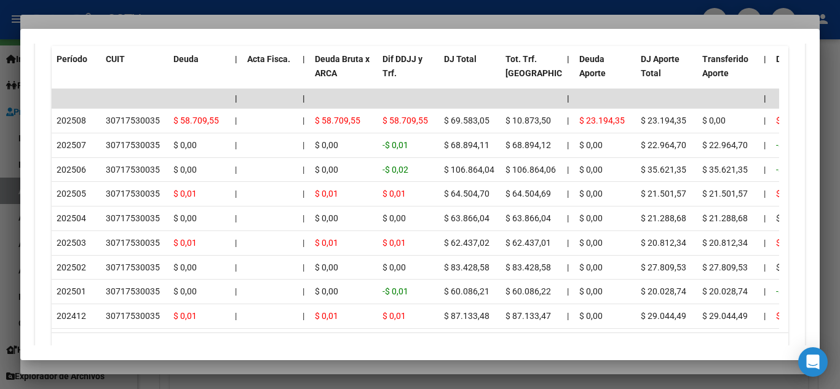
click at [130, 6] on div at bounding box center [420, 194] width 840 height 389
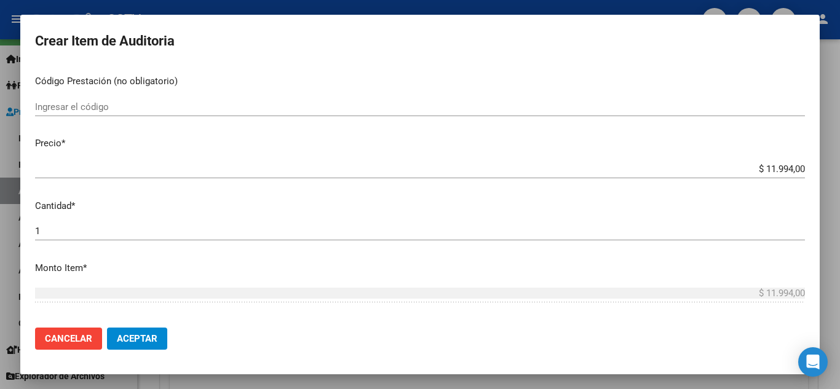
scroll to position [246, 0]
click at [741, 170] on input "$ 11.994,00" at bounding box center [420, 168] width 770 height 11
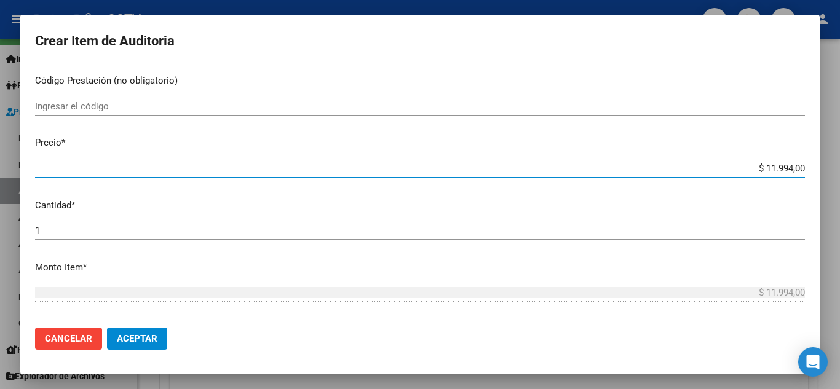
click at [741, 170] on input "$ 11.994,00" at bounding box center [420, 168] width 770 height 11
paste input "3.998."
type input "$ 3.998,00"
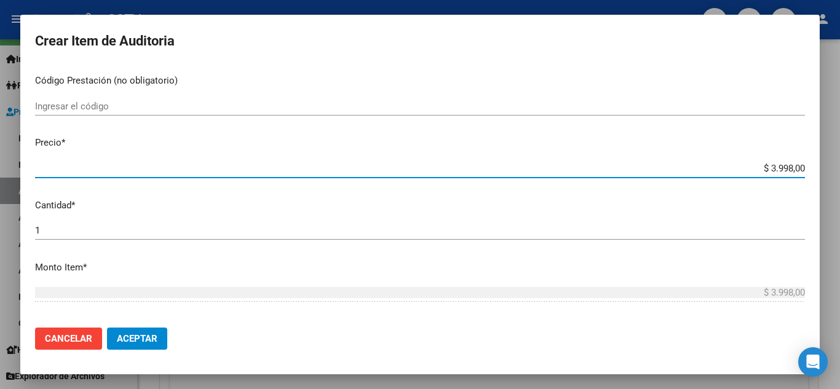
type input "$ 3.998,00"
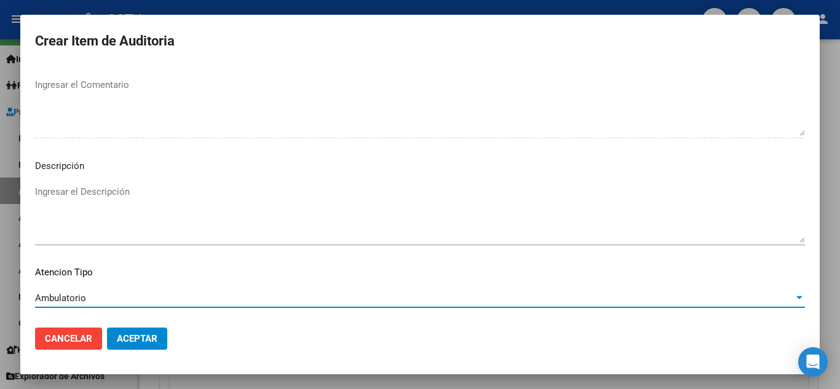
scroll to position [855, 0]
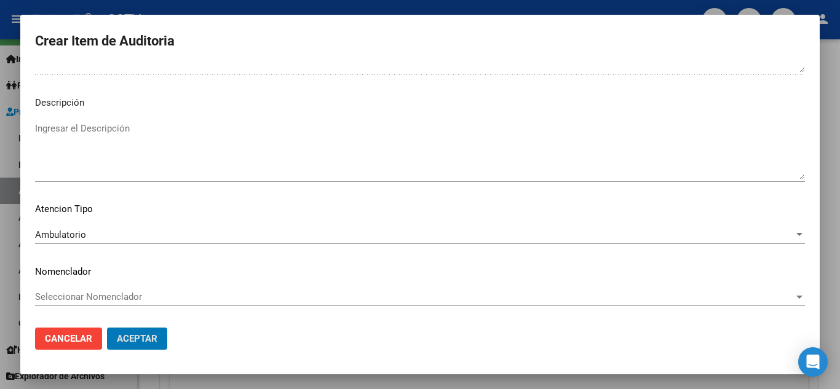
click at [107, 328] on button "Aceptar" at bounding box center [137, 339] width 60 height 22
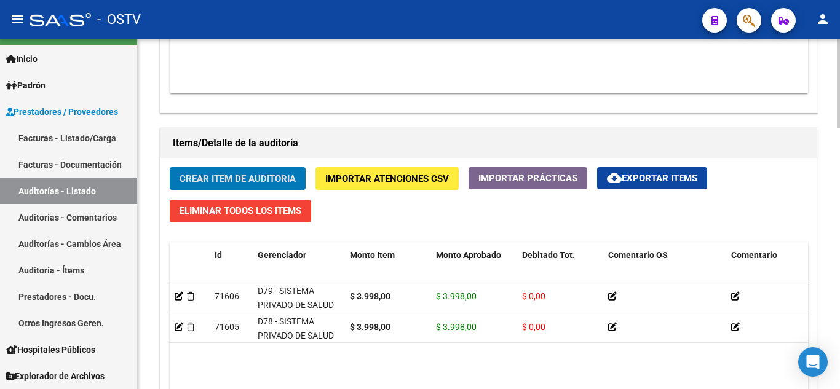
click at [217, 179] on span "Crear Item de Auditoria" at bounding box center [238, 178] width 116 height 11
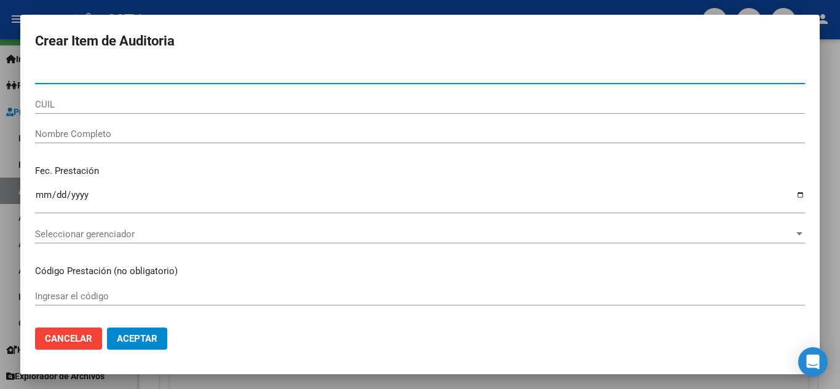
paste input "29017127"
type input "29017127"
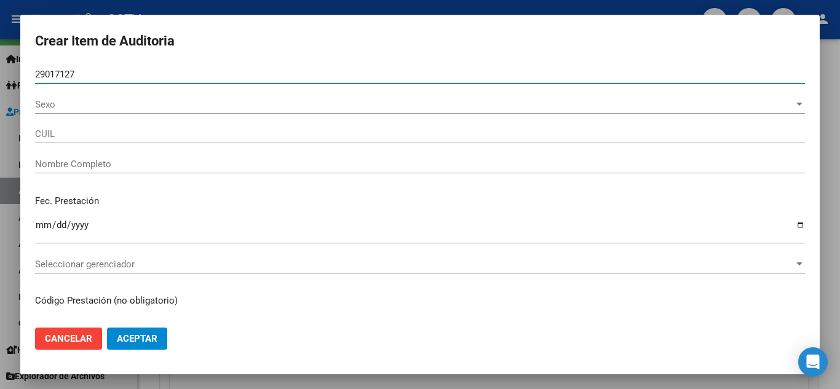
type input "20290171270"
type input "BALVUENA [PERSON_NAME] -"
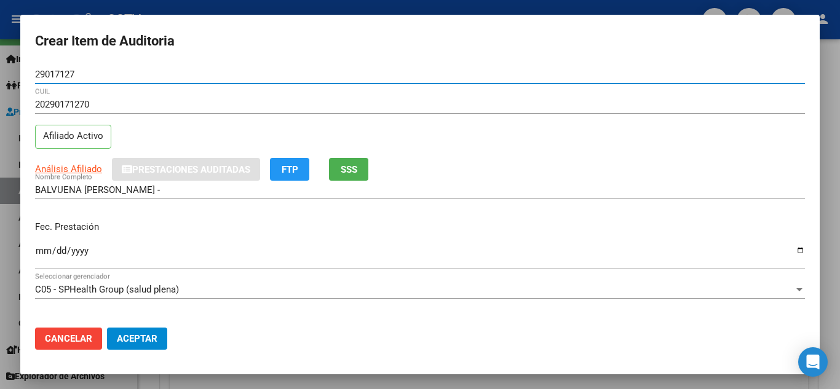
type input "29017127"
click at [42, 251] on input "Ingresar la fecha" at bounding box center [420, 256] width 770 height 20
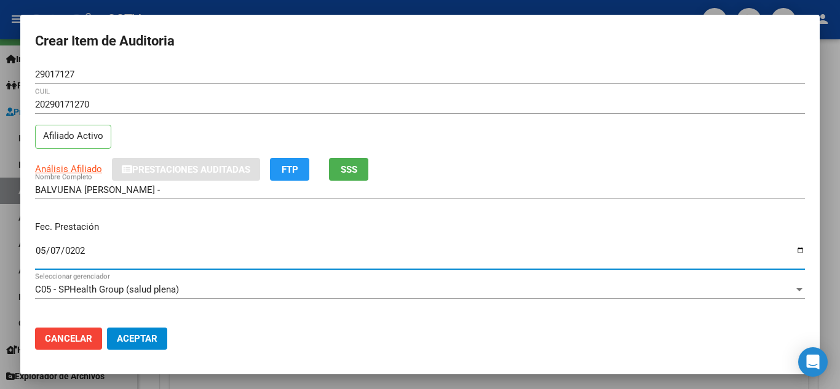
type input "[DATE]"
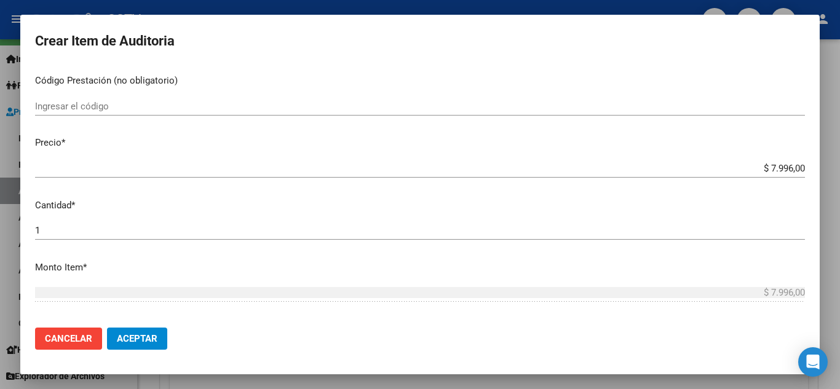
scroll to position [0, 0]
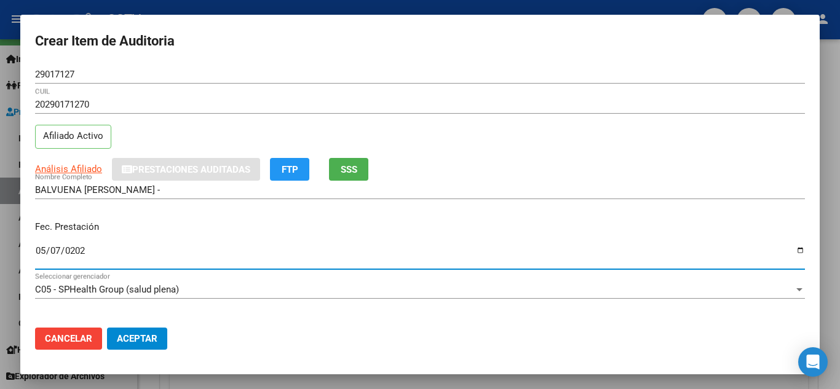
click at [55, 173] on span "Análisis Afiliado" at bounding box center [68, 169] width 67 height 11
type textarea "20290171270"
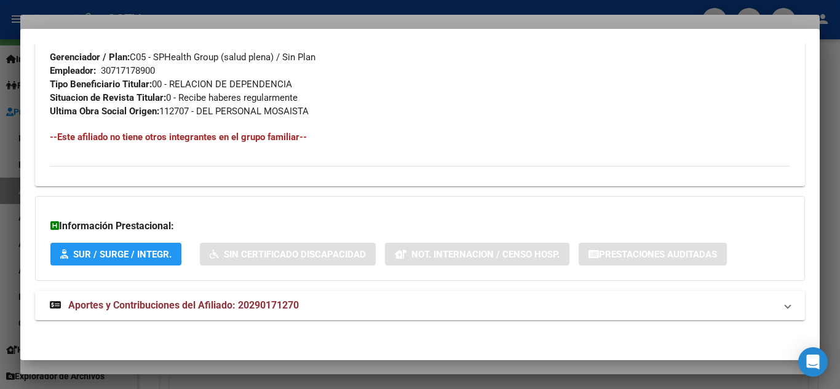
scroll to position [621, 0]
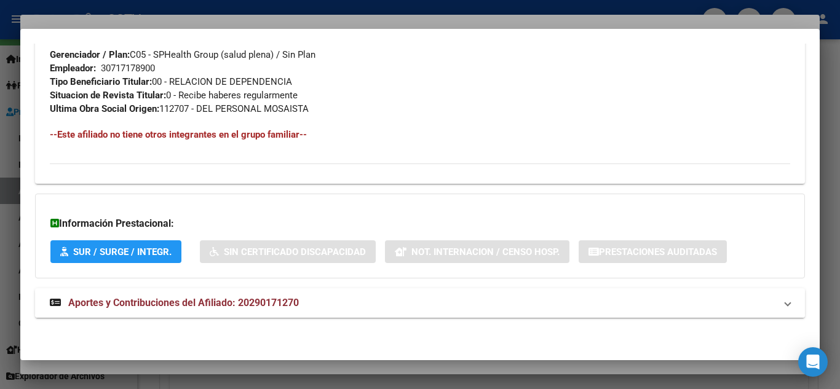
click at [165, 310] on strong "Aportes y Contribuciones del Afiliado: 20290171270" at bounding box center [174, 303] width 249 height 15
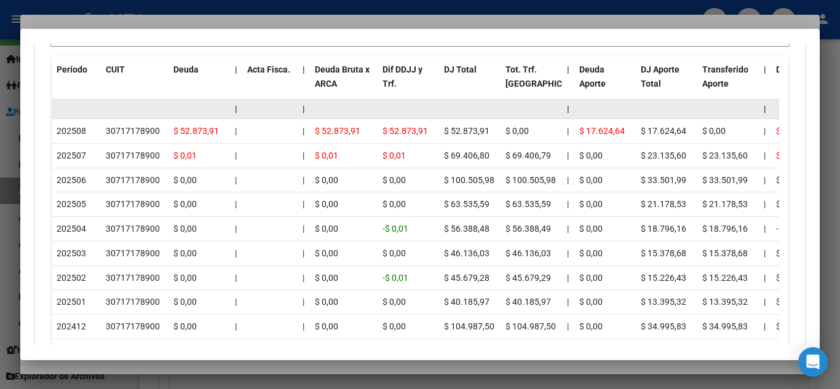
scroll to position [1104, 0]
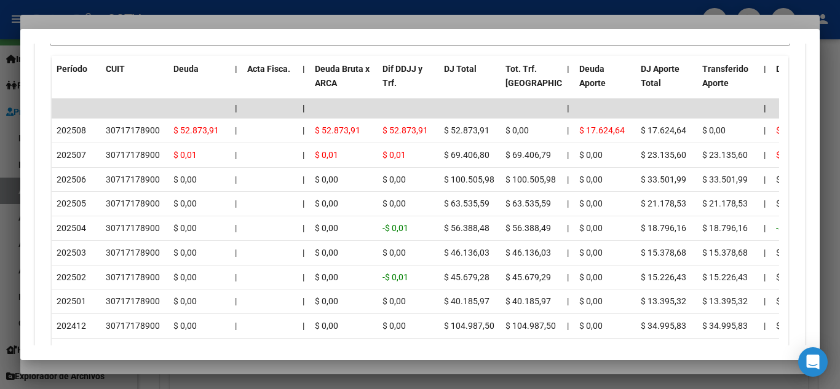
click at [106, 10] on div at bounding box center [420, 194] width 840 height 389
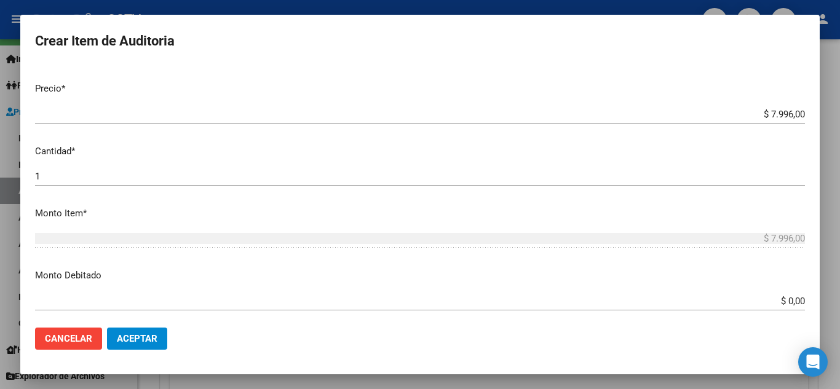
scroll to position [308, 0]
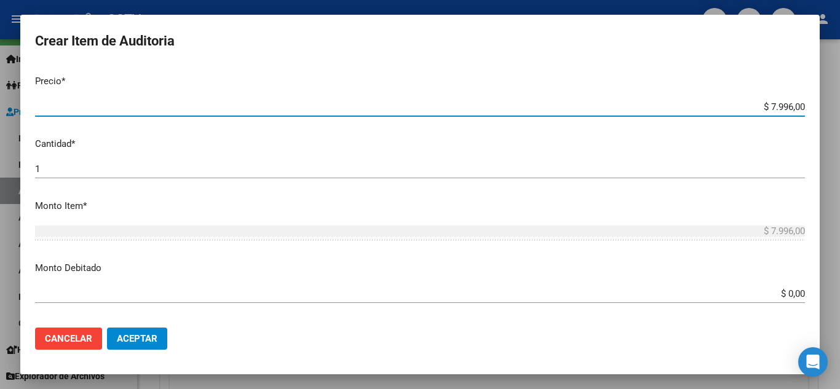
click at [754, 111] on input "$ 7.996,00" at bounding box center [420, 107] width 770 height 11
paste input "3.998"
type input "$ 3.998,00"
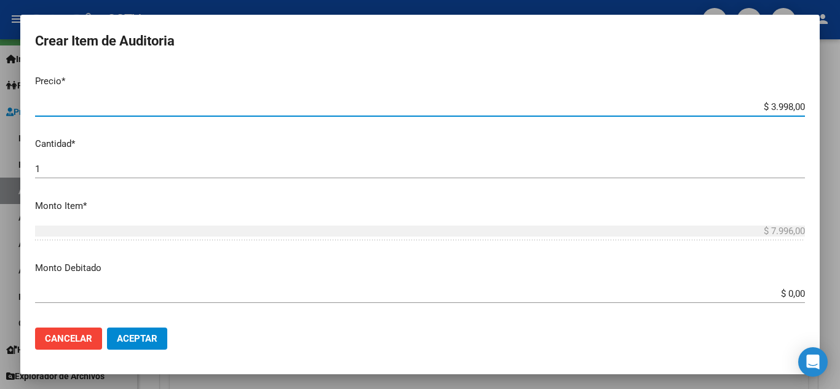
type input "$ 3.998,00"
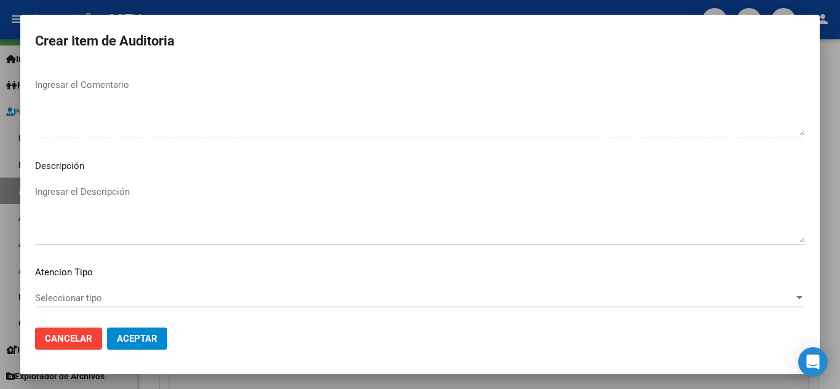
scroll to position [855, 0]
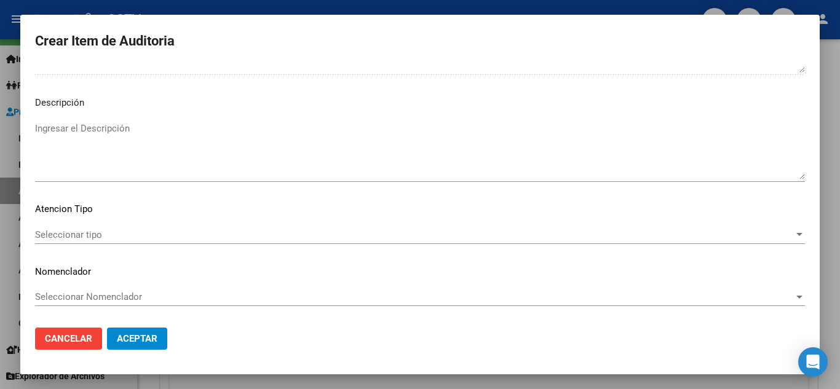
click at [102, 242] on div "Seleccionar tipo Seleccionar tipo" at bounding box center [420, 235] width 770 height 18
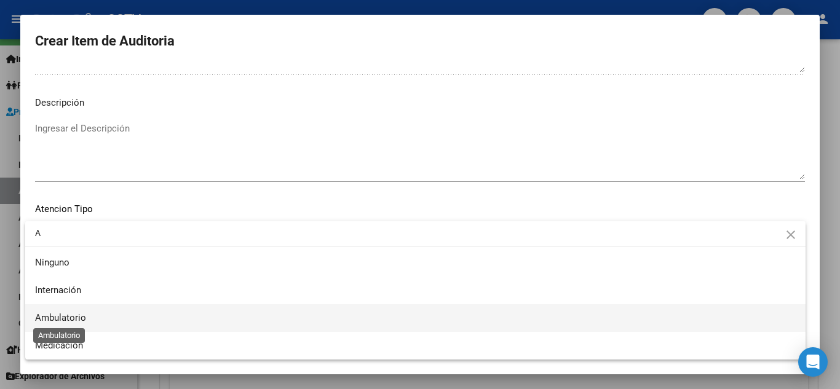
type input "A"
click at [62, 315] on span "Ambulatorio" at bounding box center [60, 318] width 51 height 11
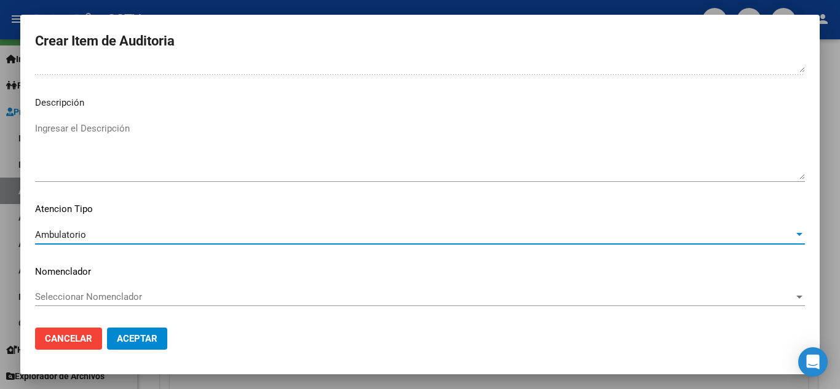
click at [131, 344] on span "Aceptar" at bounding box center [137, 338] width 41 height 11
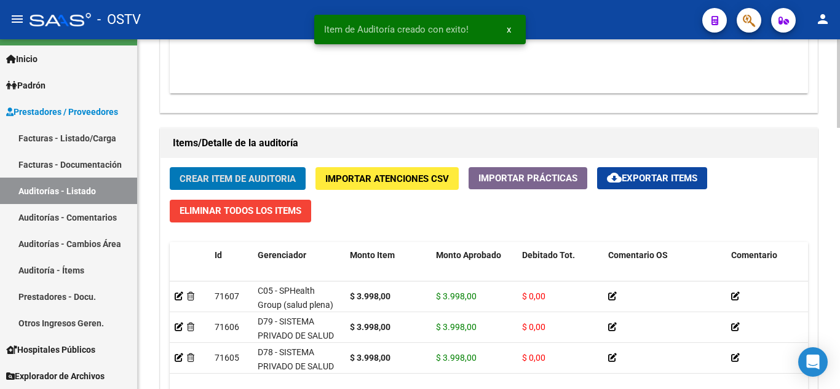
click at [226, 176] on span "Crear Item de Auditoria" at bounding box center [238, 178] width 116 height 11
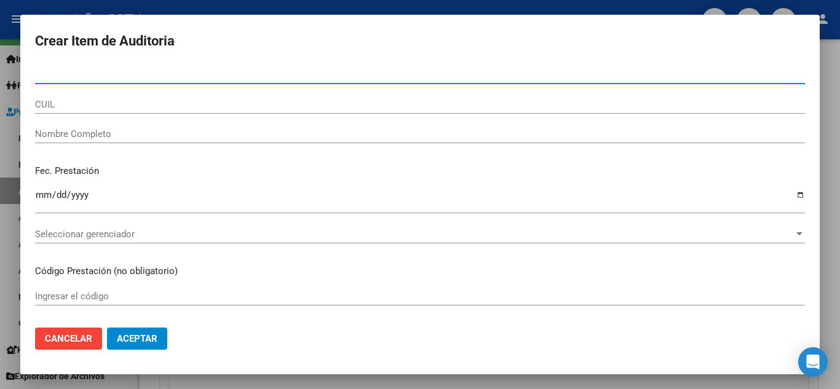
paste input "29017127"
type input "29017127"
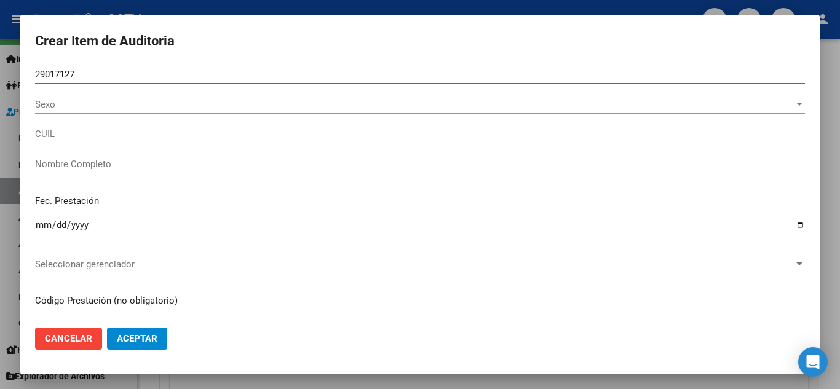
type input "20290171270"
type input "BALVUENA [PERSON_NAME] -"
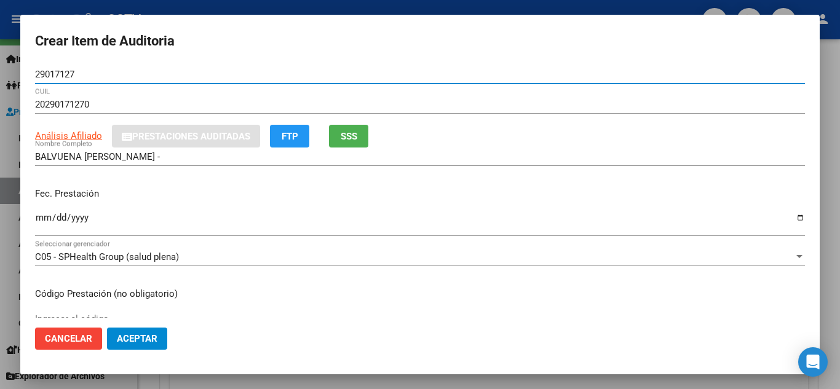
type input "29017127"
click at [44, 217] on div "Fec. Prestación Ingresar la fecha" at bounding box center [420, 213] width 770 height 70
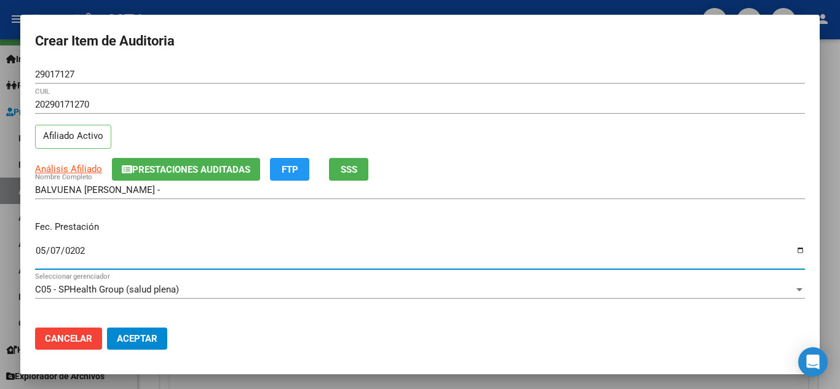
type input "[DATE]"
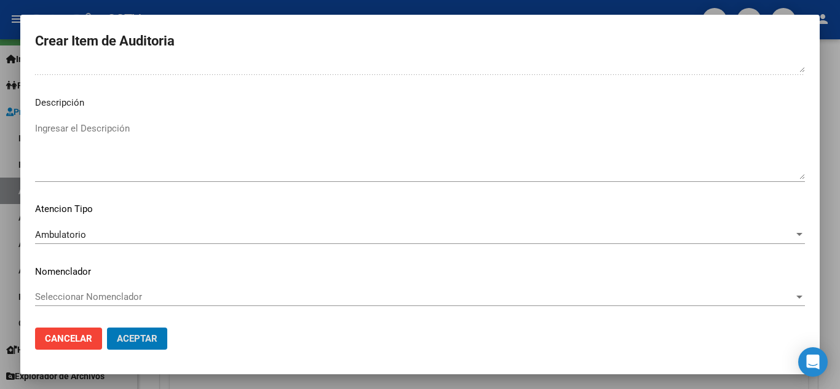
click at [107, 328] on button "Aceptar" at bounding box center [137, 339] width 60 height 22
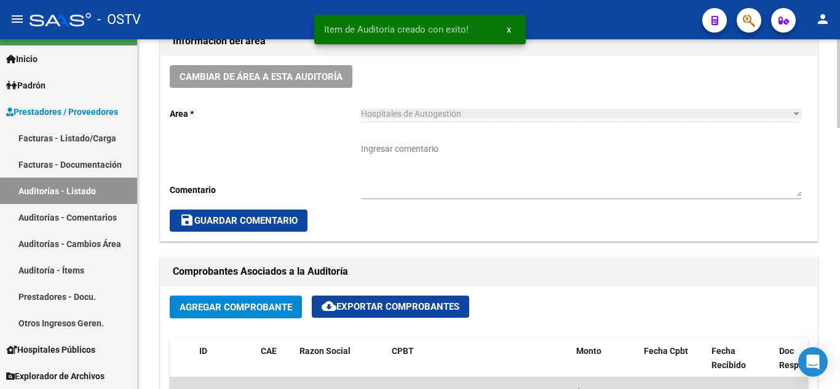
scroll to position [370, 0]
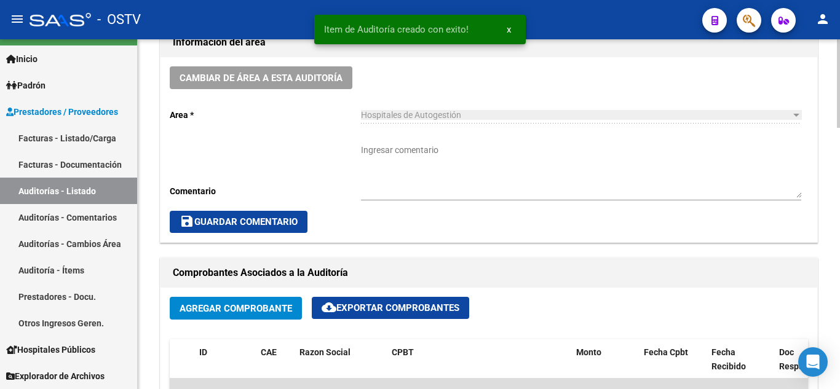
click at [396, 159] on textarea "Ingresar comentario" at bounding box center [581, 171] width 440 height 54
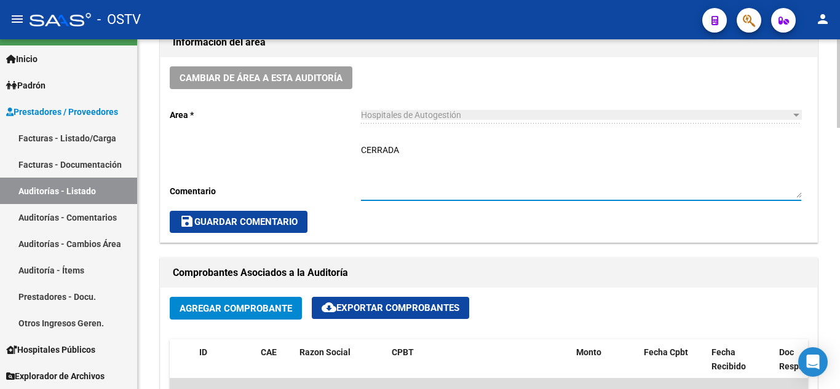
type textarea "CERRADA"
click at [214, 218] on span "save Guardar Comentario" at bounding box center [239, 222] width 118 height 11
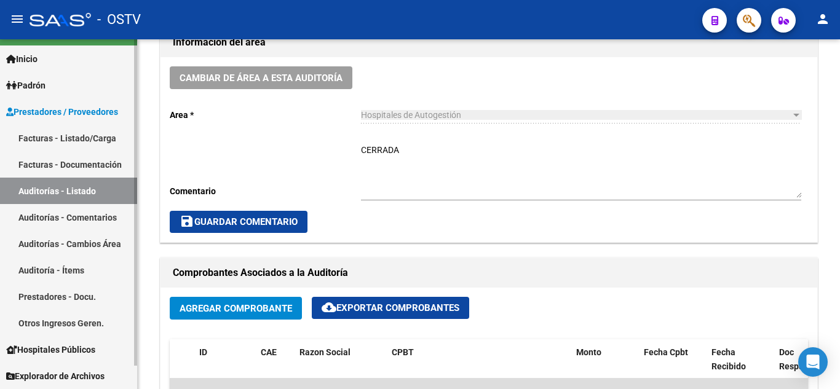
click at [57, 189] on link "Auditorías - Listado" at bounding box center [68, 191] width 137 height 26
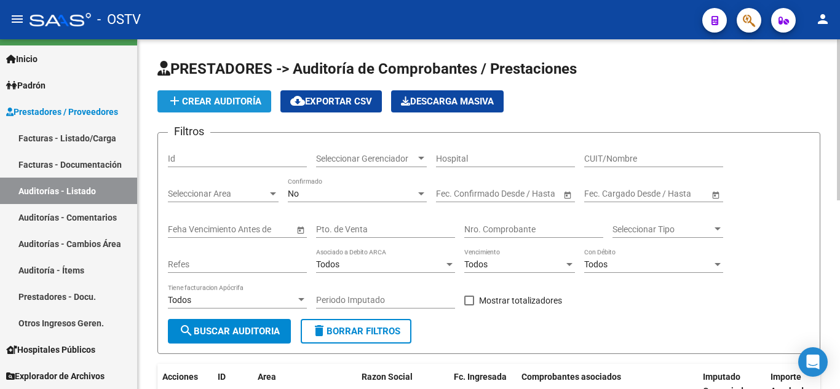
click at [208, 100] on span "add Crear Auditoría" at bounding box center [214, 101] width 94 height 11
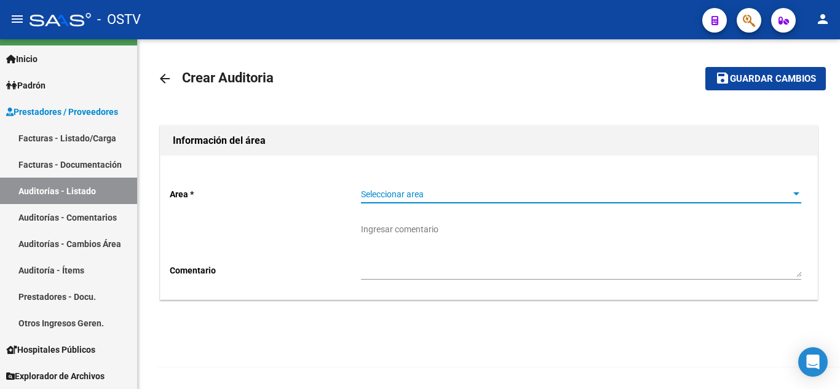
click at [417, 194] on span "Seleccionar area" at bounding box center [575, 194] width 429 height 10
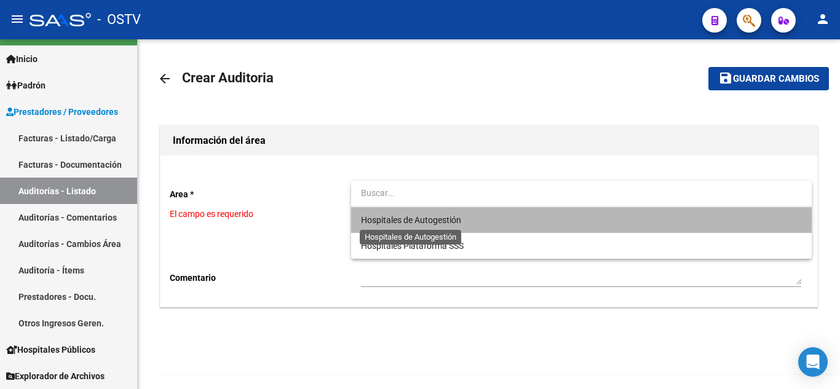
click at [404, 220] on span "Hospitales de Autogestión" at bounding box center [411, 220] width 100 height 10
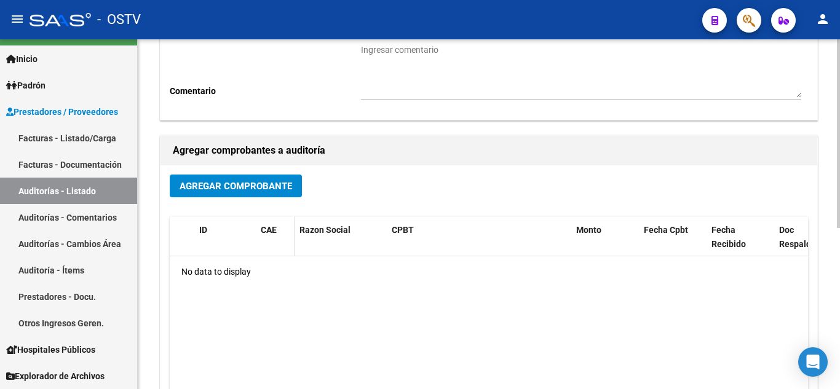
scroll to position [185, 0]
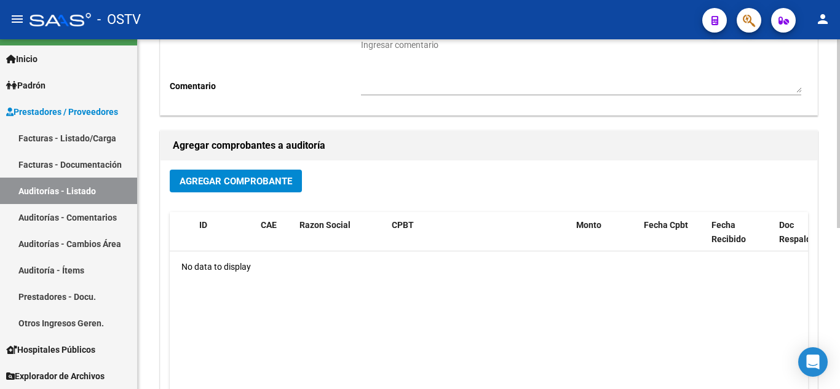
click at [230, 183] on span "Agregar Comprobante" at bounding box center [236, 181] width 113 height 11
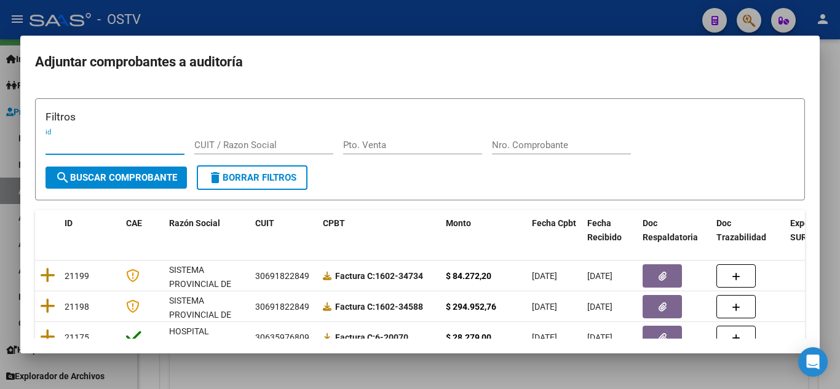
click at [376, 162] on div "Pto. Venta" at bounding box center [412, 151] width 139 height 30
click at [384, 148] on input "Pto. Venta" at bounding box center [412, 145] width 139 height 11
type input "5"
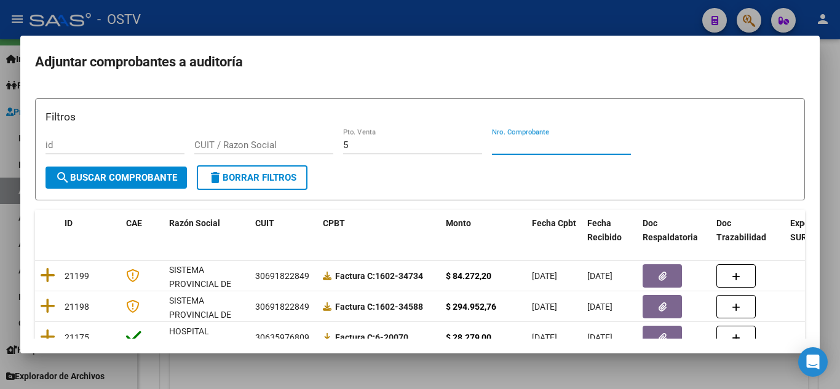
paste input "5706"
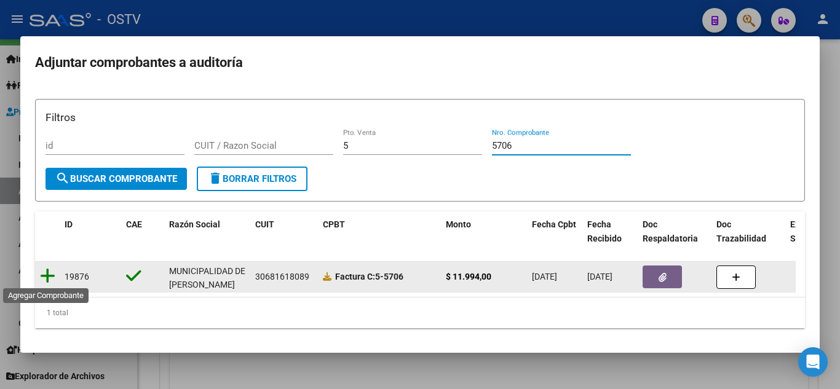
type input "5706"
click at [49, 281] on icon at bounding box center [47, 276] width 15 height 17
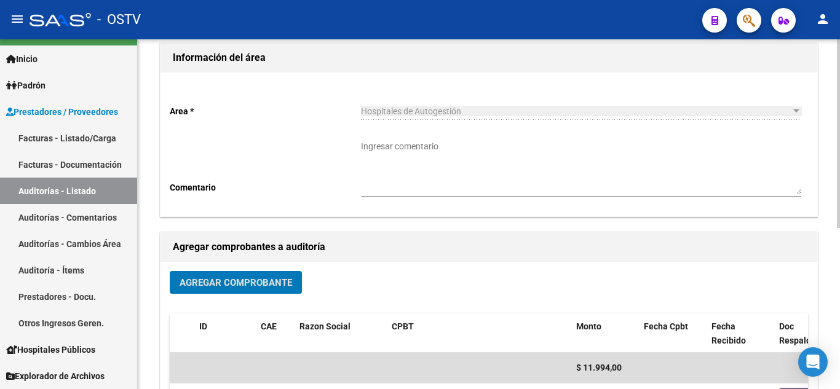
scroll to position [0, 0]
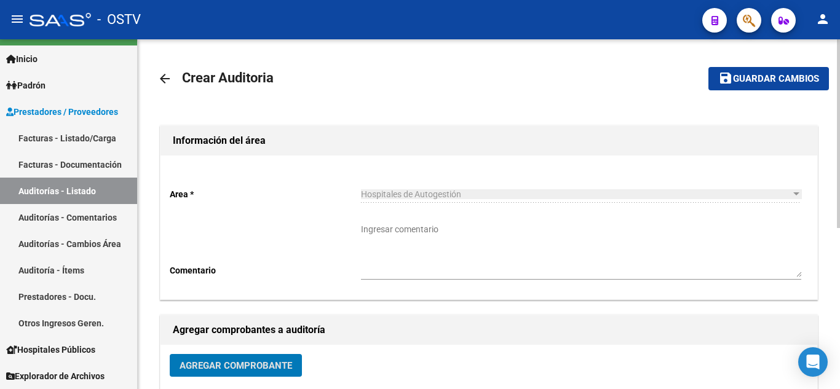
click at [778, 74] on span "Guardar cambios" at bounding box center [776, 79] width 86 height 11
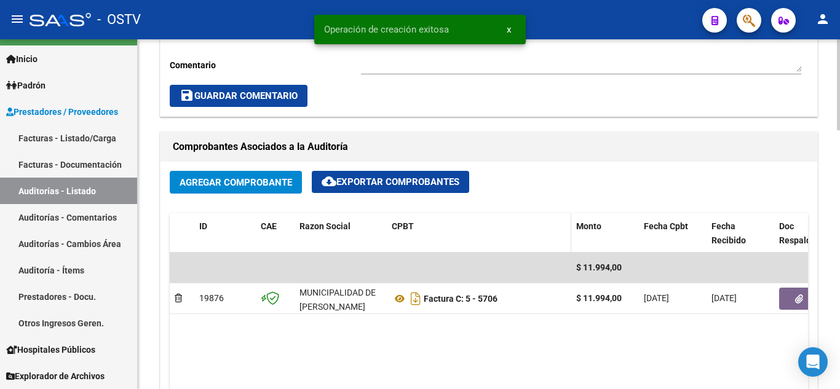
scroll to position [492, 0]
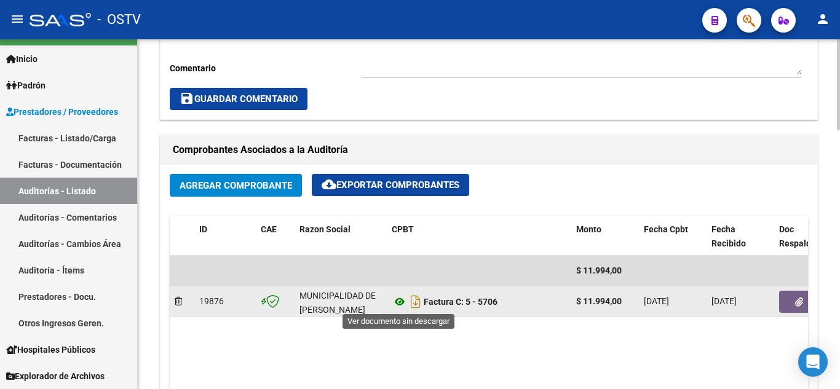
click at [397, 300] on icon at bounding box center [400, 302] width 16 height 15
click at [794, 295] on button "button" at bounding box center [798, 302] width 39 height 22
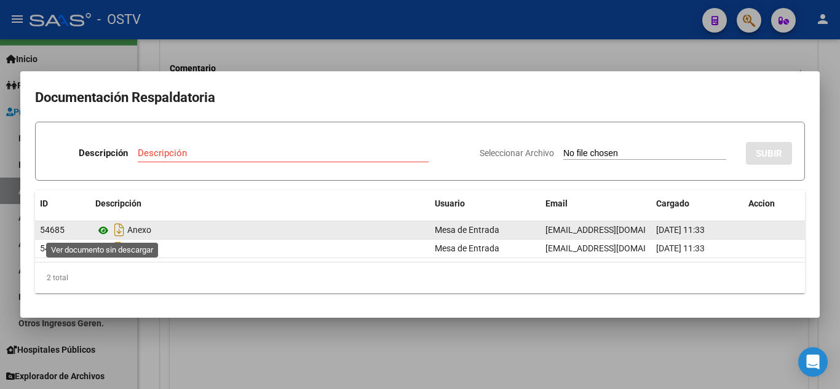
click at [106, 229] on icon at bounding box center [103, 230] width 16 height 15
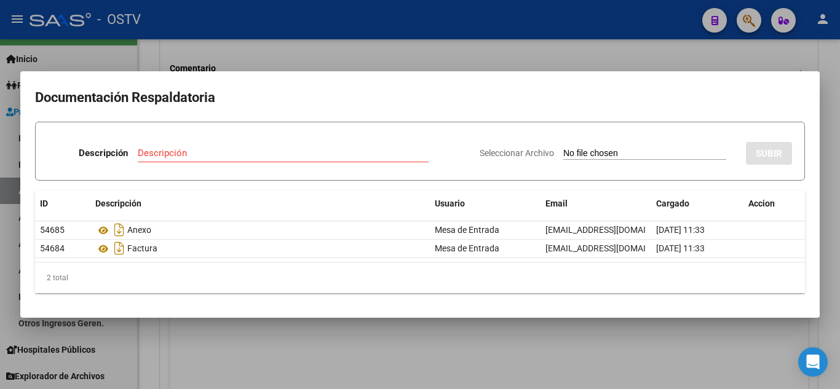
click at [228, 35] on div at bounding box center [420, 194] width 840 height 389
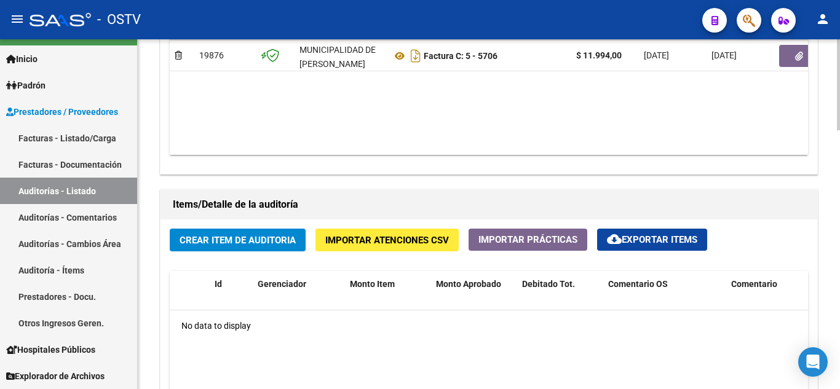
scroll to position [800, 0]
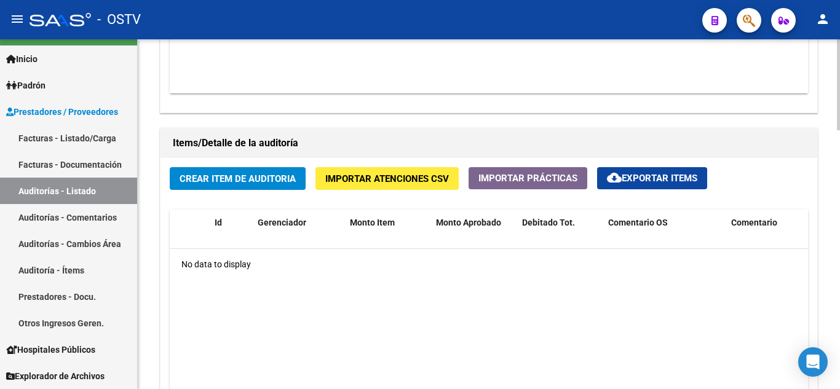
click at [228, 183] on span "Crear Item de Auditoria" at bounding box center [238, 178] width 116 height 11
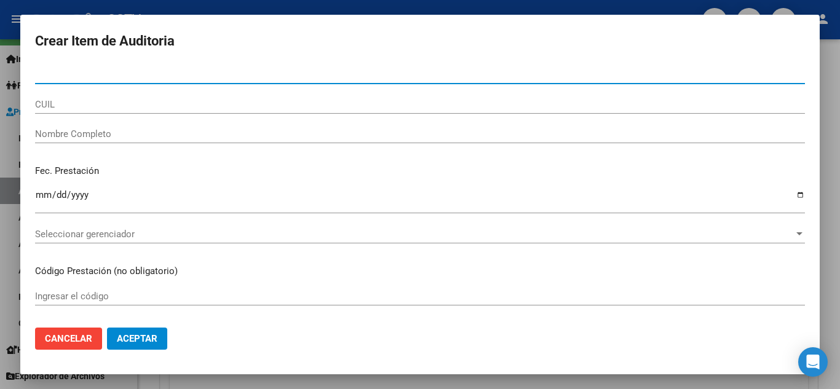
paste input "34613678"
type input "34613678"
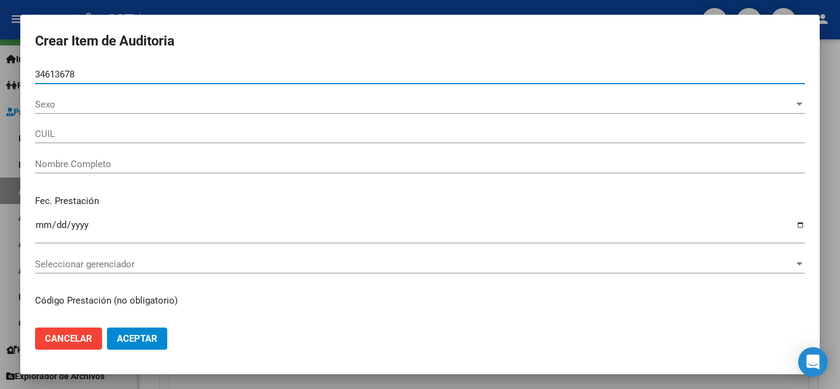
type input "27346136788"
type input "[PERSON_NAME] [PERSON_NAME]"
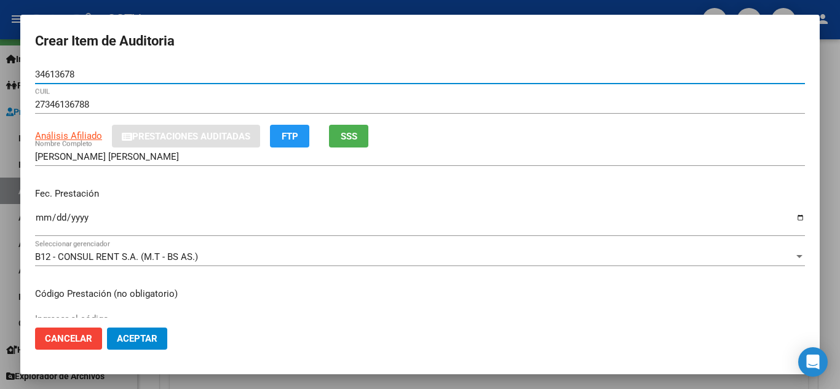
type input "34613678"
click at [41, 218] on input "Ingresar la fecha" at bounding box center [420, 223] width 770 height 20
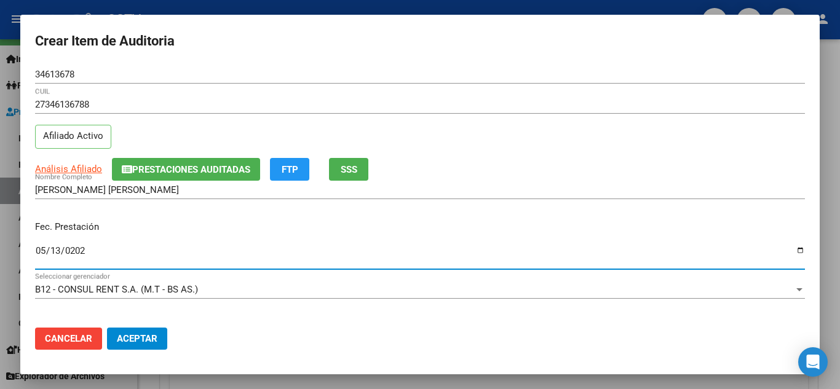
type input "[DATE]"
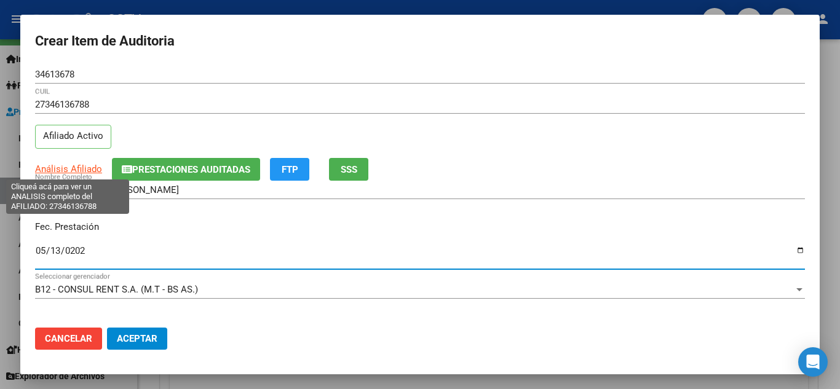
click at [73, 168] on span "Análisis Afiliado" at bounding box center [68, 169] width 67 height 11
type textarea "27346136788"
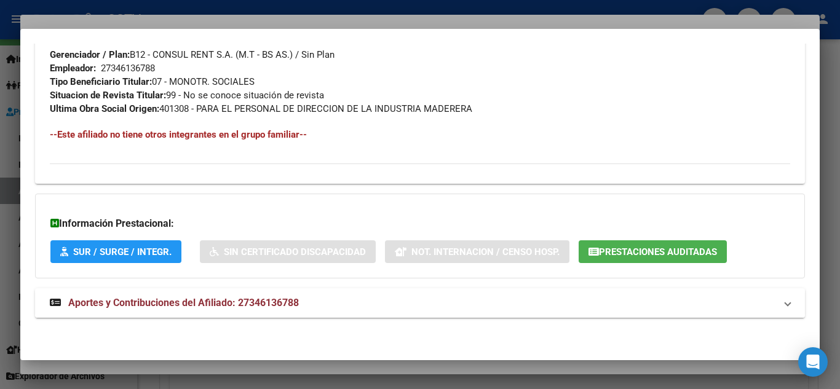
click at [166, 299] on span "Aportes y Contribuciones del Afiliado: 27346136788" at bounding box center [183, 303] width 231 height 12
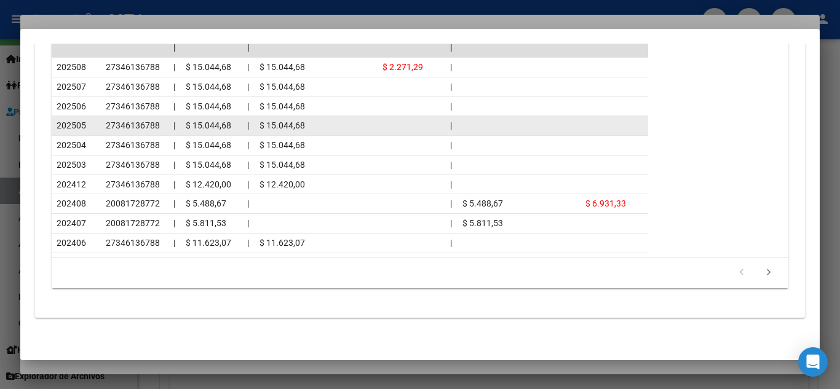
scroll to position [989, 0]
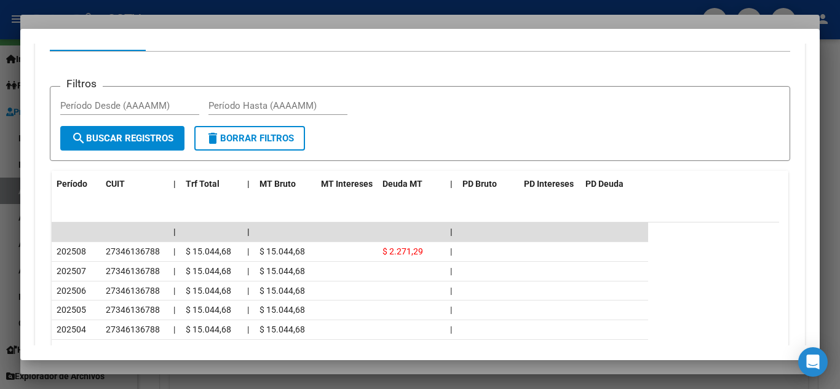
click at [100, 7] on div at bounding box center [420, 194] width 840 height 389
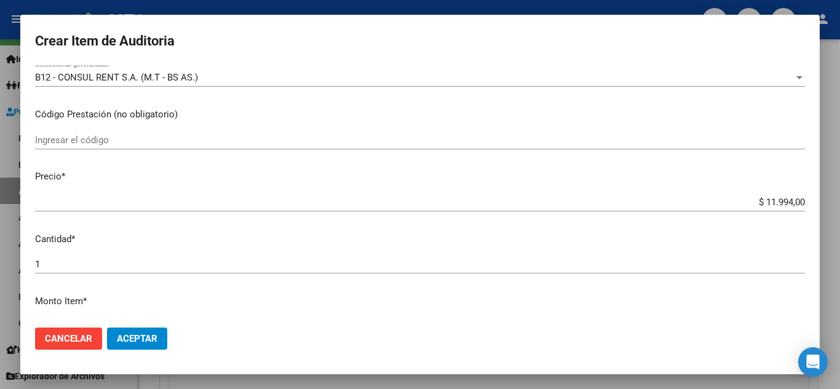
scroll to position [246, 0]
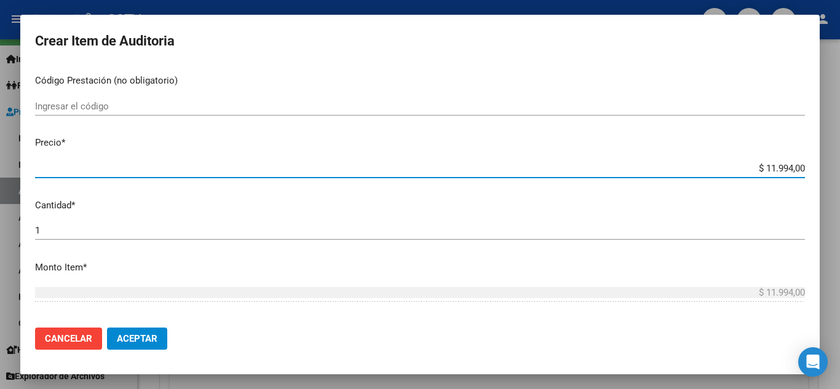
click at [746, 163] on input "$ 11.994,00" at bounding box center [420, 168] width 770 height 11
paste input "3.998"
type input "$ 3.998,00"
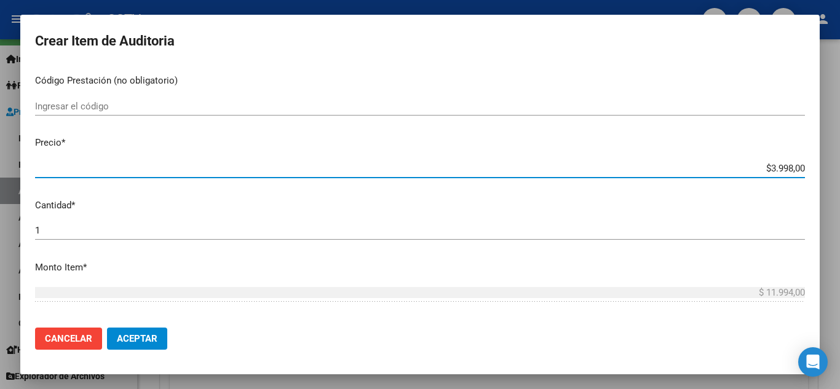
type input "$ 3.998,00"
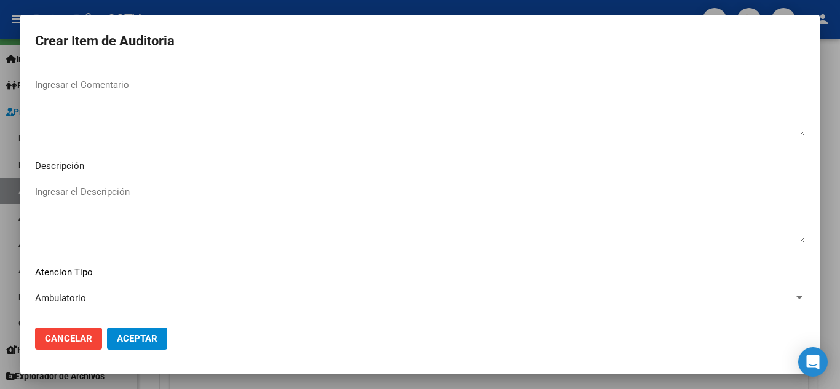
scroll to position [855, 0]
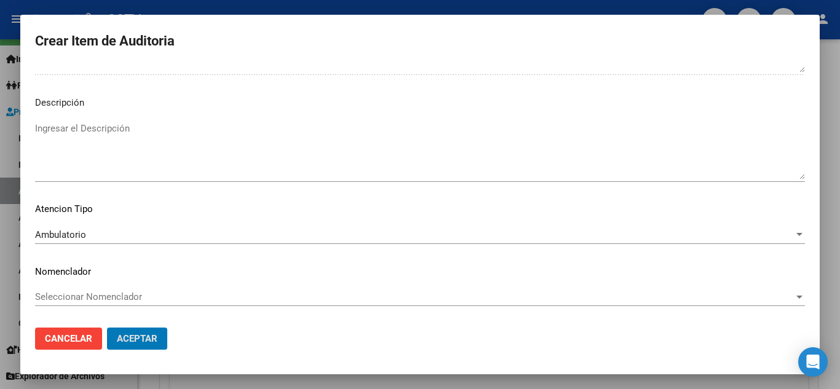
click at [107, 328] on button "Aceptar" at bounding box center [137, 339] width 60 height 22
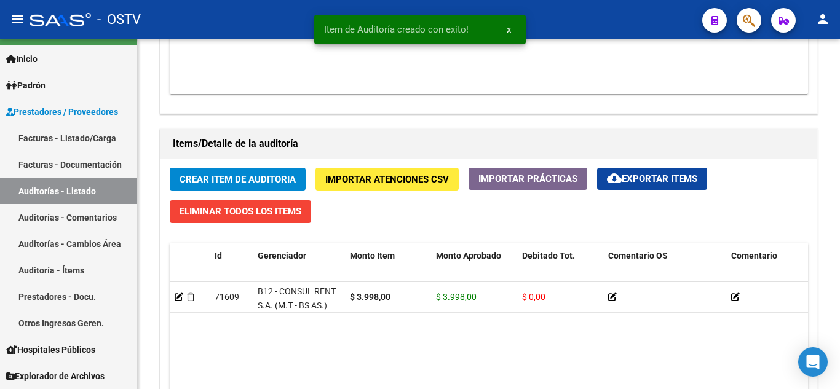
scroll to position [800, 0]
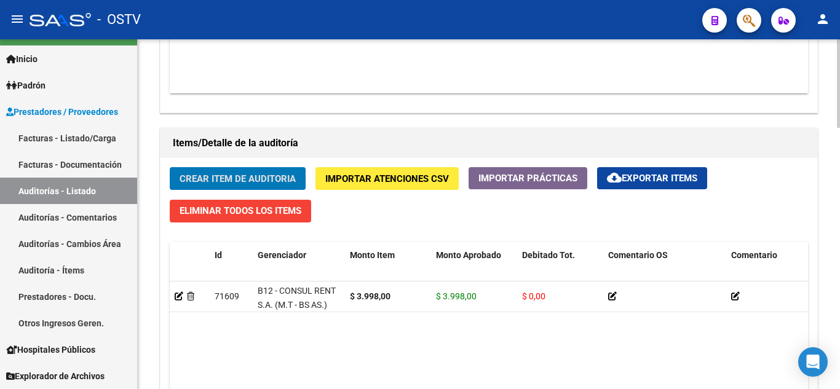
click at [221, 173] on span "Crear Item de Auditoria" at bounding box center [238, 178] width 116 height 11
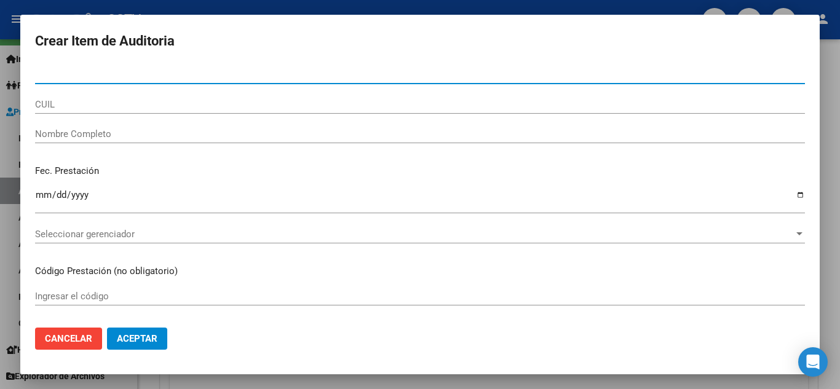
paste input "23487699"
type input "23487699"
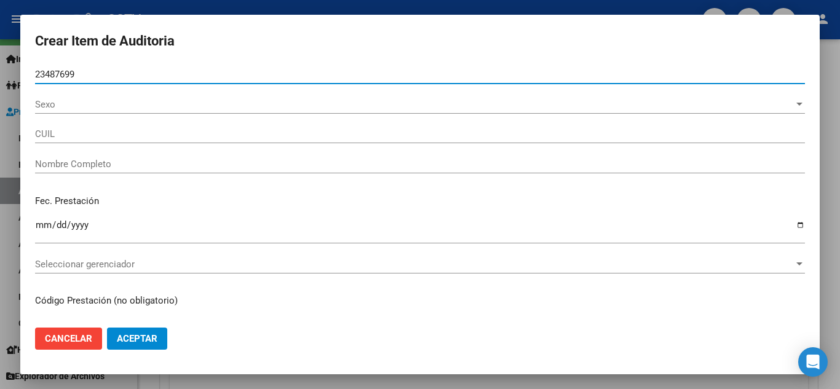
type input "27234876991"
type input "[PERSON_NAME] [PERSON_NAME]"
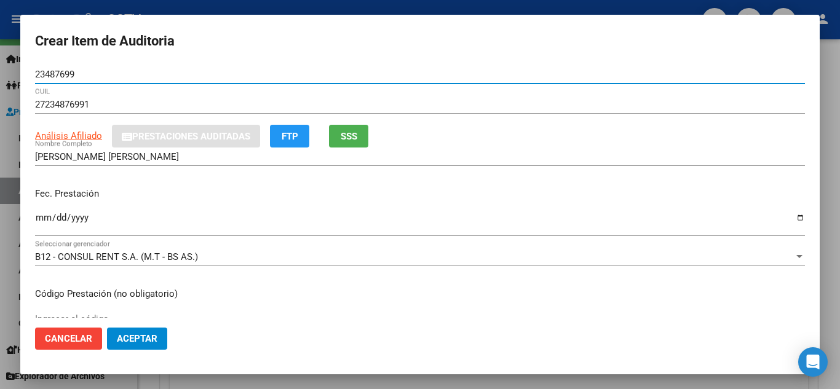
type input "23487699"
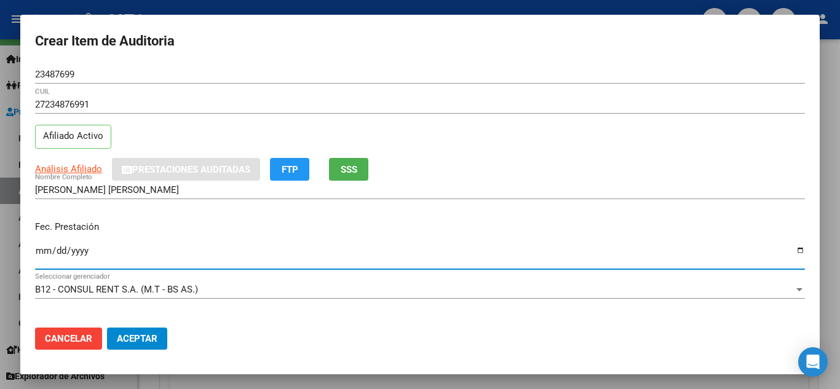
click at [43, 220] on app-form-text-field "Fec. Prestación Ingresar la fecha" at bounding box center [425, 243] width 780 height 46
type input "[DATE]"
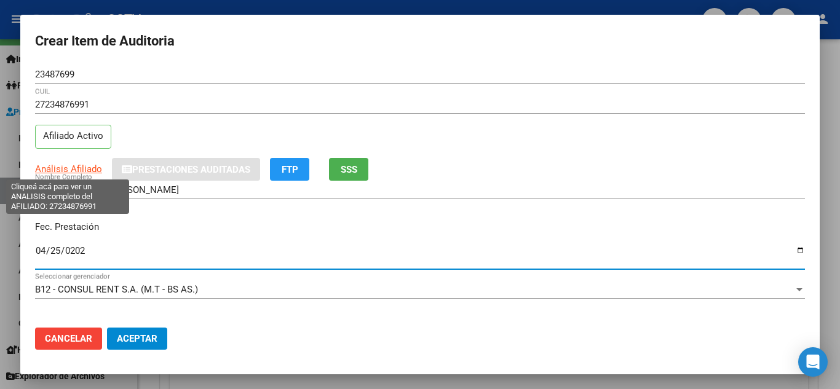
click at [63, 169] on span "Análisis Afiliado" at bounding box center [68, 169] width 67 height 11
type textarea "27234876991"
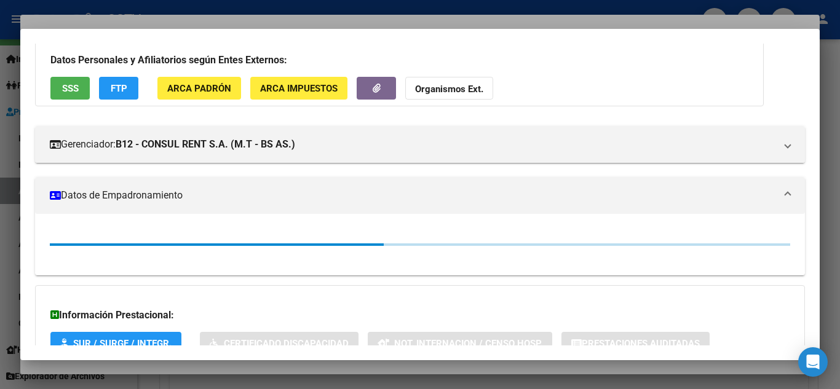
scroll to position [173, 0]
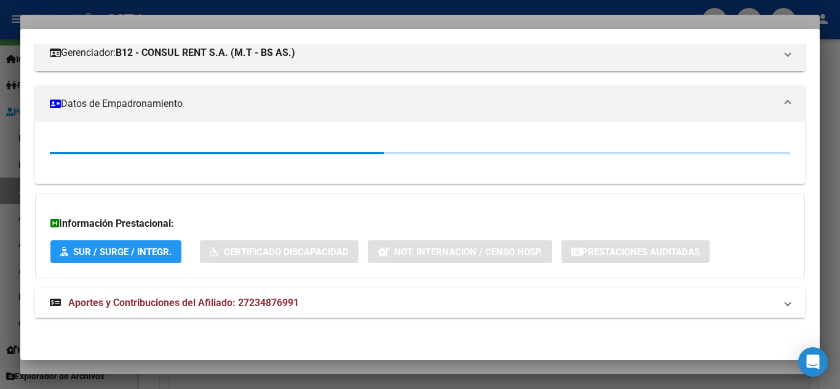
click at [153, 295] on mat-expansion-panel-header "Aportes y Contribuciones del Afiliado: 27234876991" at bounding box center [420, 304] width 770 height 30
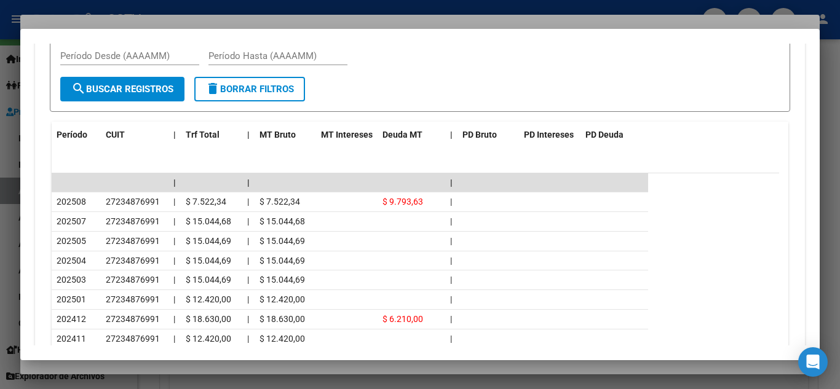
scroll to position [1057, 0]
click at [121, 6] on div at bounding box center [420, 194] width 840 height 389
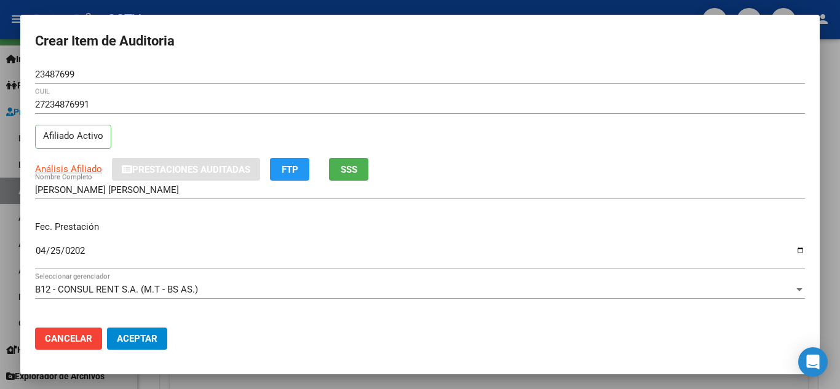
scroll to position [185, 0]
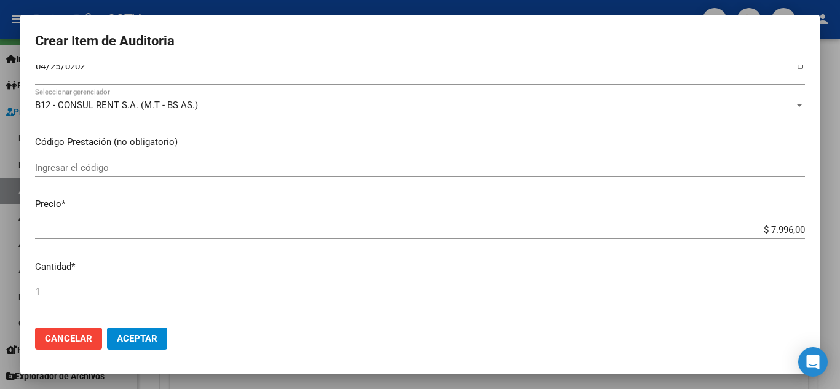
click at [749, 235] on input "$ 7.996,00" at bounding box center [420, 230] width 770 height 11
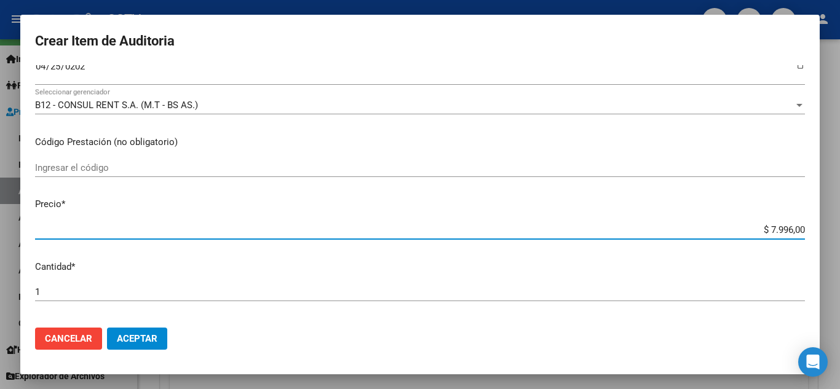
click at [749, 235] on input "$ 7.996,00" at bounding box center [420, 230] width 770 height 11
paste input "3.998"
type input "$ 3.998,00"
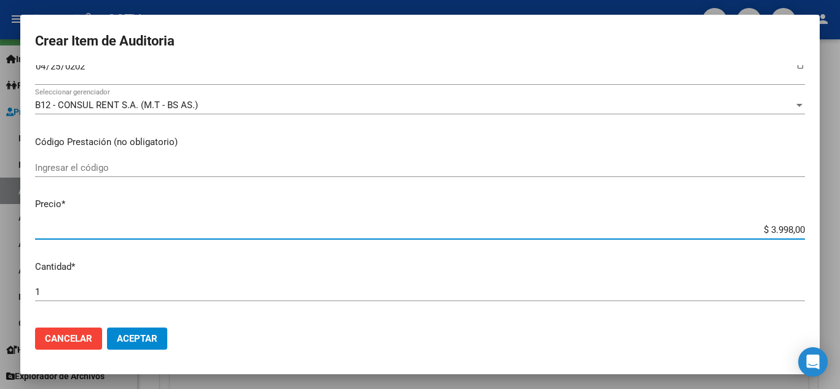
type input "$ 3.998,00"
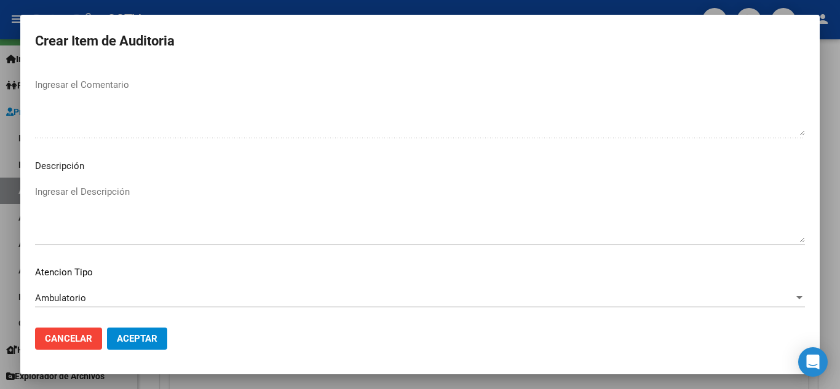
scroll to position [855, 0]
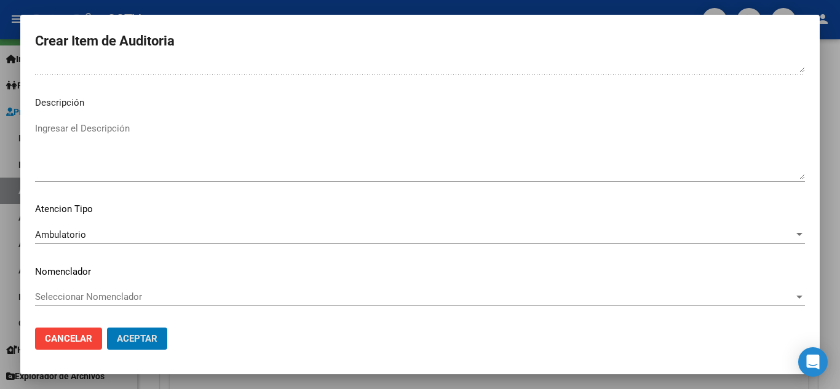
click at [107, 328] on button "Aceptar" at bounding box center [137, 339] width 60 height 22
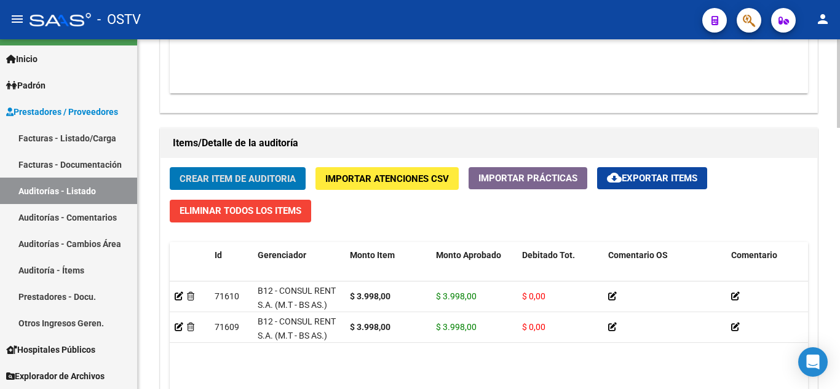
click at [227, 181] on span "Crear Item de Auditoria" at bounding box center [238, 178] width 116 height 11
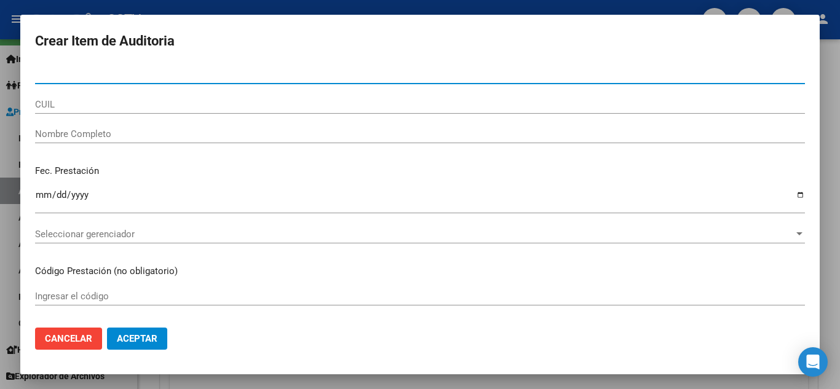
paste input "24038230"
type input "24038230"
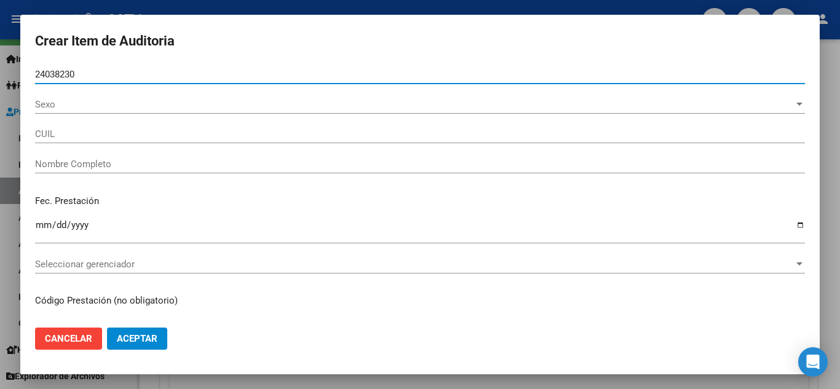
type input "20240382300"
type input "[PERSON_NAME] [PERSON_NAME] -"
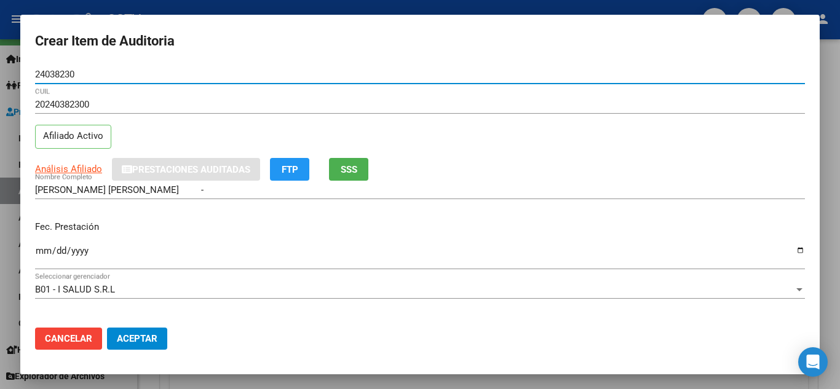
type input "24038230"
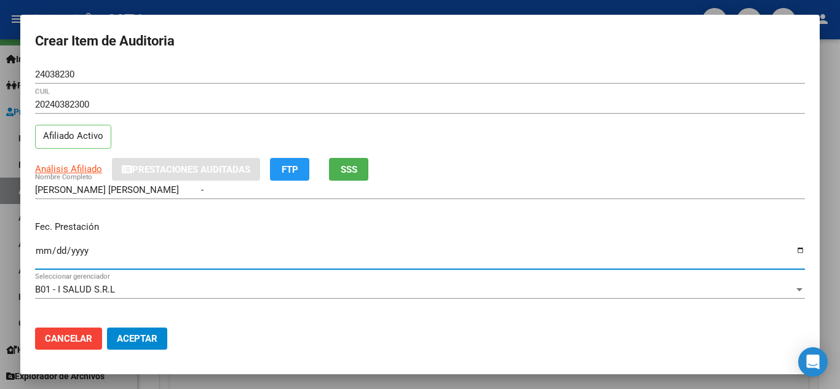
click at [41, 252] on input "Ingresar la fecha" at bounding box center [420, 256] width 770 height 20
type input "[DATE]"
click at [58, 167] on span "Análisis Afiliado" at bounding box center [68, 169] width 67 height 11
type textarea "20240382300"
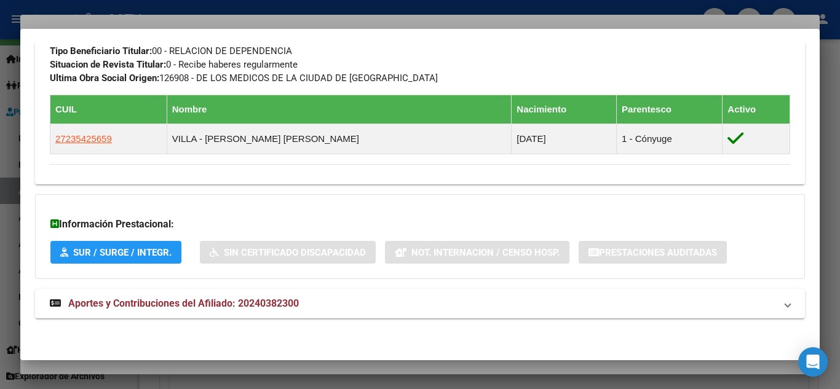
scroll to position [652, 0]
click at [139, 304] on span "Aportes y Contribuciones del Afiliado: 20240382300" at bounding box center [183, 303] width 231 height 12
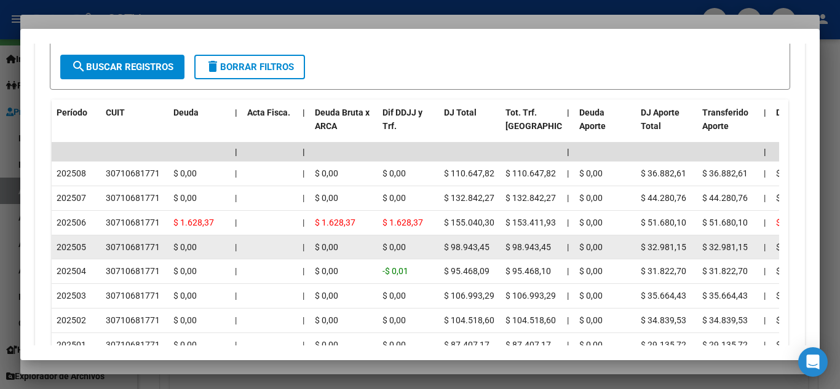
scroll to position [1093, 0]
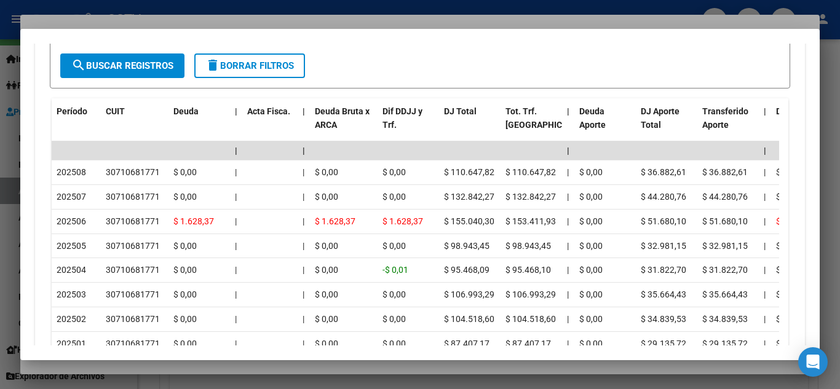
click at [308, 6] on div at bounding box center [420, 194] width 840 height 389
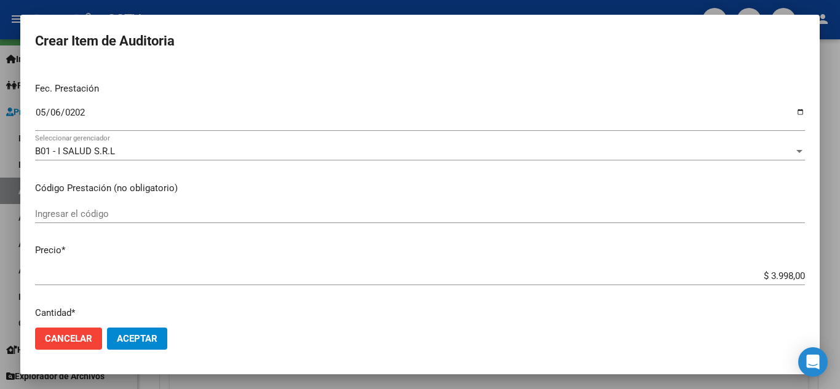
scroll to position [185, 0]
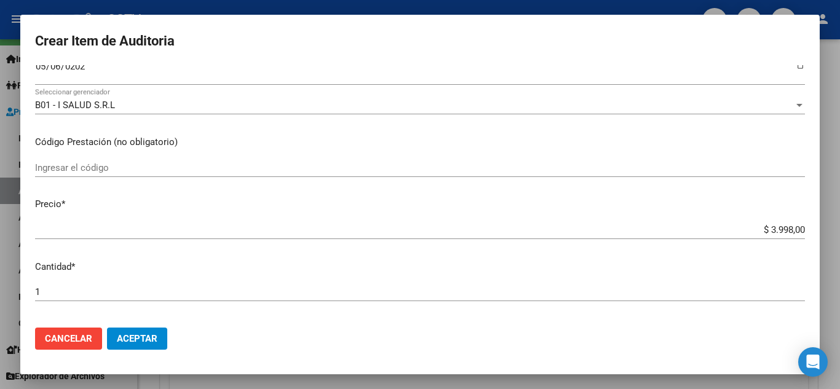
click at [81, 225] on input "$ 3.998,00" at bounding box center [420, 230] width 770 height 11
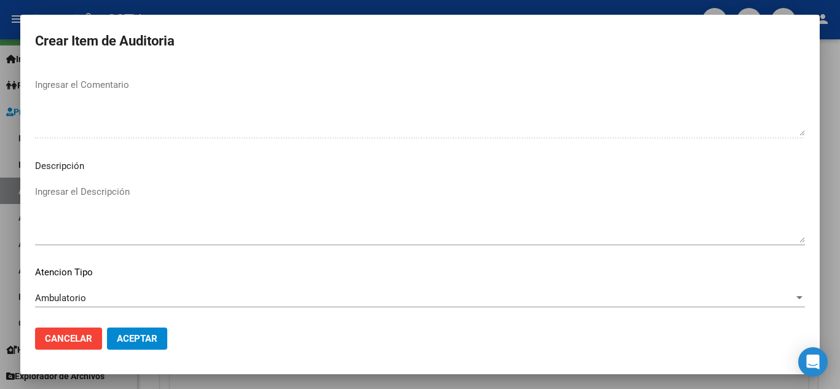
scroll to position [855, 0]
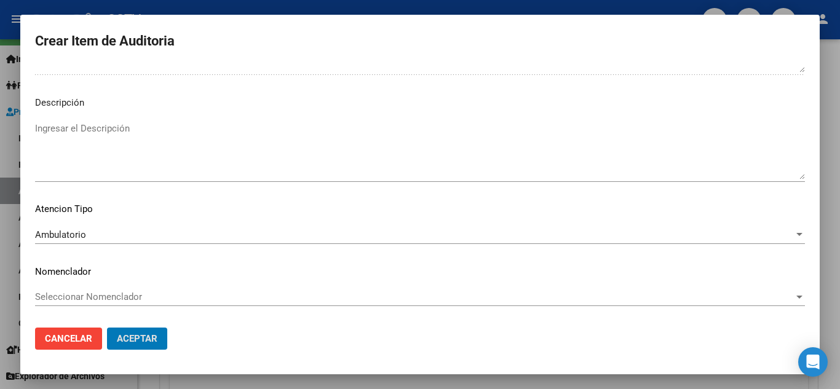
click at [107, 328] on button "Aceptar" at bounding box center [137, 339] width 60 height 22
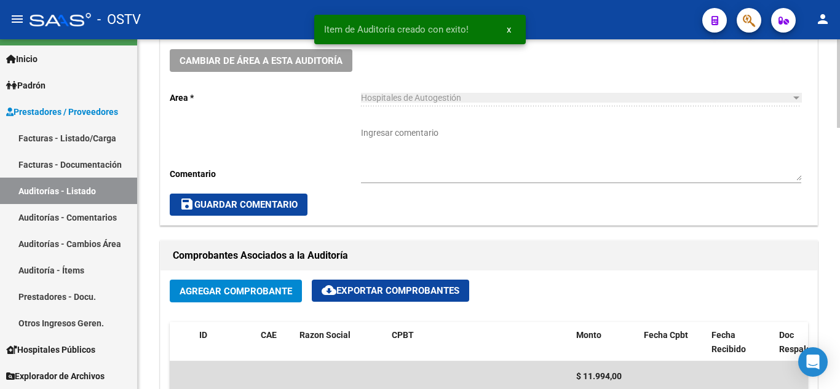
scroll to position [370, 0]
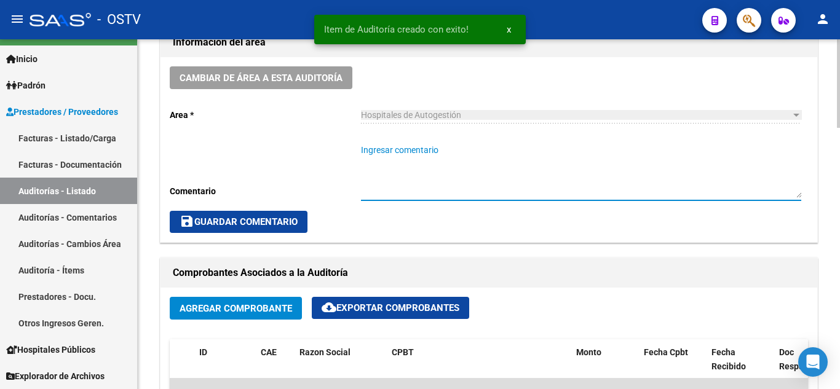
click at [388, 161] on textarea "Ingresar comentario" at bounding box center [581, 171] width 440 height 54
type textarea "CERRADA"
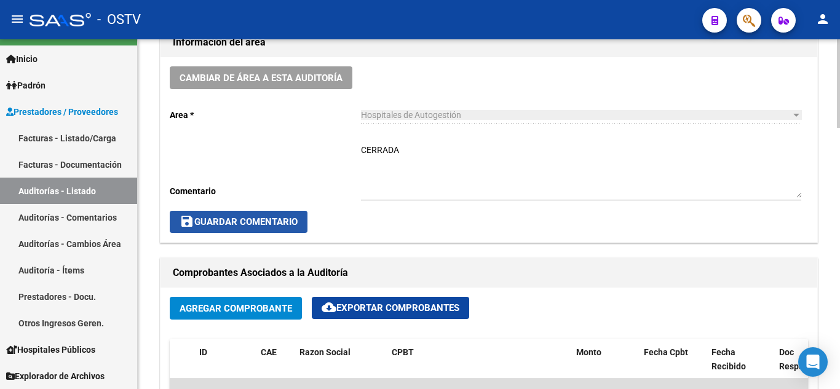
click at [254, 224] on span "save Guardar Comentario" at bounding box center [239, 222] width 118 height 11
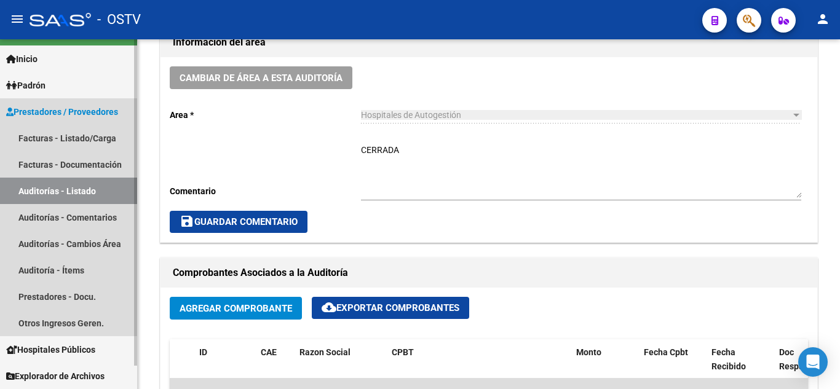
click at [68, 193] on link "Auditorías - Listado" at bounding box center [68, 191] width 137 height 26
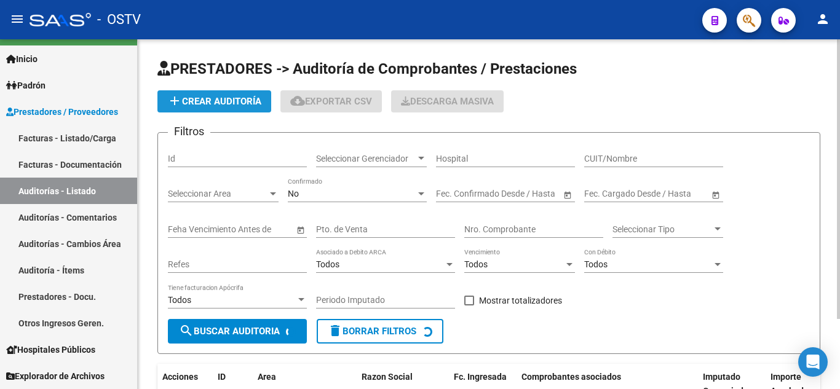
click at [204, 104] on span "add Crear Auditoría" at bounding box center [214, 101] width 94 height 11
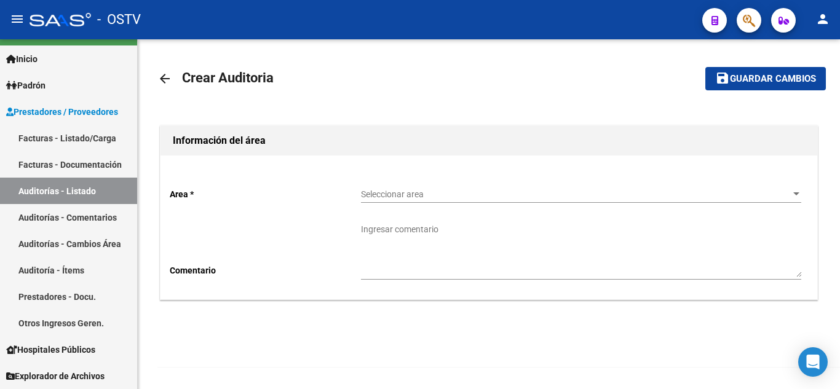
click at [399, 193] on span "Seleccionar area" at bounding box center [575, 194] width 429 height 10
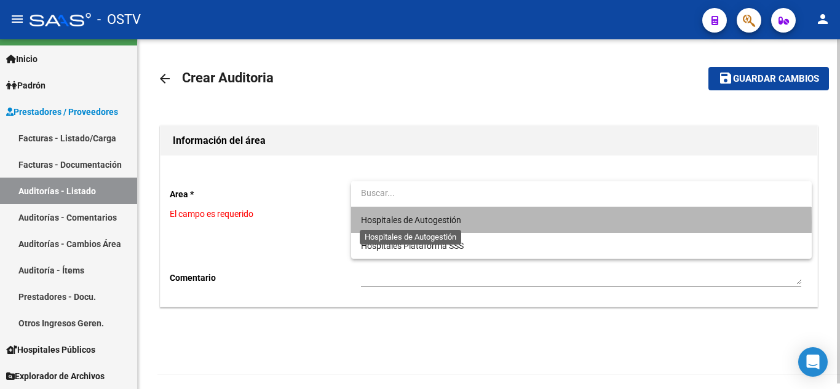
click at [393, 220] on span "Hospitales de Autogestión" at bounding box center [411, 220] width 100 height 10
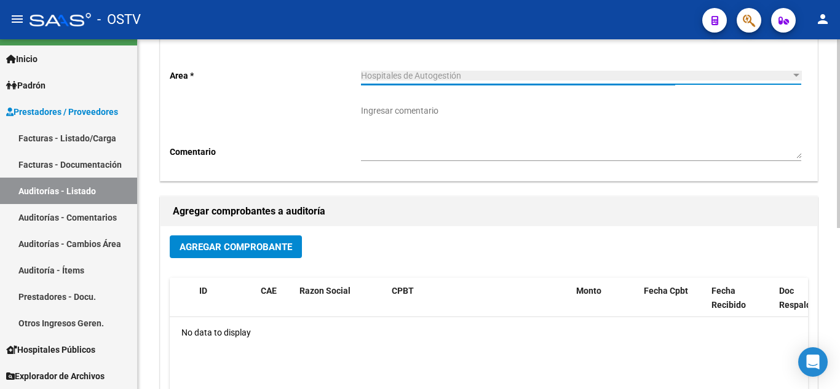
scroll to position [123, 0]
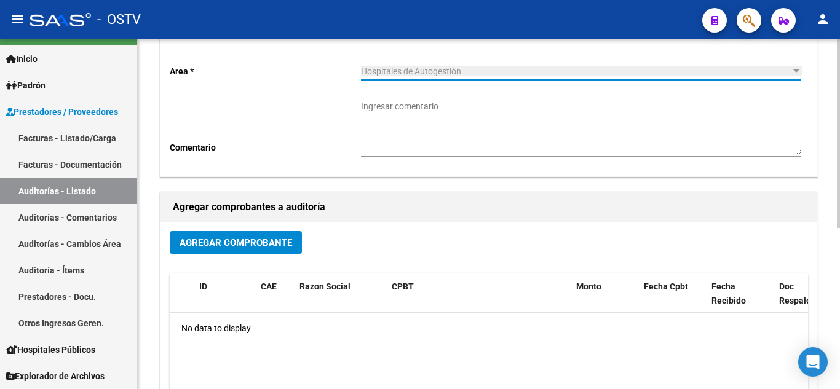
click at [265, 243] on span "Agregar Comprobante" at bounding box center [236, 242] width 113 height 11
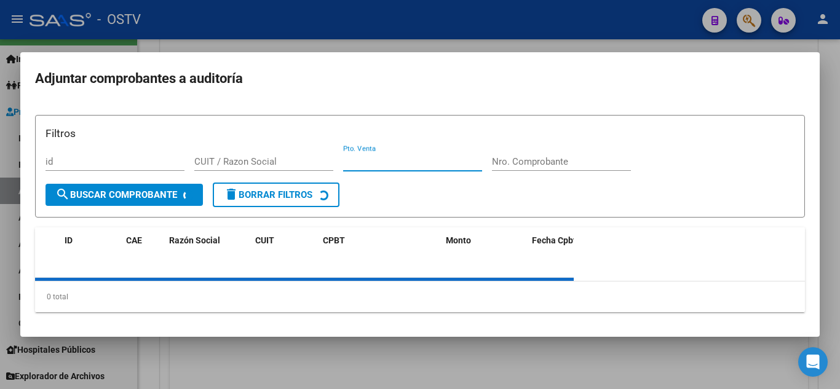
click at [396, 167] on form "Filtros id CUIT / Razon Social Pto. Venta Nro. Comprobante search Buscar Compro…" at bounding box center [420, 166] width 770 height 103
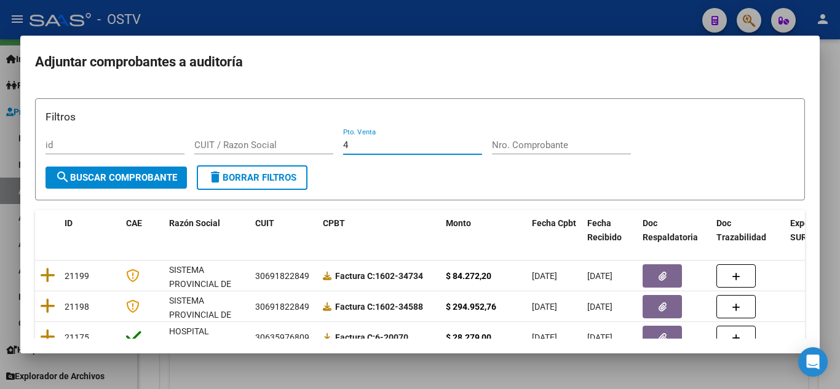
type input "4"
paste input "8752"
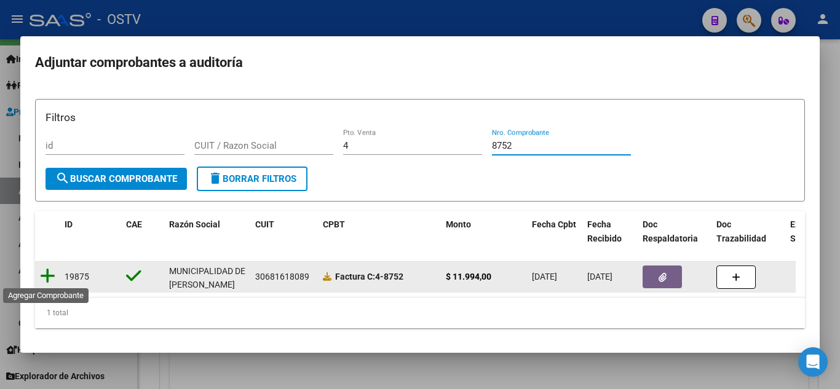
type input "8752"
click at [49, 269] on icon at bounding box center [47, 276] width 15 height 17
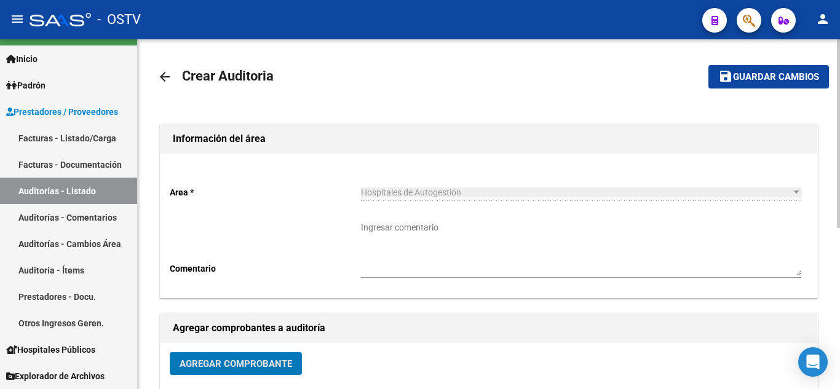
scroll to position [0, 0]
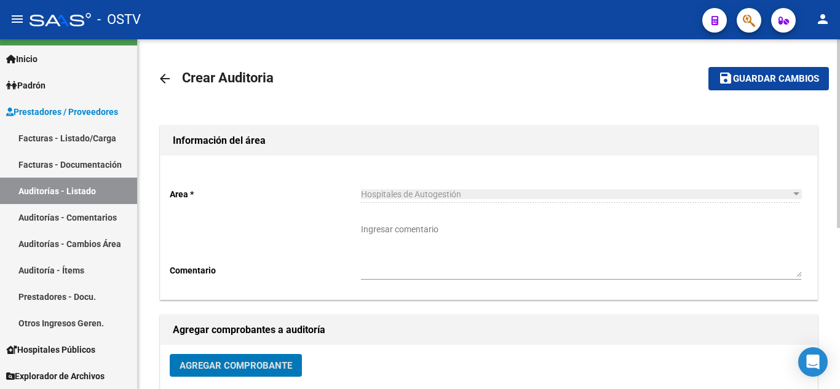
drag, startPoint x: 768, startPoint y: 75, endPoint x: 760, endPoint y: 78, distance: 8.0
click at [768, 75] on span "Guardar cambios" at bounding box center [776, 79] width 86 height 11
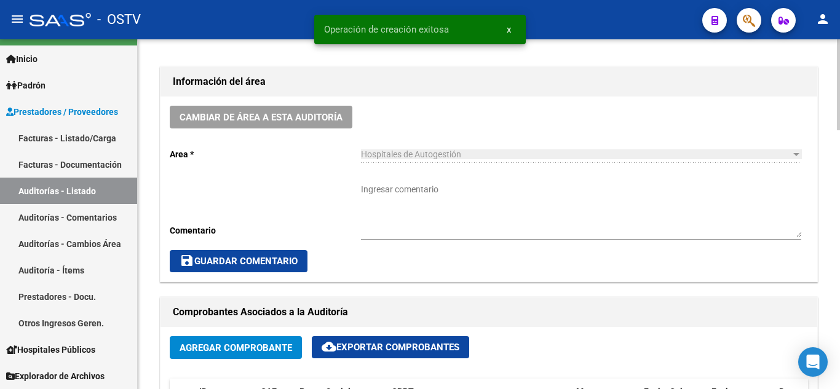
scroll to position [492, 0]
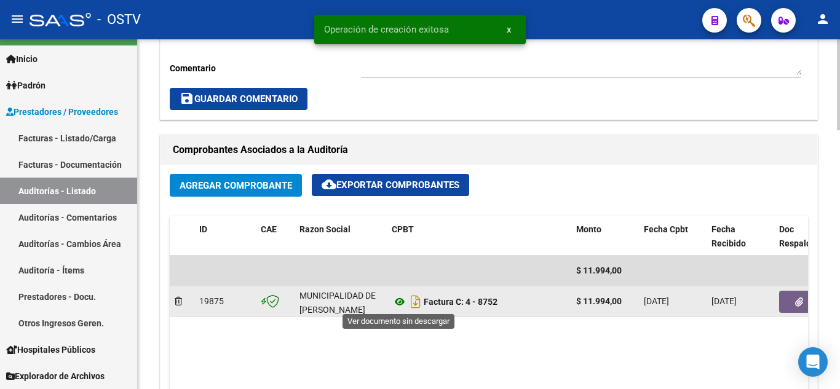
click at [399, 303] on icon at bounding box center [400, 302] width 16 height 15
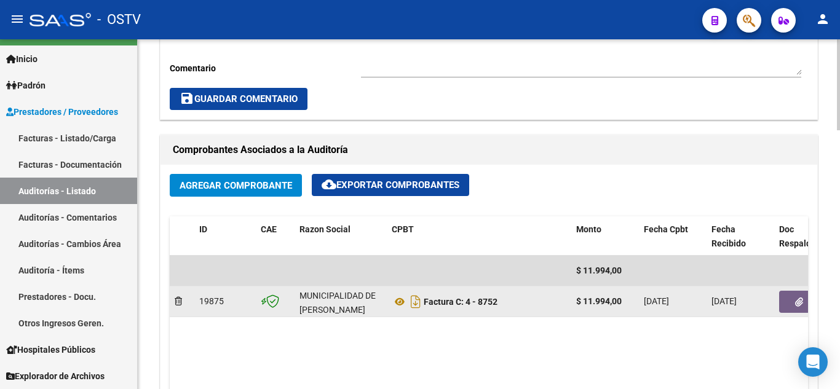
click at [789, 300] on button "button" at bounding box center [798, 302] width 39 height 22
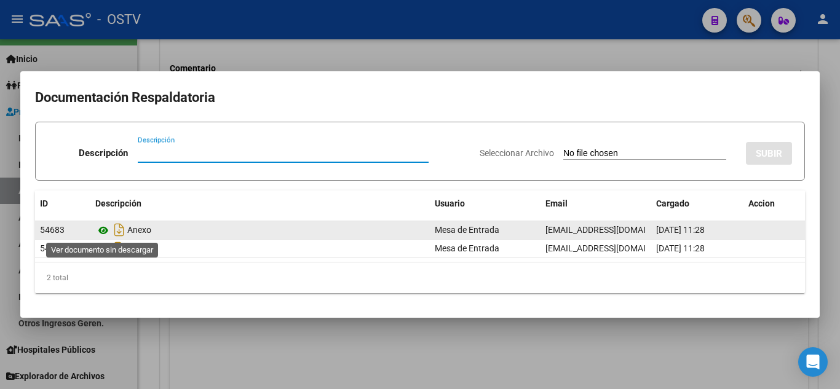
click at [102, 233] on icon at bounding box center [103, 230] width 16 height 15
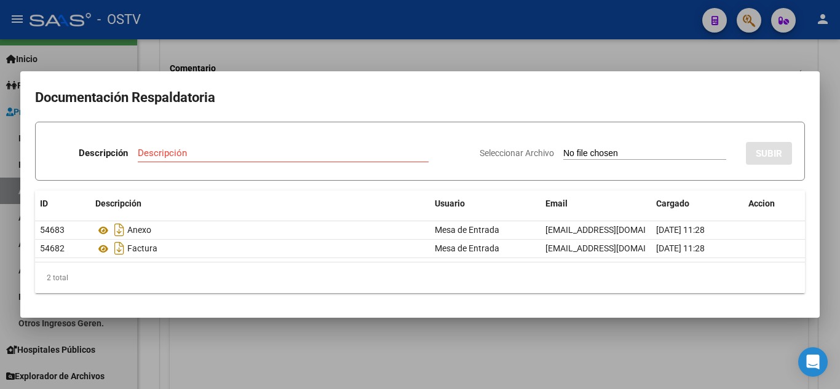
click at [276, 36] on div at bounding box center [420, 194] width 840 height 389
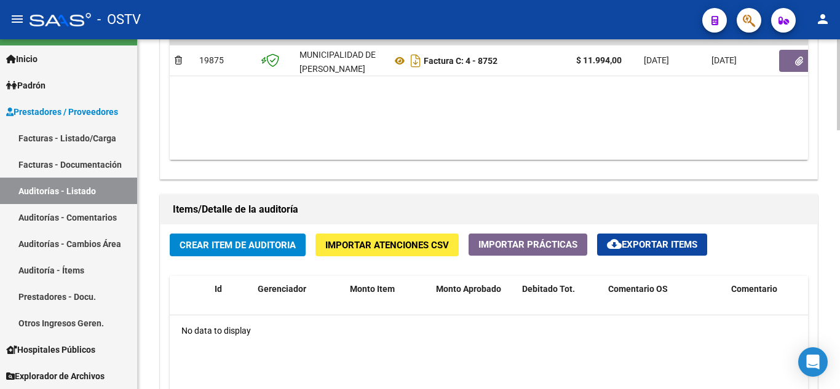
scroll to position [738, 0]
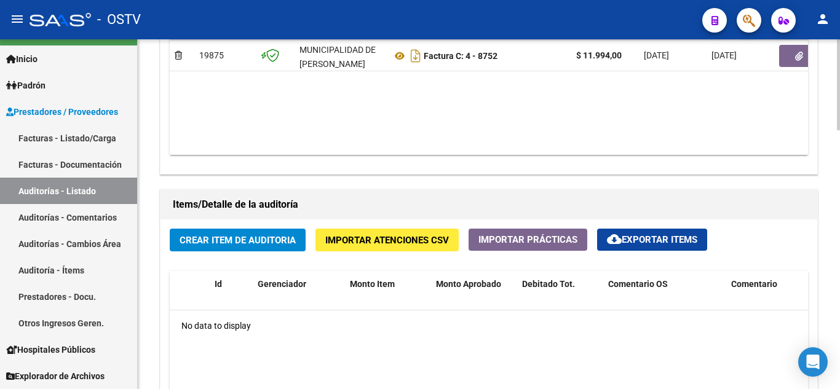
click at [257, 232] on button "Crear Item de Auditoria" at bounding box center [238, 240] width 136 height 23
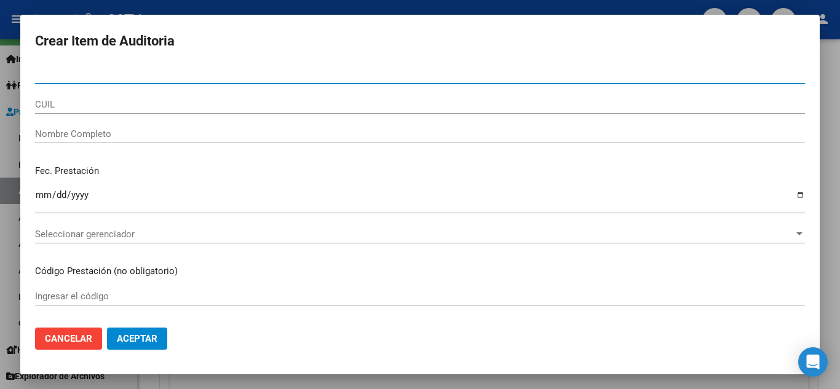
paste input "20503560"
type input "20503560"
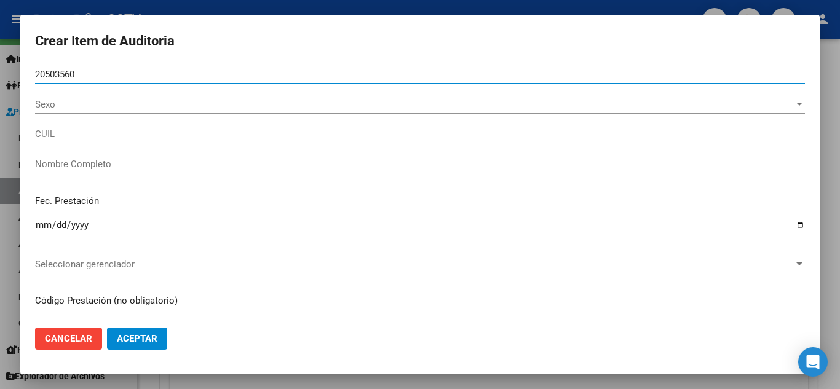
type input "20205035606"
type input "[PERSON_NAME] [PERSON_NAME] -"
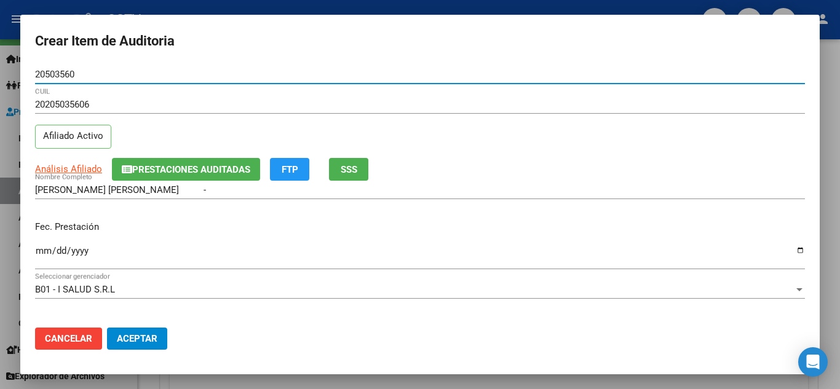
type input "20503560"
click at [42, 247] on input "Ingresar la fecha" at bounding box center [420, 256] width 770 height 20
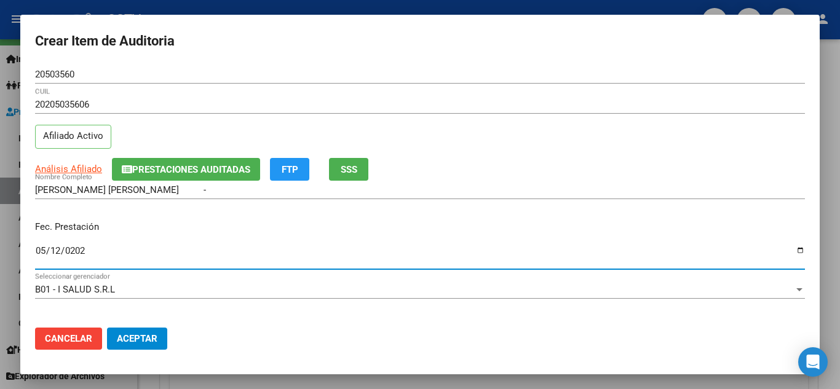
type input "[DATE]"
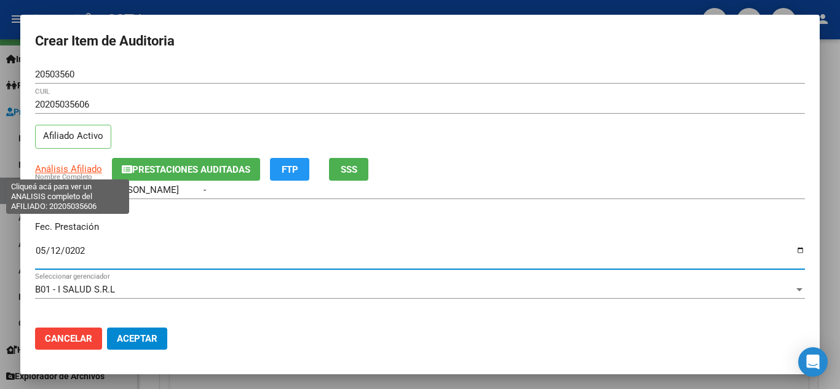
click at [70, 170] on span "Análisis Afiliado" at bounding box center [68, 169] width 67 height 11
type textarea "20205035606"
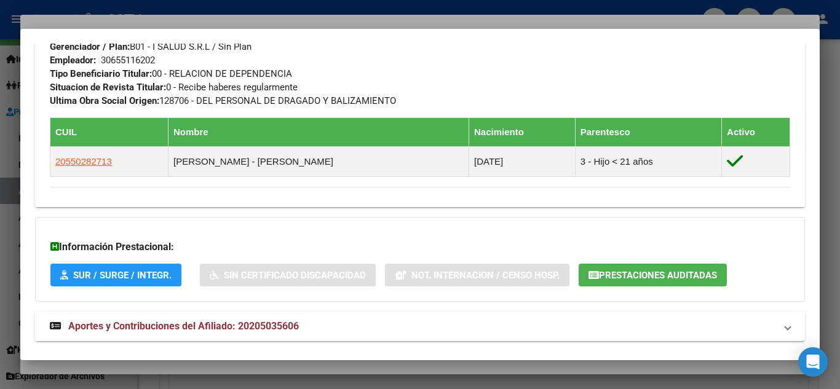
scroll to position [642, 0]
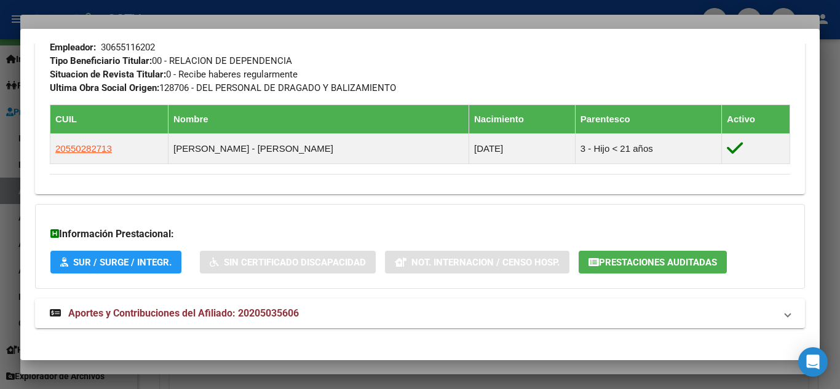
click at [110, 310] on span "Aportes y Contribuciones del Afiliado: 20205035606" at bounding box center [183, 314] width 231 height 12
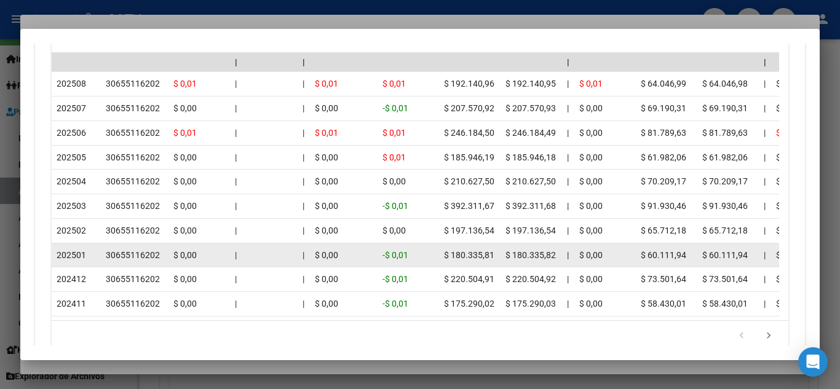
scroll to position [1197, 0]
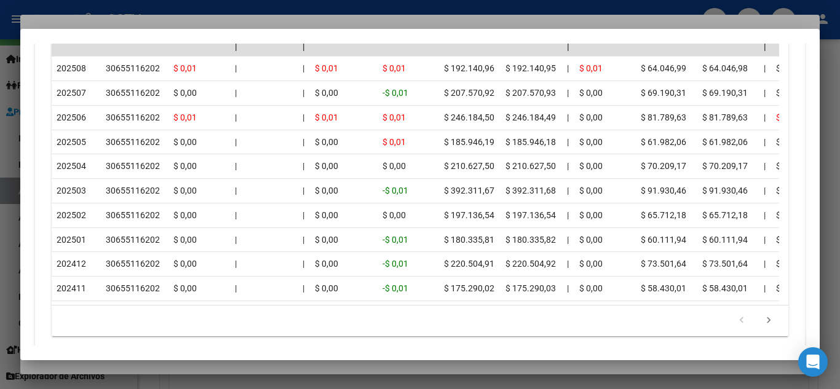
click at [255, 8] on div at bounding box center [420, 194] width 840 height 389
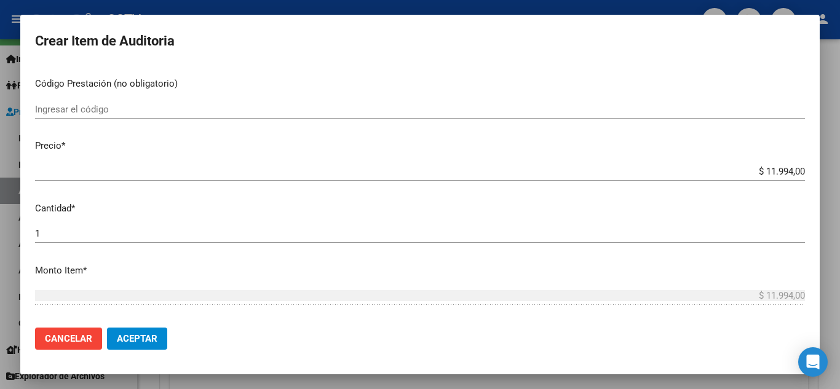
scroll to position [246, 0]
click at [747, 169] on input "$ 11.994,00" at bounding box center [420, 168] width 770 height 11
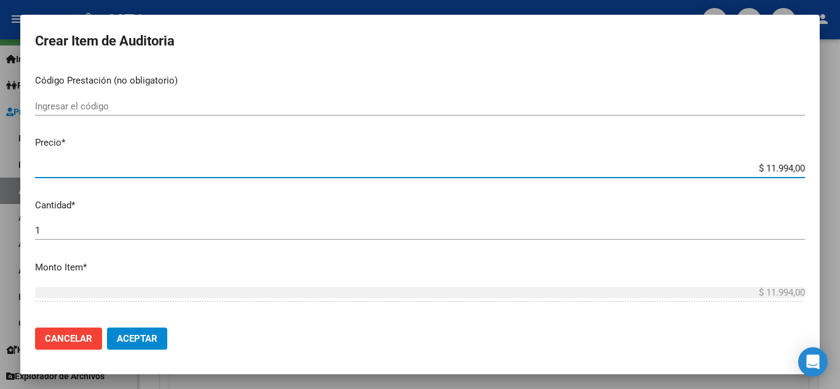
click at [747, 168] on input "$ 11.994,00" at bounding box center [420, 168] width 770 height 11
paste input "3.998"
type input "$ 3.998,00"
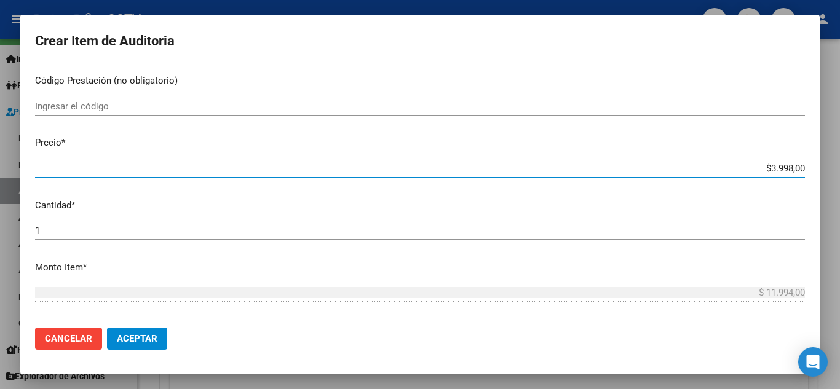
type input "$ 3.998,00"
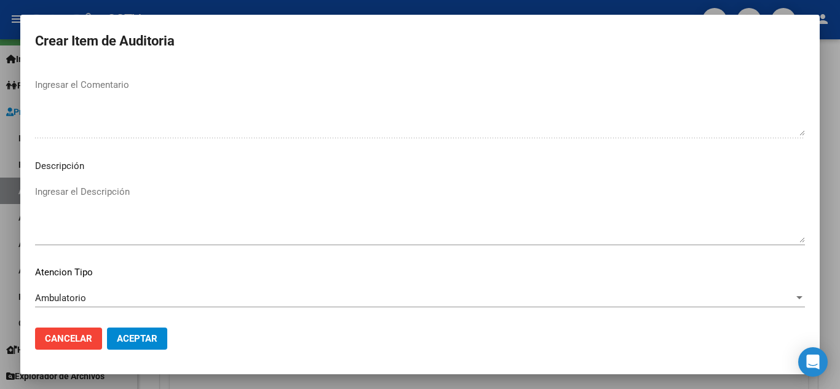
scroll to position [855, 0]
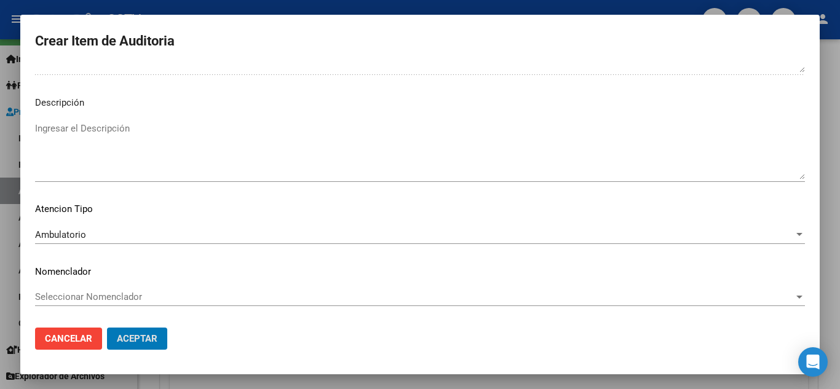
click at [107, 328] on button "Aceptar" at bounding box center [137, 339] width 60 height 22
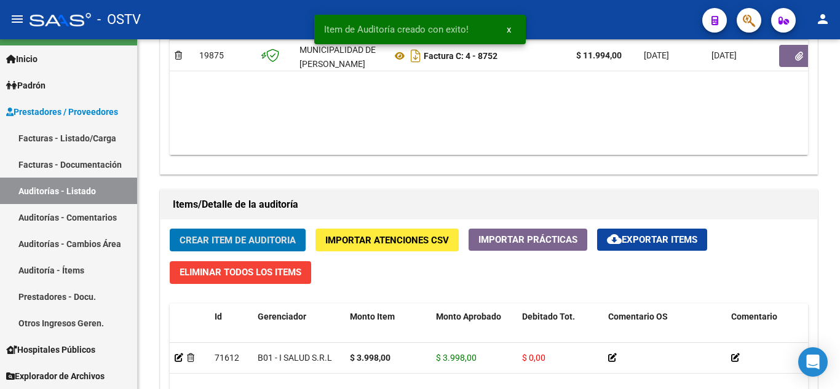
scroll to position [739, 0]
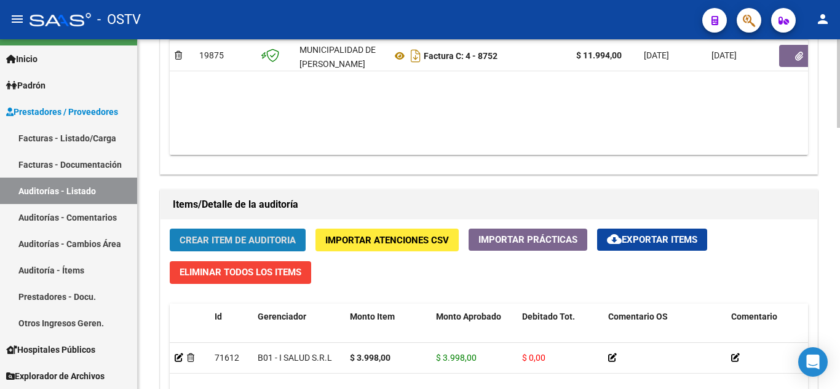
click at [231, 247] on button "Crear Item de Auditoria" at bounding box center [238, 240] width 136 height 23
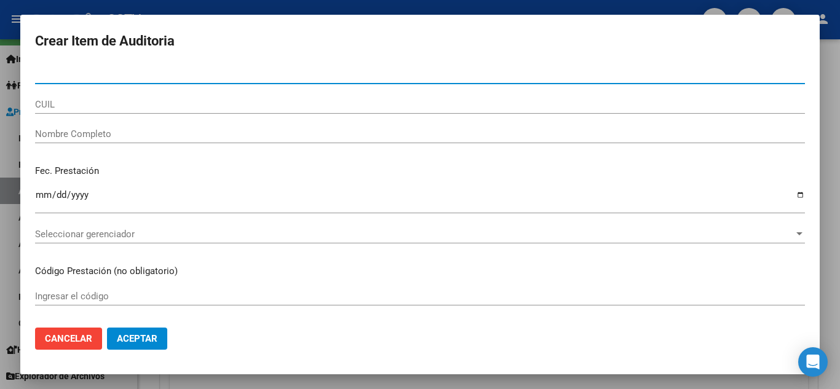
type input "26868291"
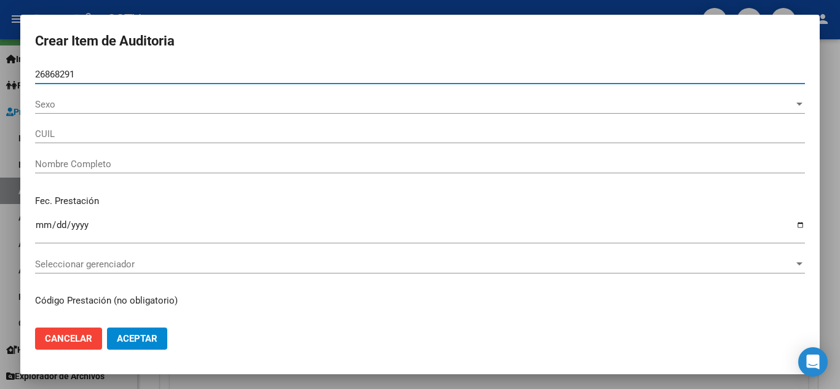
type input "27268682916"
type input "[PERSON_NAME]"
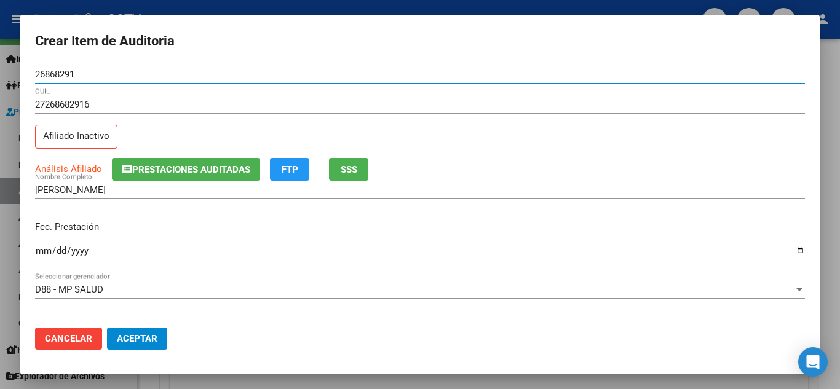
type input "26868291"
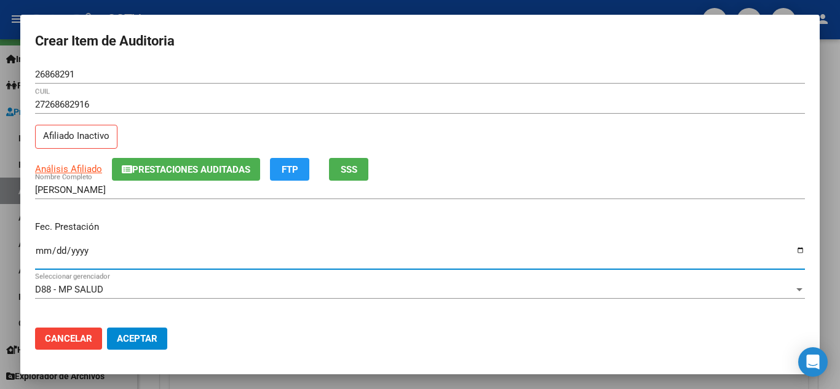
click at [44, 251] on input "Ingresar la fecha" at bounding box center [420, 256] width 770 height 20
type input "[DATE]"
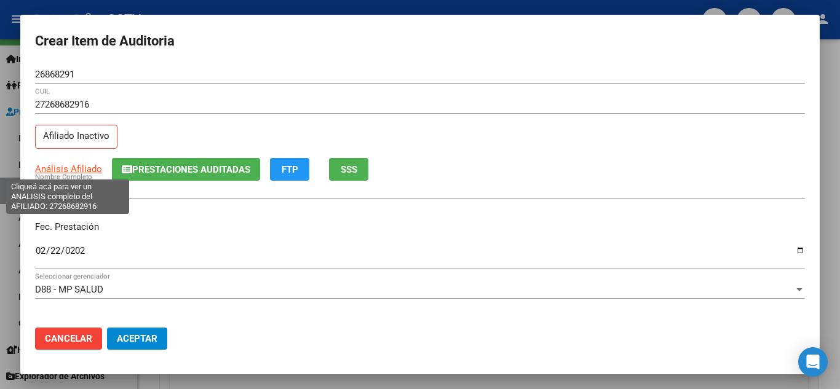
click at [76, 169] on span "Análisis Afiliado" at bounding box center [68, 169] width 67 height 11
type textarea "27268682916"
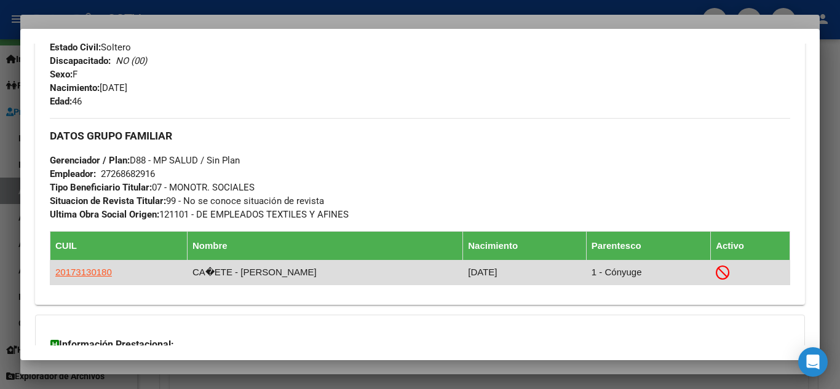
scroll to position [663, 0]
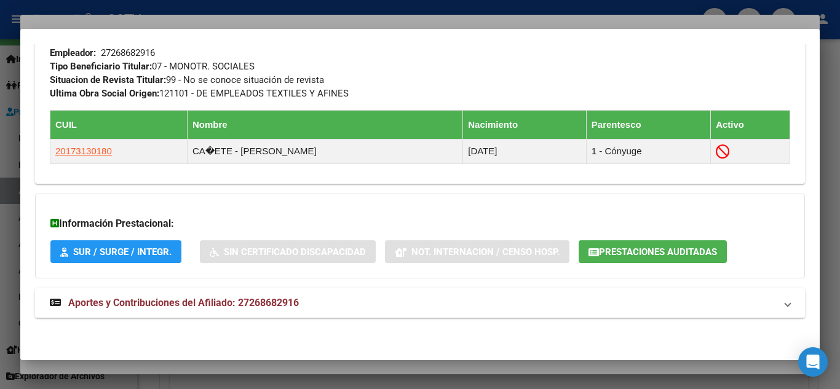
click at [89, 304] on span "Aportes y Contribuciones del Afiliado: 27268682916" at bounding box center [183, 303] width 231 height 12
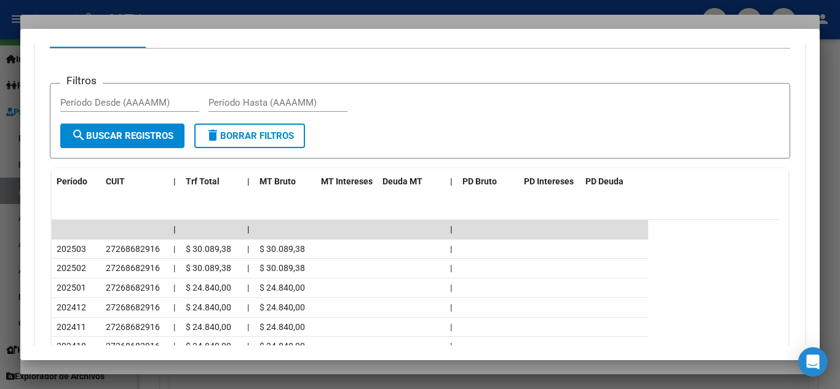
scroll to position [1072, 0]
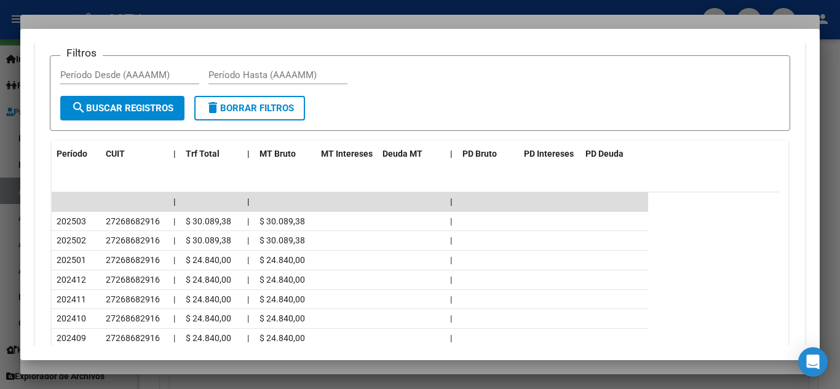
click at [188, 6] on div at bounding box center [420, 194] width 840 height 389
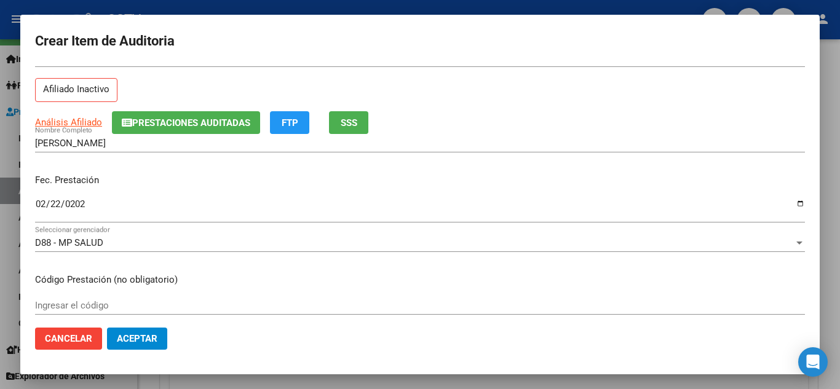
scroll to position [123, 0]
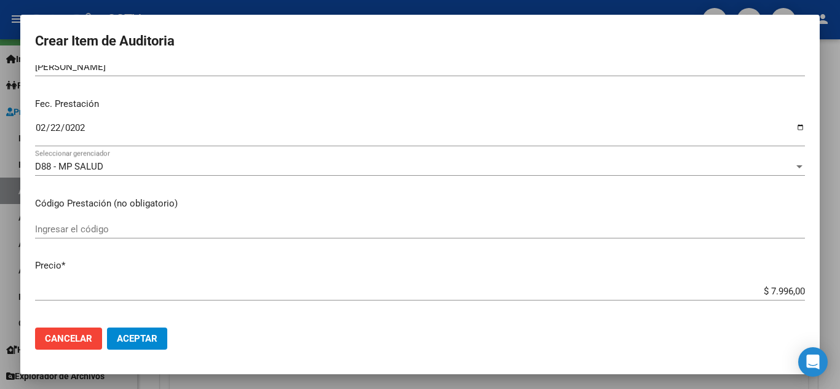
click at [761, 297] on input "$ 7.996,00" at bounding box center [420, 291] width 770 height 11
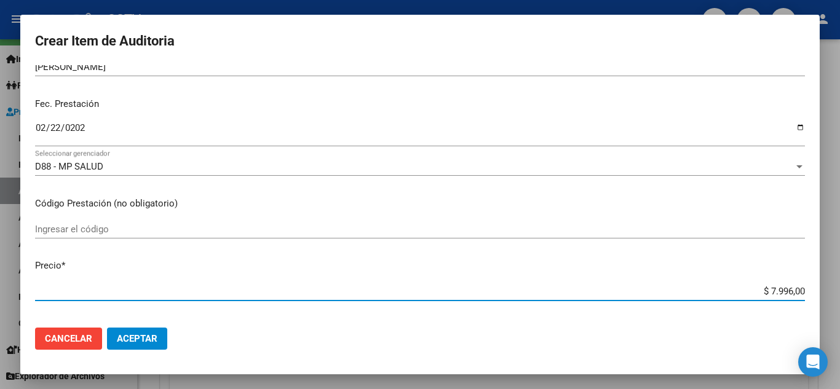
click at [760, 295] on input "$ 7.996,00" at bounding box center [420, 291] width 770 height 11
paste input "$3.998"
type input "$ 3.998,00"
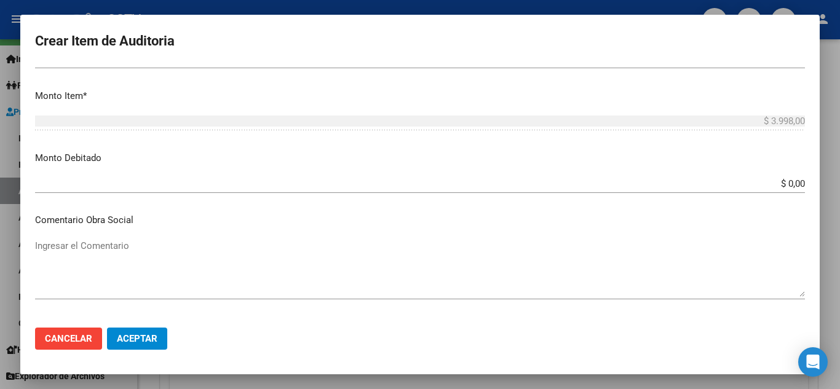
scroll to position [431, 0]
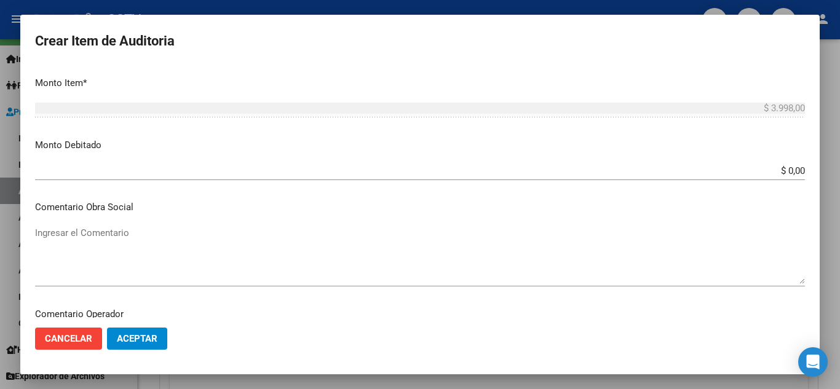
type input "$ 3.998,00"
click at [747, 169] on input "$ 0,00" at bounding box center [420, 170] width 770 height 11
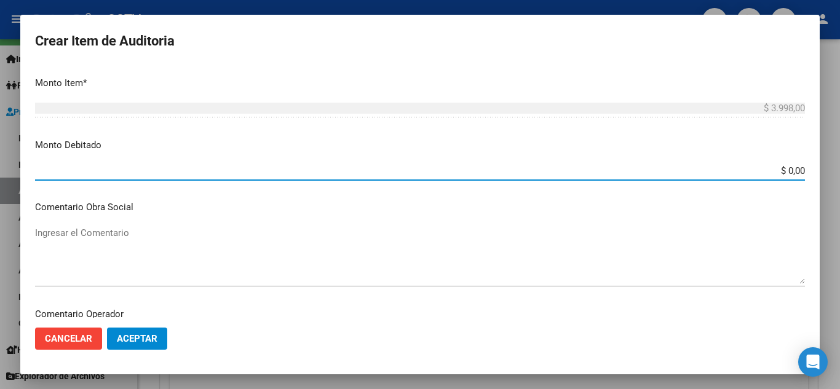
click at [747, 169] on input "$ 0,00" at bounding box center [420, 170] width 770 height 11
paste input "3.998"
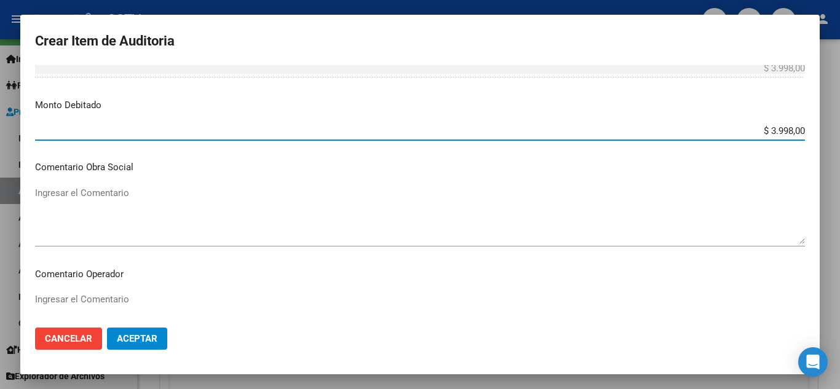
scroll to position [492, 0]
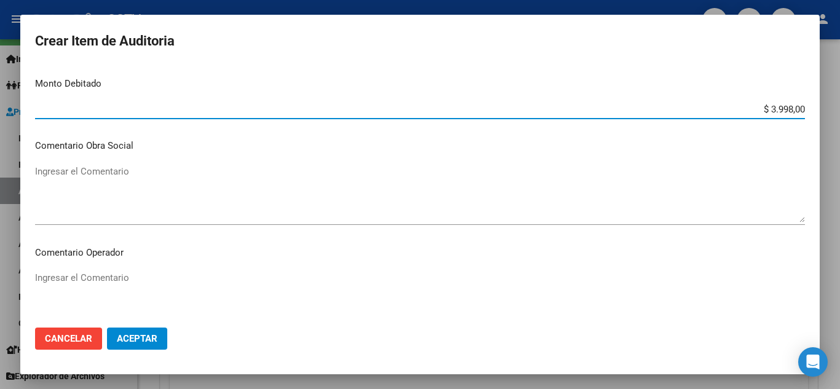
type input "$ 3.998,00"
click at [121, 277] on textarea "Ingresar el Comentario" at bounding box center [420, 300] width 770 height 58
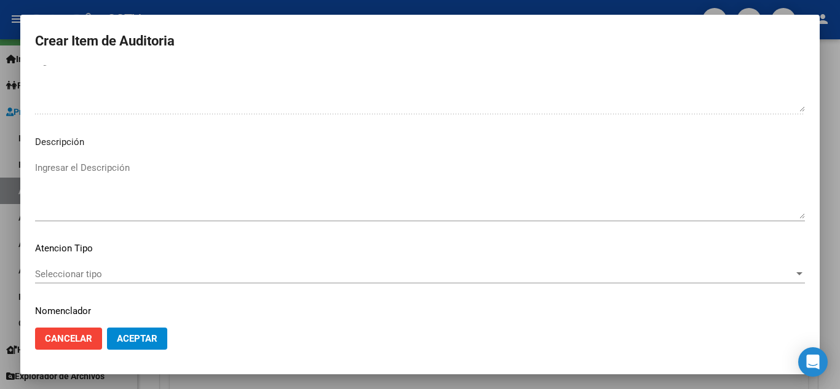
scroll to position [855, 0]
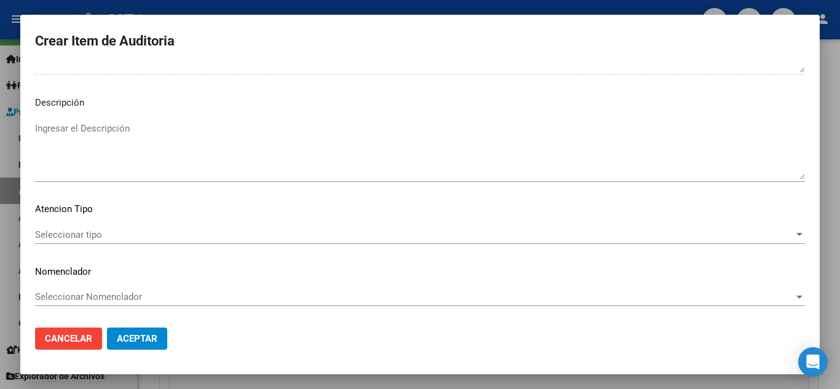
type textarea "BAJA SSSALUD [DATE]- SIN PAGOS PARA ACCEDER A LA COBERTURA-"
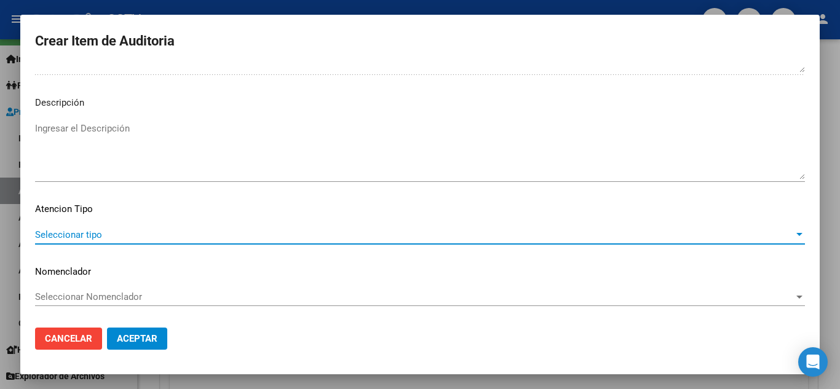
click at [92, 236] on span "Seleccionar tipo" at bounding box center [414, 234] width 759 height 11
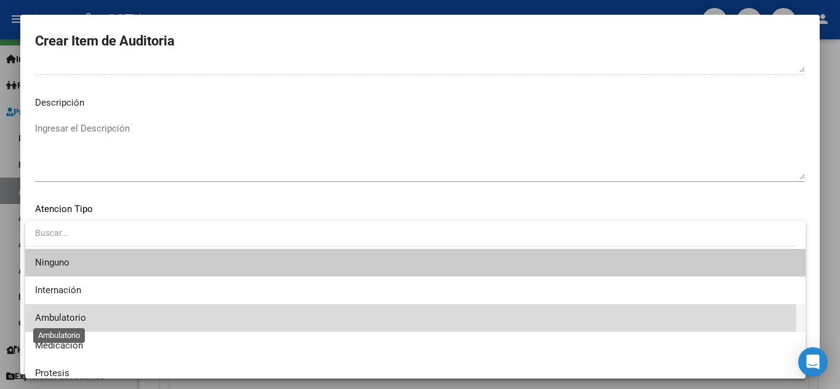
click at [67, 318] on span "Ambulatorio" at bounding box center [60, 318] width 51 height 11
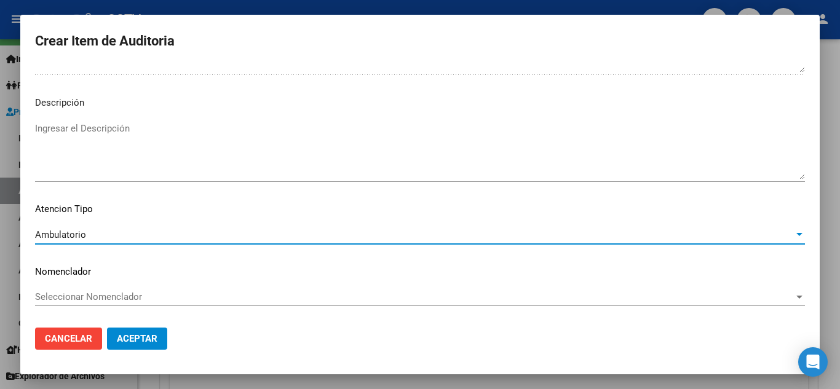
click at [147, 337] on span "Aceptar" at bounding box center [137, 338] width 41 height 11
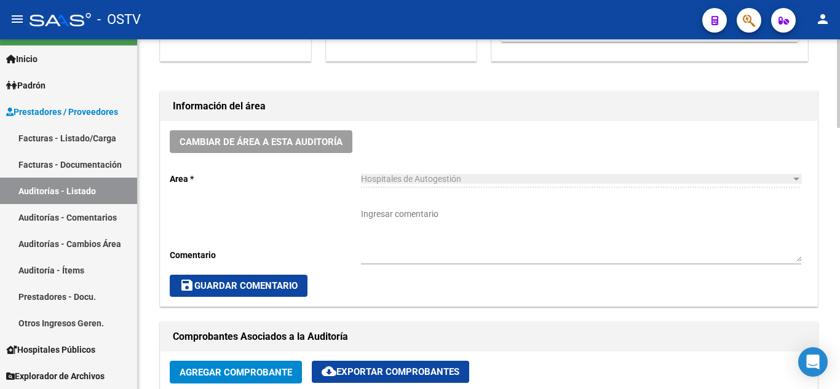
scroll to position [370, 0]
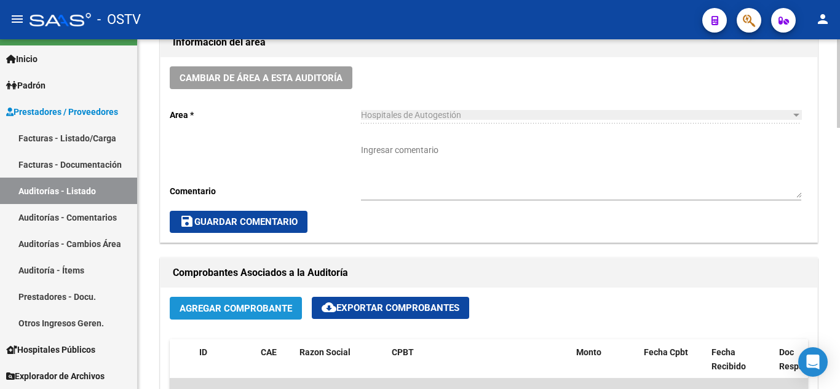
click at [213, 313] on span "Agregar Comprobante" at bounding box center [236, 308] width 113 height 11
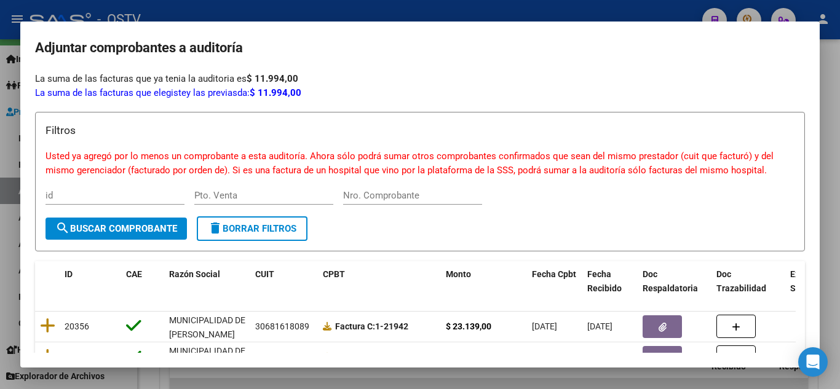
click at [516, 9] on div at bounding box center [420, 194] width 840 height 389
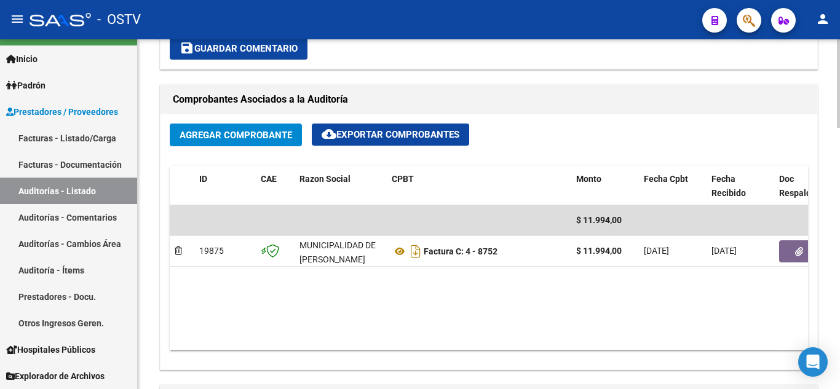
scroll to position [677, 0]
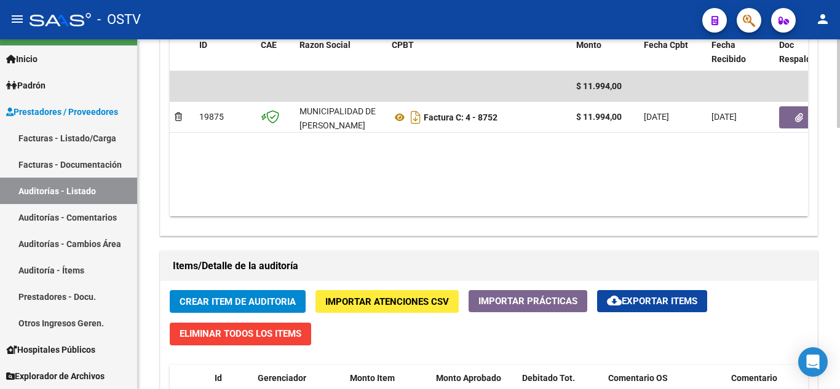
click at [224, 296] on span "Crear Item de Auditoria" at bounding box center [238, 301] width 116 height 11
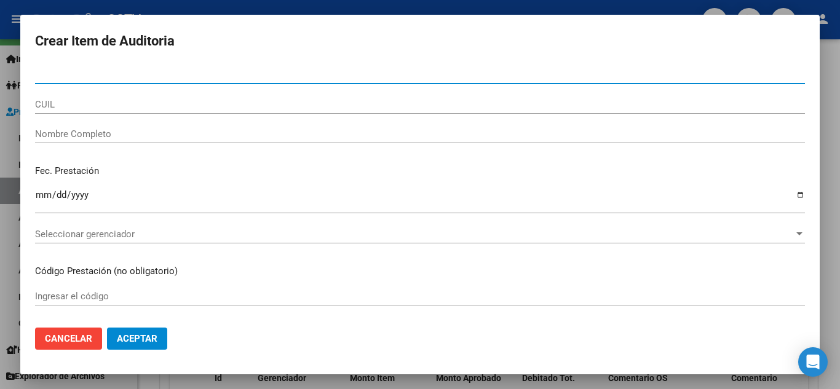
click at [60, 78] on input "Nro Documento" at bounding box center [420, 74] width 770 height 11
paste input "55740634"
type input "55740634"
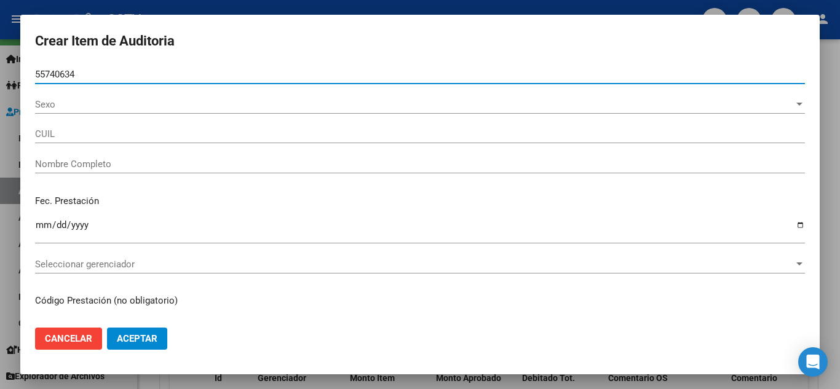
type input "23557406344"
type input "[PERSON_NAME] DE [GEOGRAPHIC_DATA]"
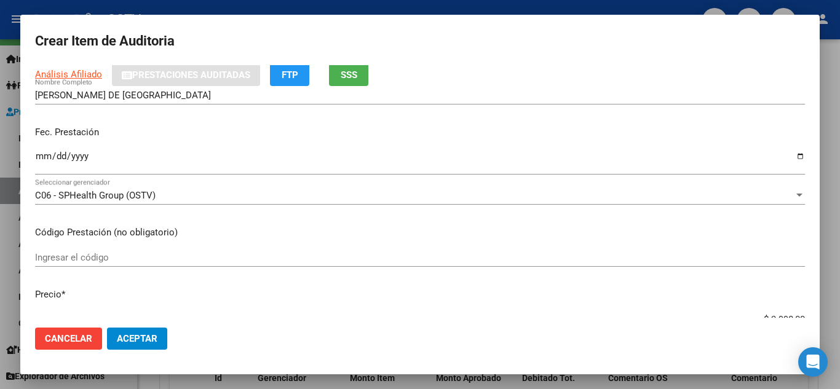
scroll to position [94, 0]
type input "55740634"
click at [35, 156] on input "Ingresar la fecha" at bounding box center [420, 162] width 770 height 20
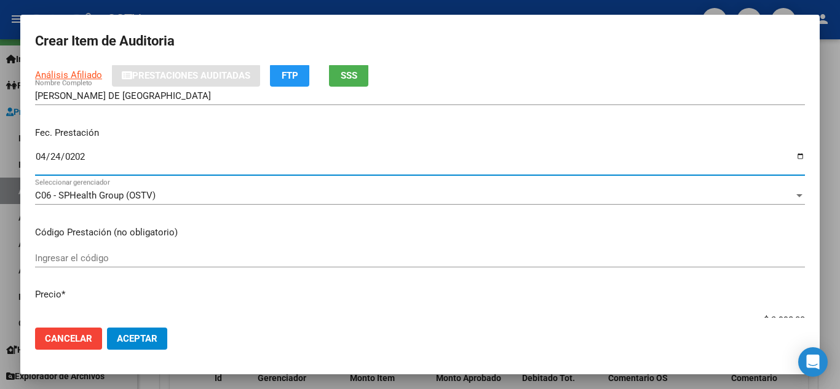
type input "[DATE]"
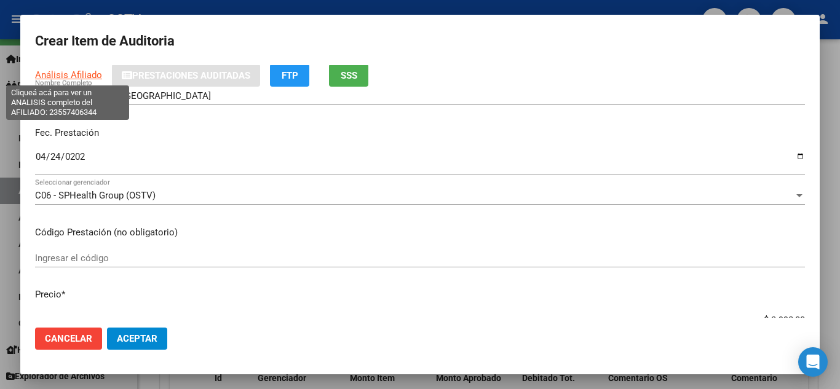
click at [53, 73] on span "Análisis Afiliado" at bounding box center [68, 75] width 67 height 11
type textarea "23557406344"
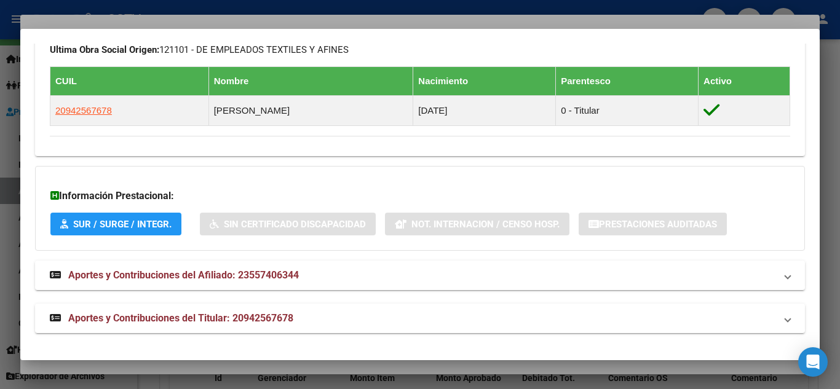
scroll to position [695, 0]
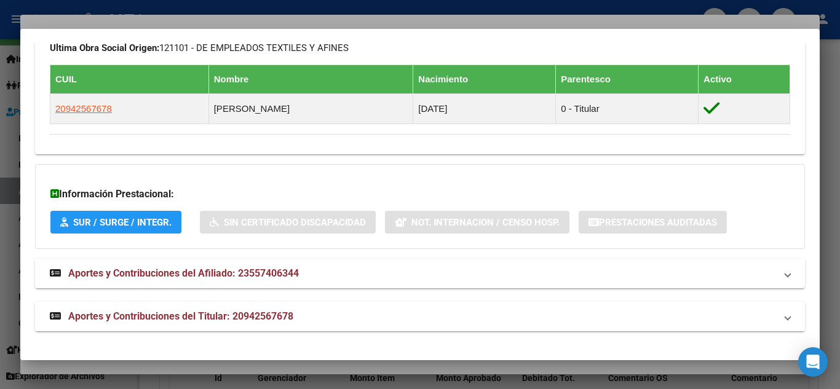
click at [221, 313] on span "Aportes y Contribuciones del Titular: 20942567678" at bounding box center [180, 317] width 225 height 12
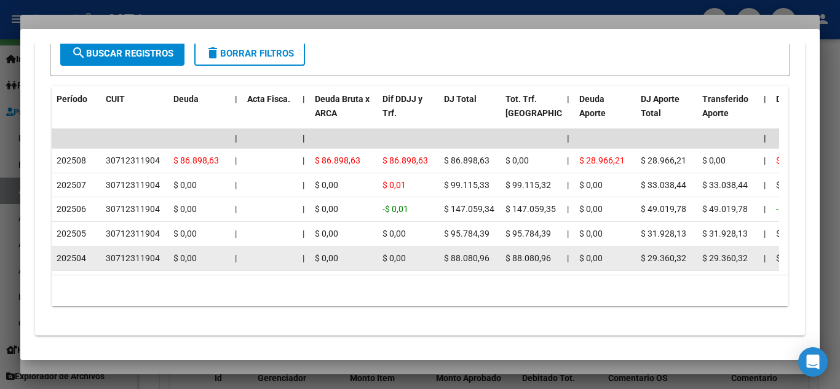
scroll to position [1178, 0]
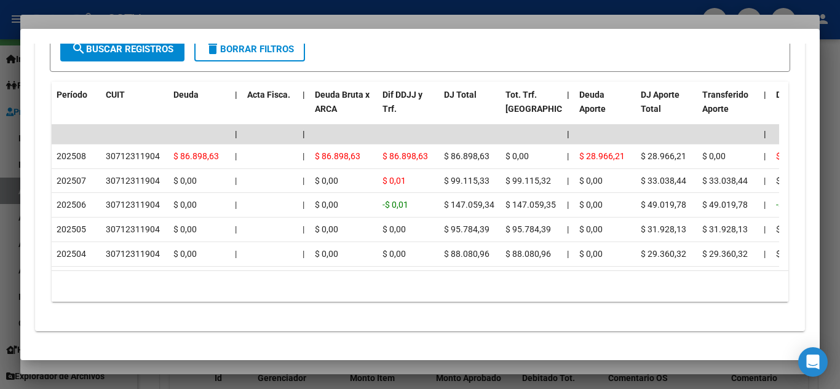
click at [344, 6] on div at bounding box center [420, 194] width 840 height 389
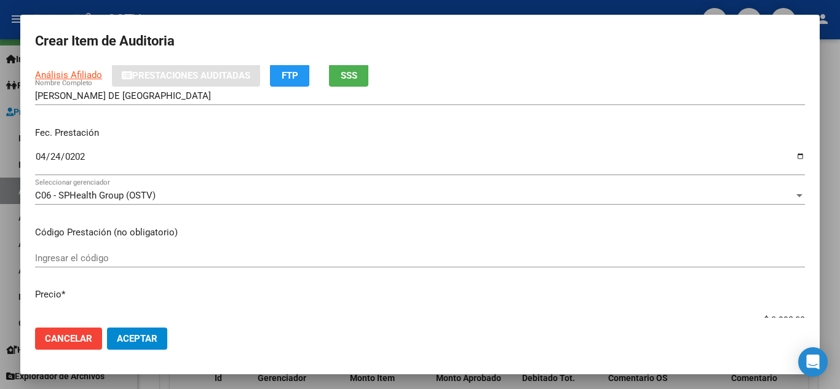
click at [257, 263] on input "Ingresar el código" at bounding box center [420, 258] width 770 height 11
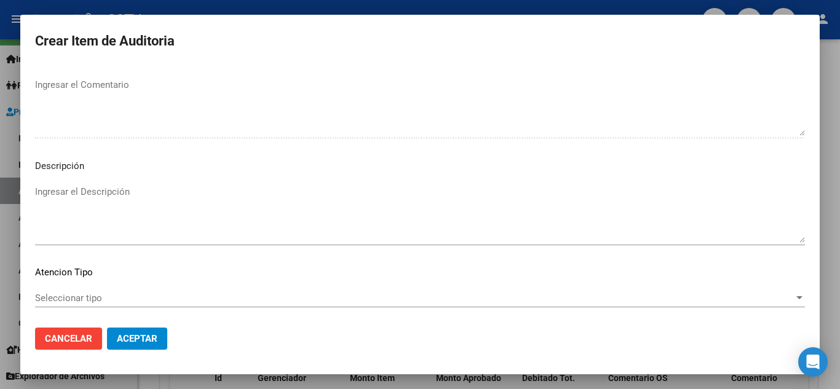
scroll to position [855, 0]
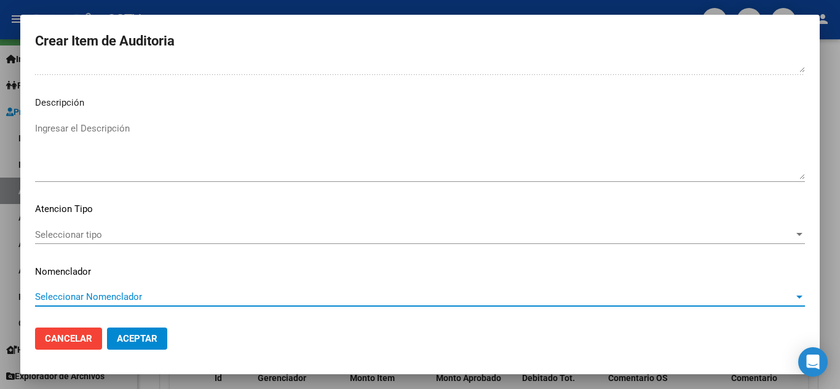
click at [100, 233] on span "Seleccionar tipo" at bounding box center [414, 234] width 759 height 11
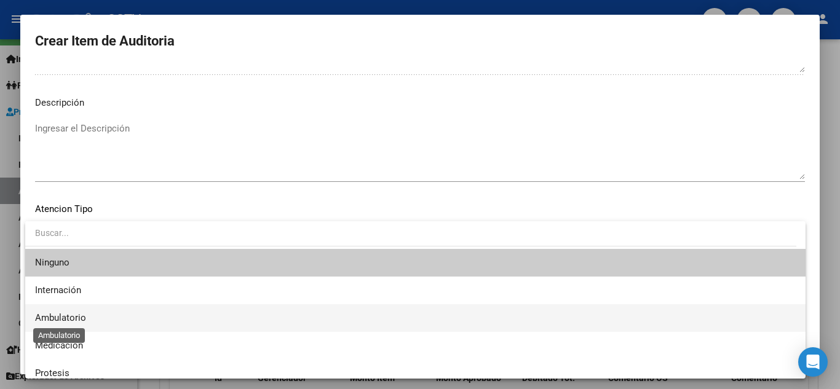
click at [61, 320] on span "Ambulatorio" at bounding box center [60, 318] width 51 height 11
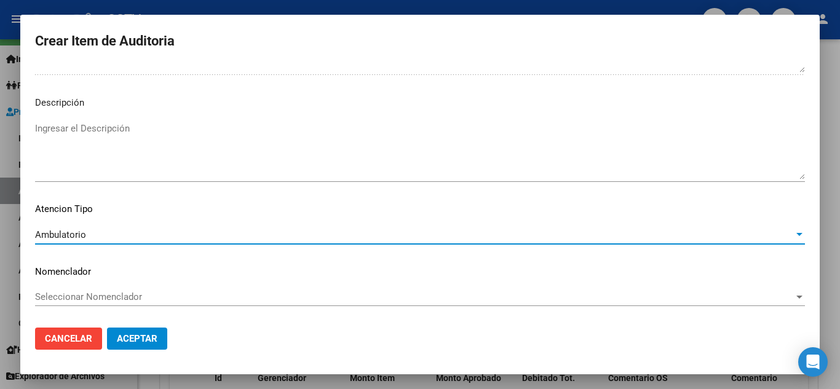
click at [140, 344] on span "Aceptar" at bounding box center [137, 338] width 41 height 11
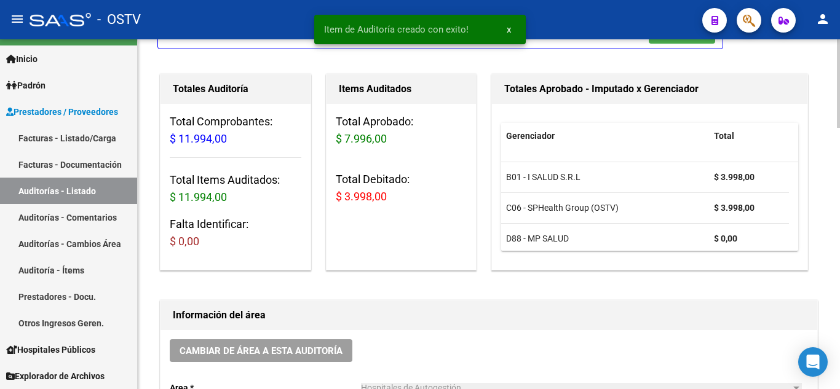
scroll to position [0, 0]
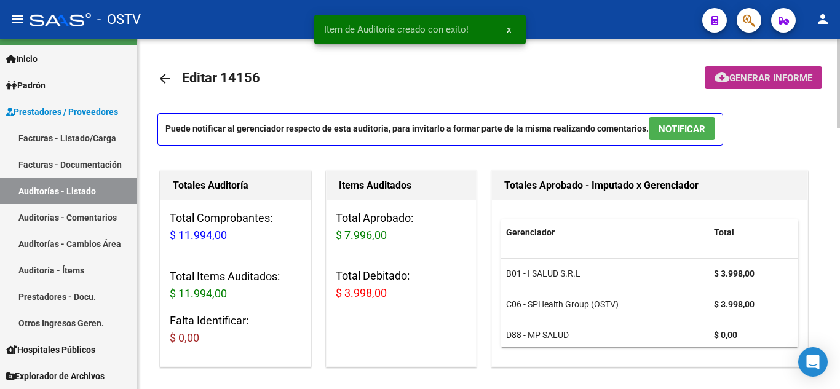
click at [730, 74] on span "Generar informe" at bounding box center [771, 78] width 83 height 11
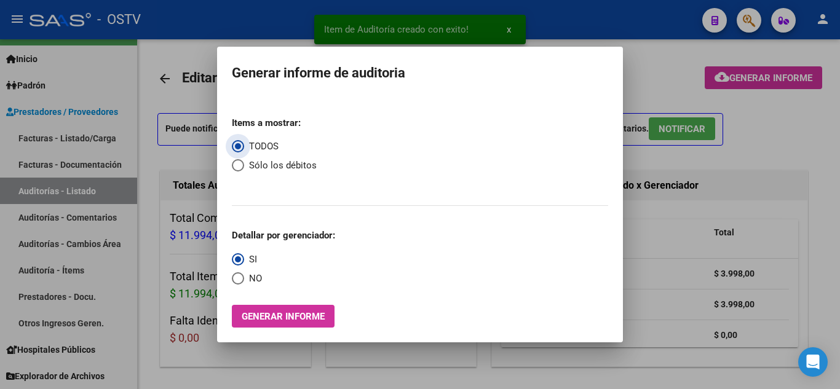
click at [233, 164] on span "Select an option" at bounding box center [238, 165] width 12 height 12
click at [233, 164] on input "Sólo los débitos" at bounding box center [238, 165] width 12 height 12
radio input "true"
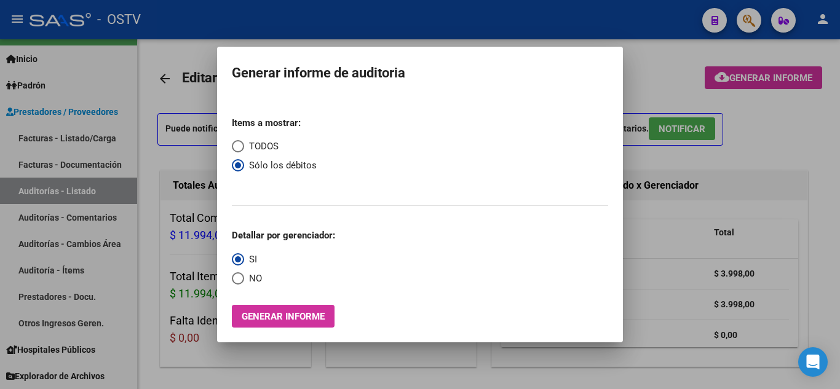
click at [236, 279] on span "Select an option" at bounding box center [238, 279] width 12 height 12
click at [236, 279] on input "NO" at bounding box center [238, 279] width 12 height 12
radio input "true"
click at [282, 317] on span "Generar informe" at bounding box center [283, 316] width 83 height 11
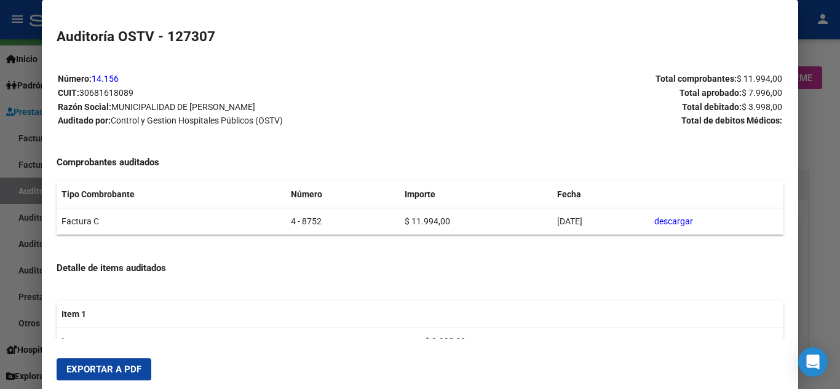
scroll to position [208, 0]
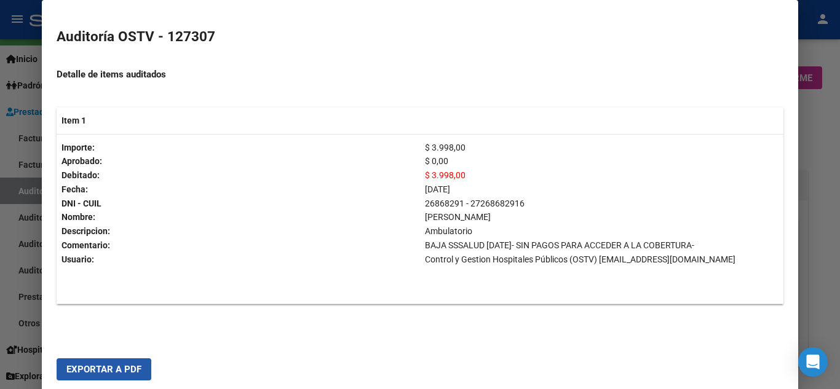
click at [114, 368] on span "Exportar a PDF" at bounding box center [103, 369] width 75 height 11
click at [822, 176] on div at bounding box center [420, 194] width 840 height 389
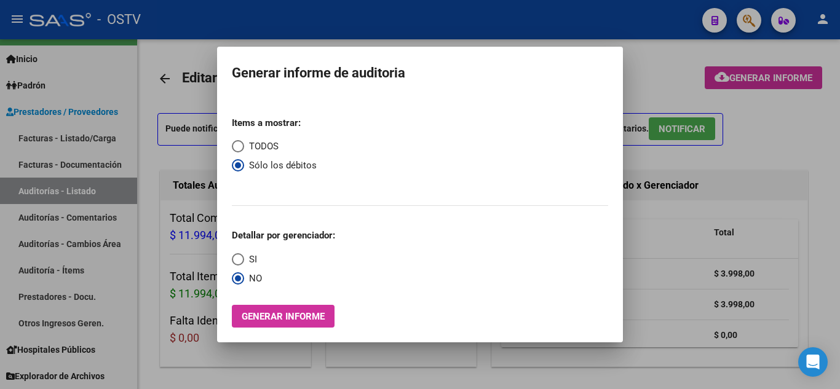
click at [818, 141] on div at bounding box center [420, 194] width 840 height 389
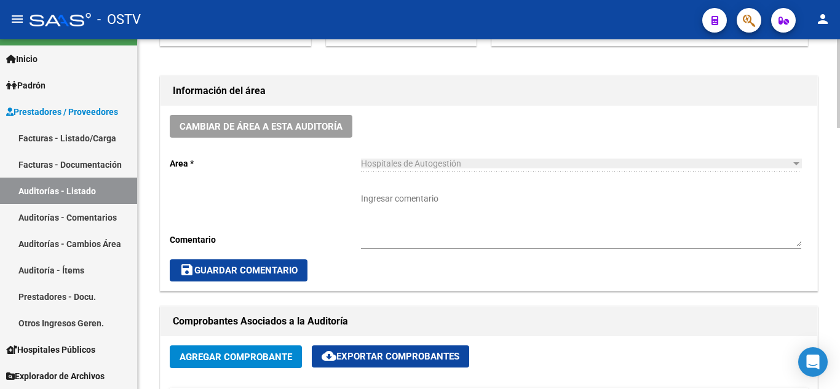
scroll to position [492, 0]
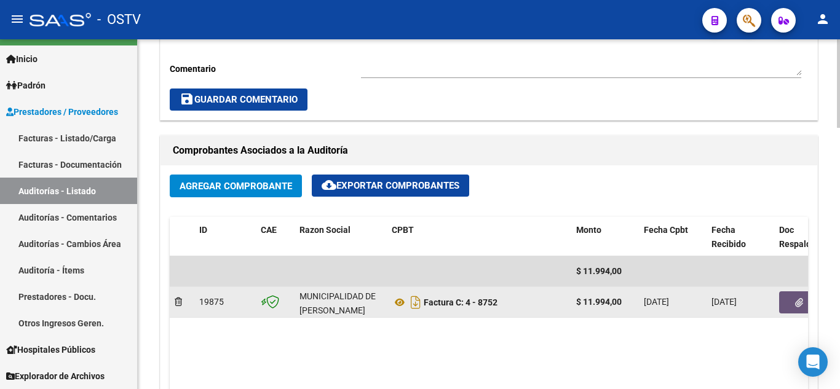
click at [792, 301] on button "button" at bounding box center [798, 303] width 39 height 22
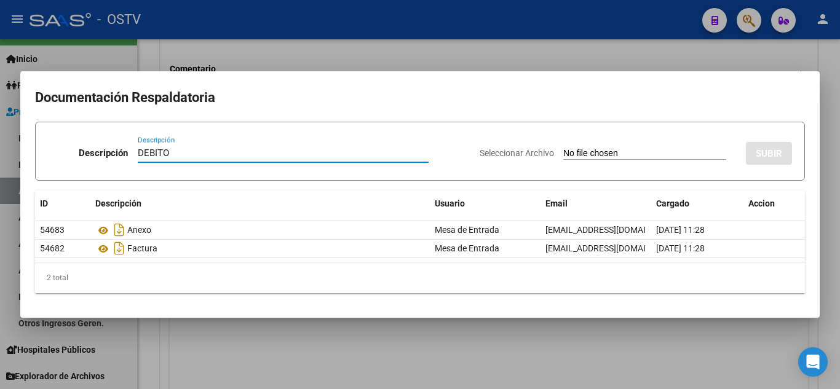
type input "DEBITO"
click at [553, 146] on div "Seleccionar Archivo SUBIR" at bounding box center [636, 151] width 313 height 38
click at [564, 153] on input "Seleccionar Archivo" at bounding box center [645, 154] width 163 height 12
type input "C:\fakepath\DEBITO FC 4- 8752.pdf"
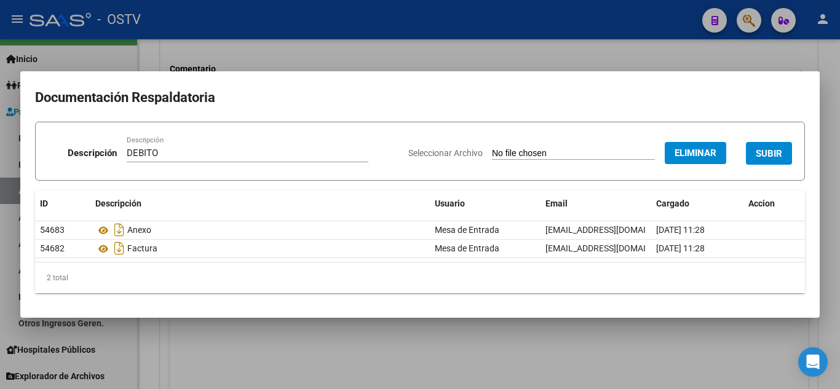
click at [773, 146] on button "SUBIR" at bounding box center [769, 153] width 46 height 23
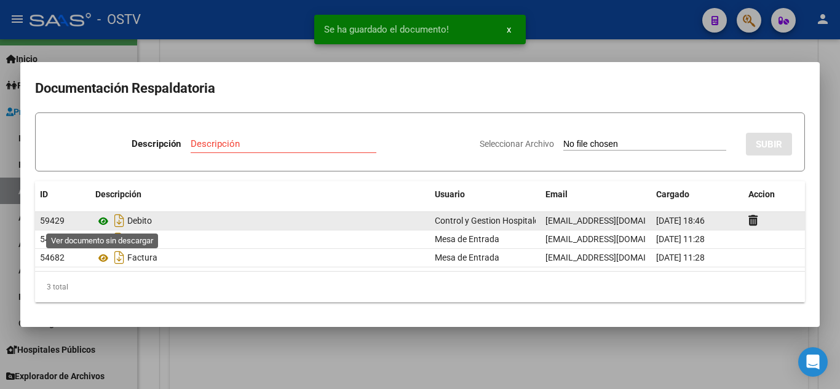
click at [100, 220] on icon at bounding box center [103, 221] width 16 height 15
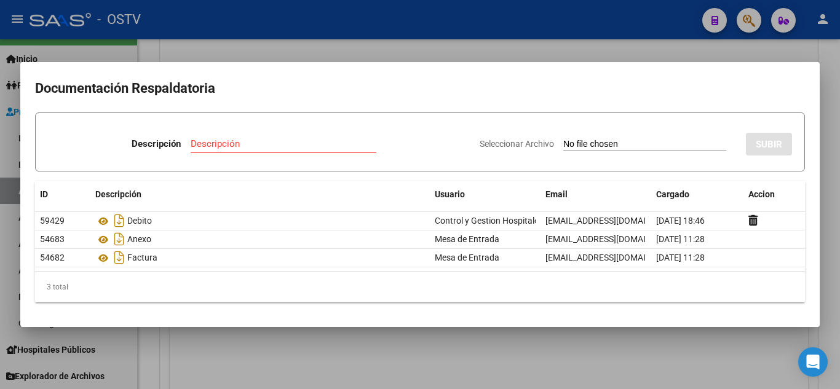
click at [230, 20] on div at bounding box center [420, 194] width 840 height 389
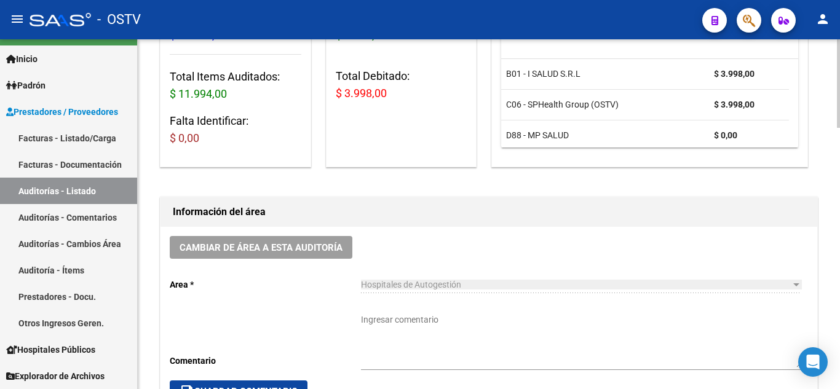
scroll to position [185, 0]
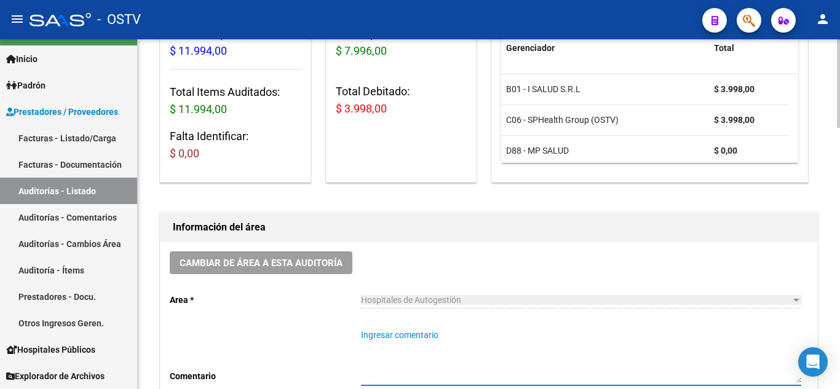
click at [388, 334] on textarea "Ingresar comentario" at bounding box center [581, 356] width 440 height 54
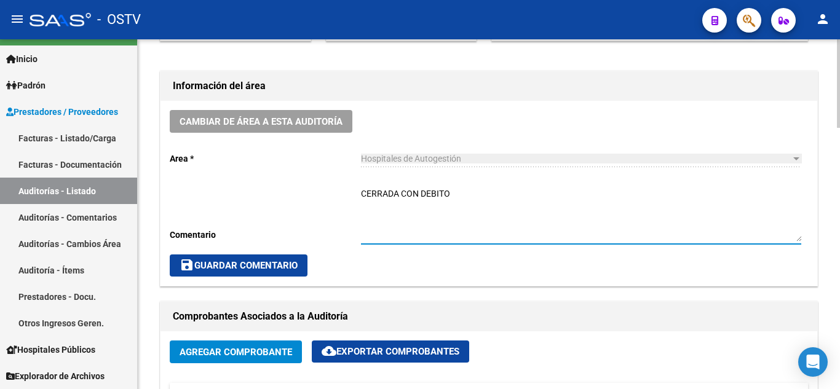
scroll to position [369, 0]
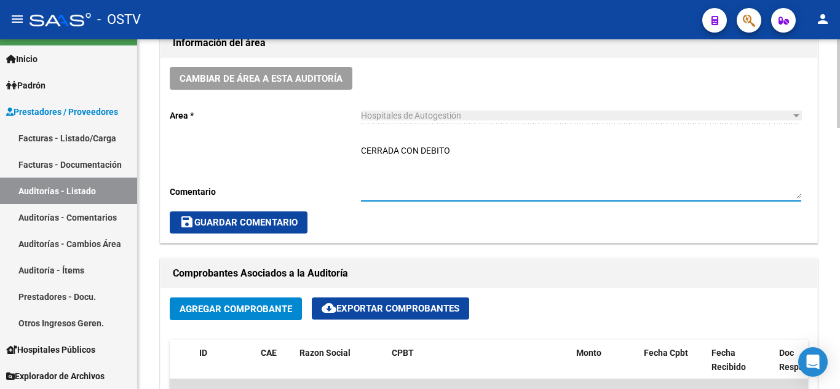
type textarea "CERRADA CON DEBITO"
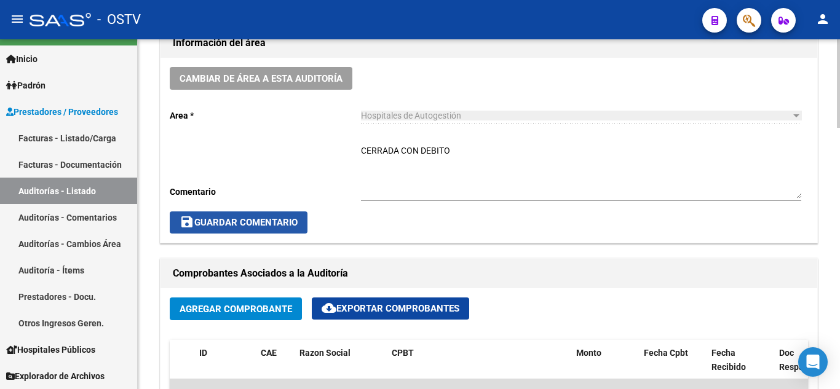
click at [217, 225] on span "save Guardar Comentario" at bounding box center [239, 222] width 118 height 11
